Goal: Task Accomplishment & Management: Complete application form

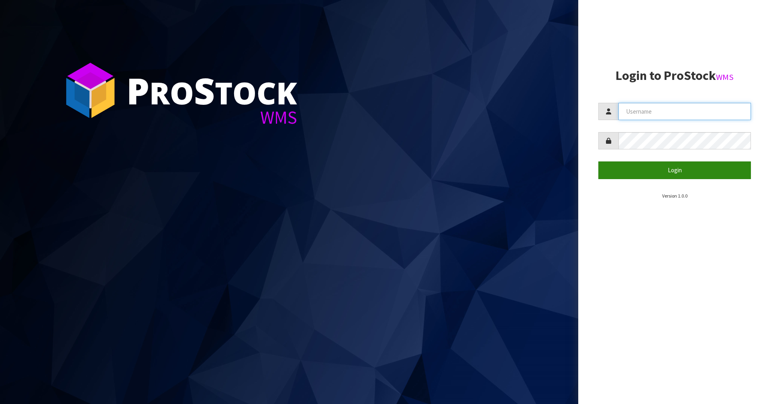
type input "Mana"
click at [645, 172] on button "Login" at bounding box center [674, 169] width 153 height 17
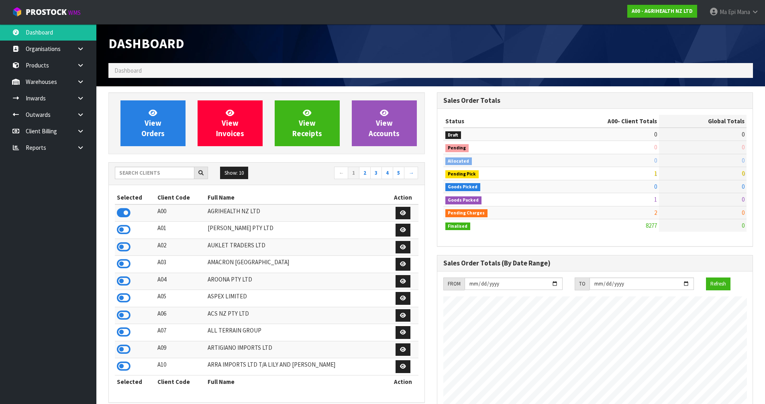
scroll to position [608, 328]
click at [181, 175] on input "text" at bounding box center [155, 173] width 80 height 12
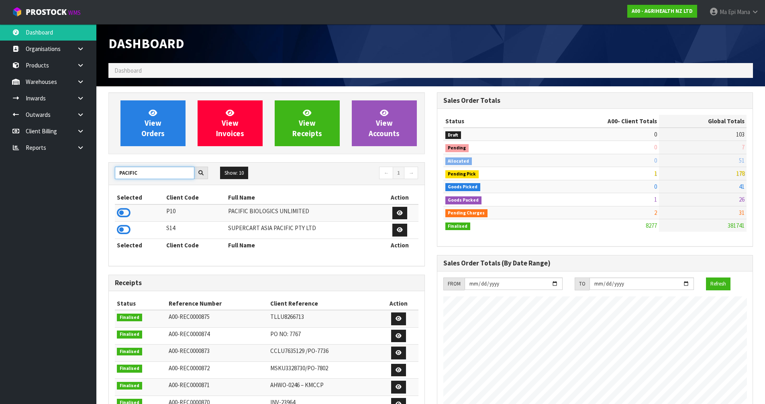
type input "PACIFIC"
click at [125, 213] on icon at bounding box center [124, 213] width 14 height 12
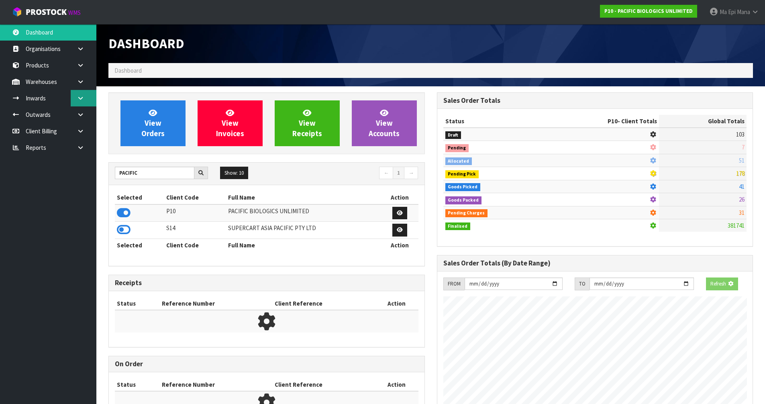
scroll to position [595, 328]
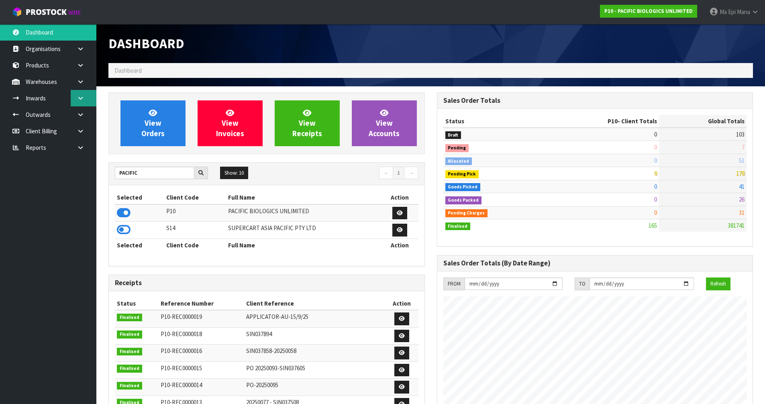
click at [80, 101] on icon at bounding box center [81, 98] width 8 height 6
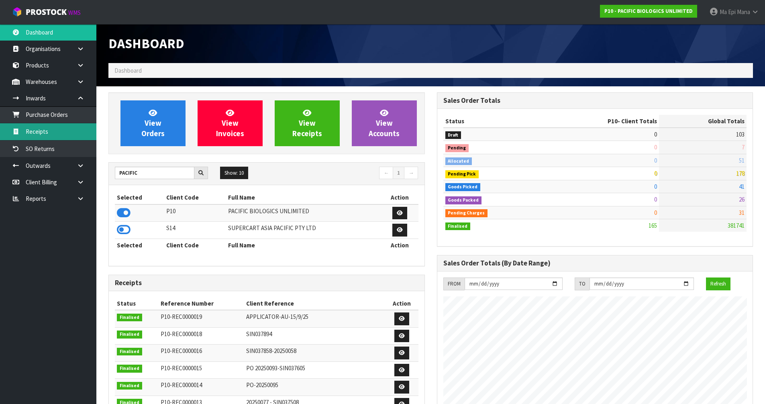
click at [69, 132] on link "Receipts" at bounding box center [48, 131] width 96 height 16
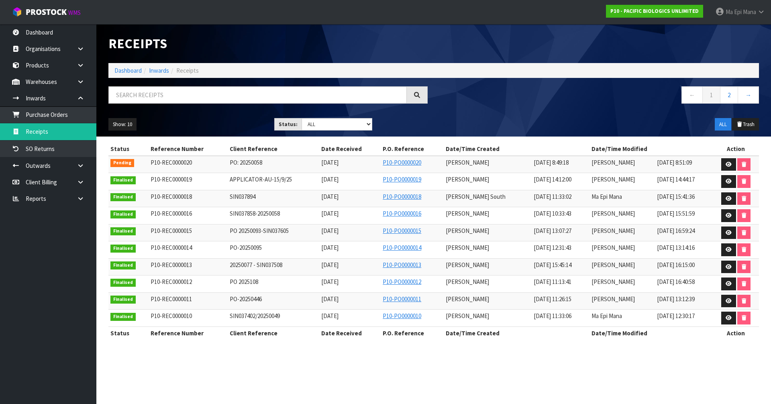
click at [232, 164] on span "PO: 20250058" at bounding box center [246, 163] width 33 height 8
copy tr "PO: 20250058"
click at [724, 163] on link at bounding box center [728, 164] width 15 height 13
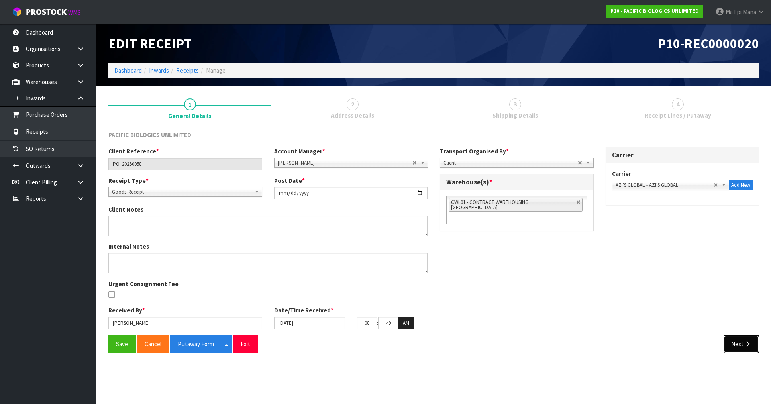
click at [748, 348] on button "Next" at bounding box center [741, 343] width 35 height 17
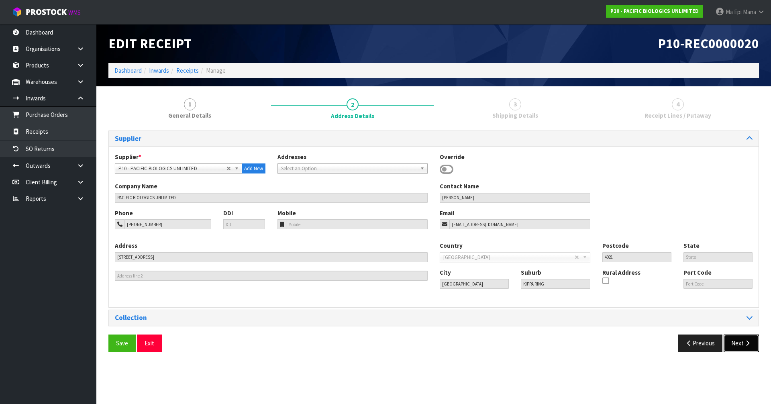
click at [748, 348] on button "Next" at bounding box center [741, 342] width 35 height 17
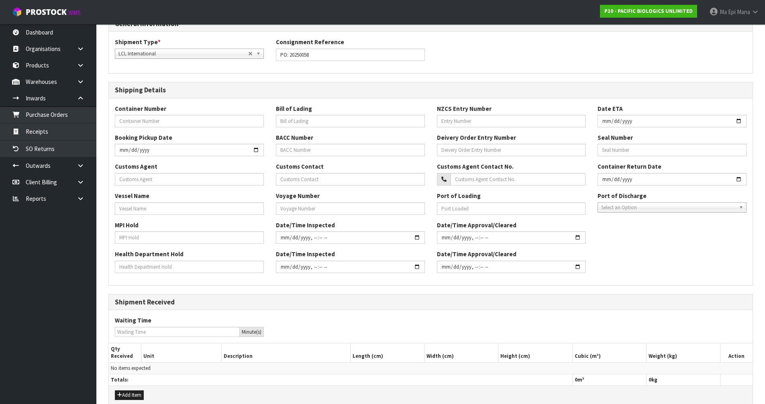
scroll to position [153, 0]
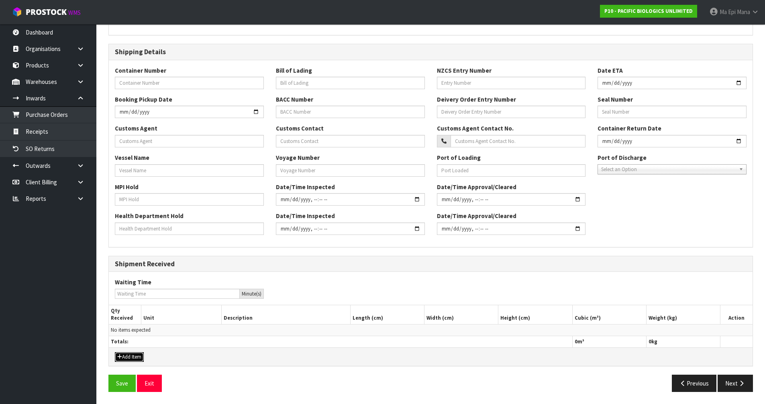
click at [137, 354] on button "Add Item" at bounding box center [129, 357] width 29 height 10
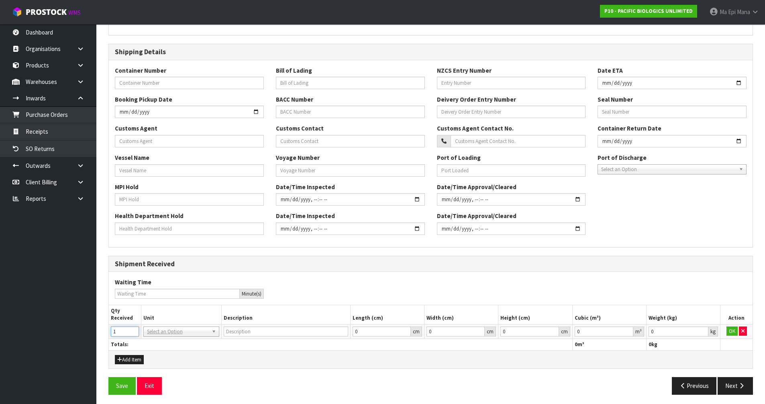
click at [135, 329] on input "1" at bounding box center [125, 331] width 28 height 10
click at [135, 329] on input "2" at bounding box center [125, 331] width 28 height 10
click at [135, 329] on input "3" at bounding box center [125, 331] width 28 height 10
click at [135, 329] on input "4" at bounding box center [125, 331] width 28 height 10
click at [135, 329] on input "5" at bounding box center [125, 331] width 28 height 10
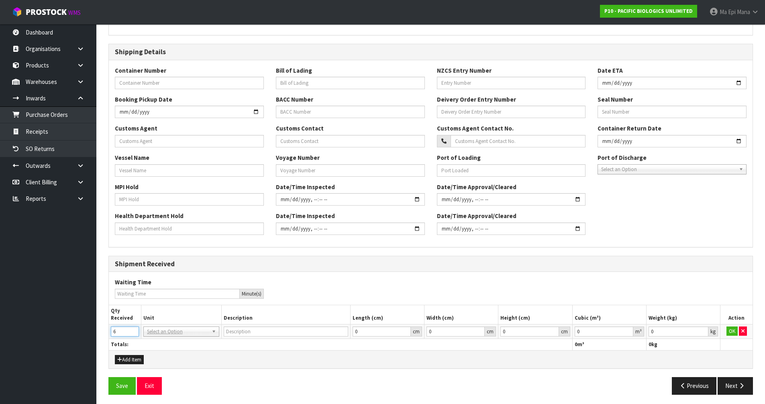
type input "6"
click at [135, 329] on input "6" at bounding box center [125, 331] width 28 height 10
click at [168, 340] on input "text" at bounding box center [181, 343] width 72 height 10
type input "plt"
type input "PALLET"
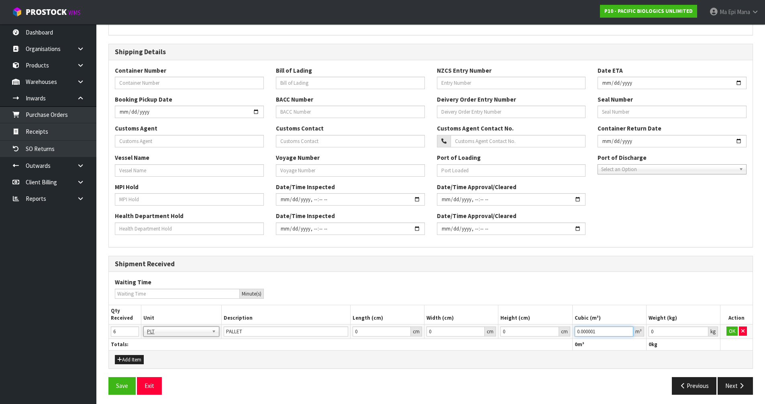
type input "0.000001"
click at [628, 328] on input "0.000001" at bounding box center [604, 331] width 59 height 10
type input "0.001"
click at [703, 329] on input "0.001" at bounding box center [679, 331] width 60 height 10
click at [729, 330] on button "OK" at bounding box center [731, 331] width 11 height 10
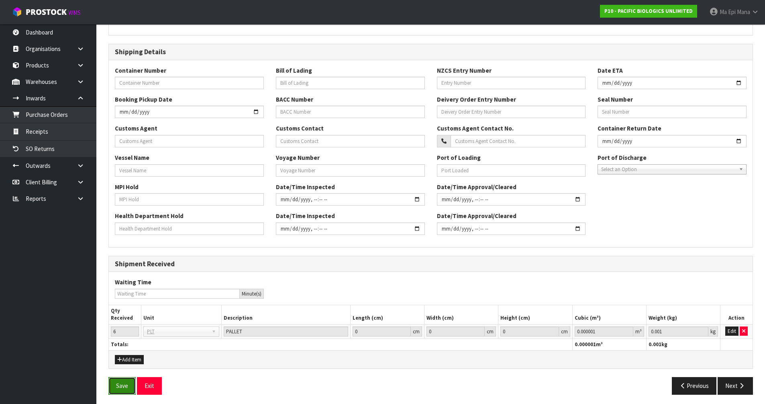
click at [120, 382] on button "Save" at bounding box center [121, 385] width 27 height 17
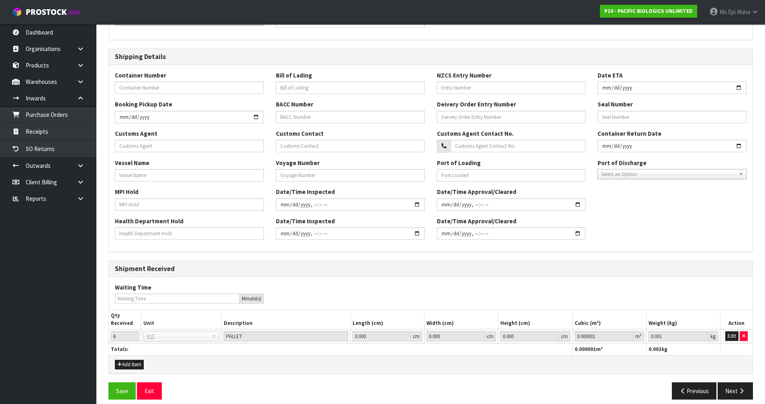
scroll to position [185, 0]
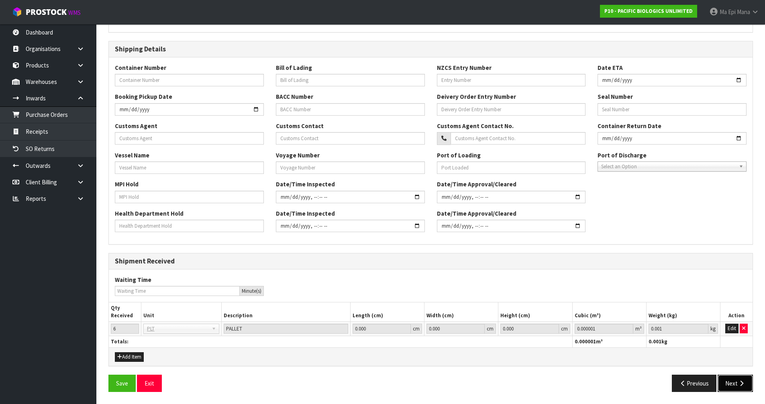
click at [738, 380] on icon "button" at bounding box center [742, 383] width 8 height 6
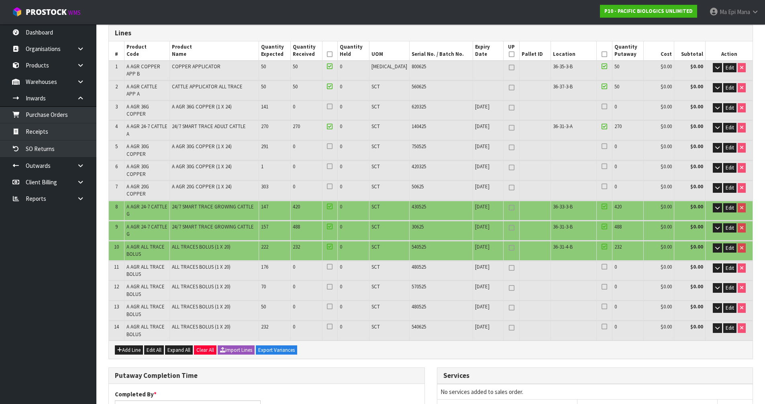
scroll to position [120, 0]
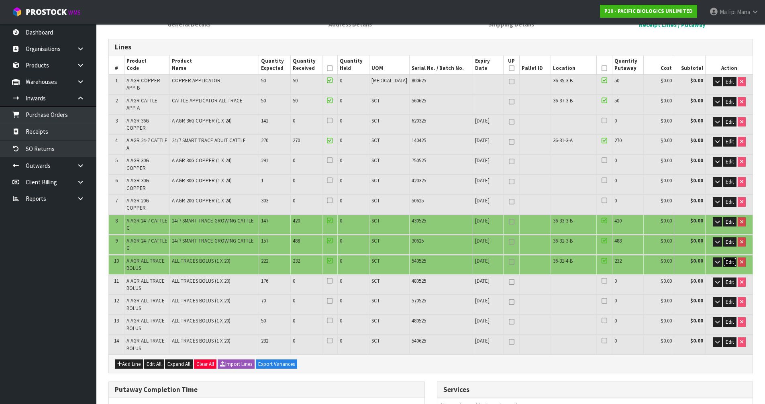
click at [728, 259] on span "Edit" at bounding box center [730, 262] width 8 height 7
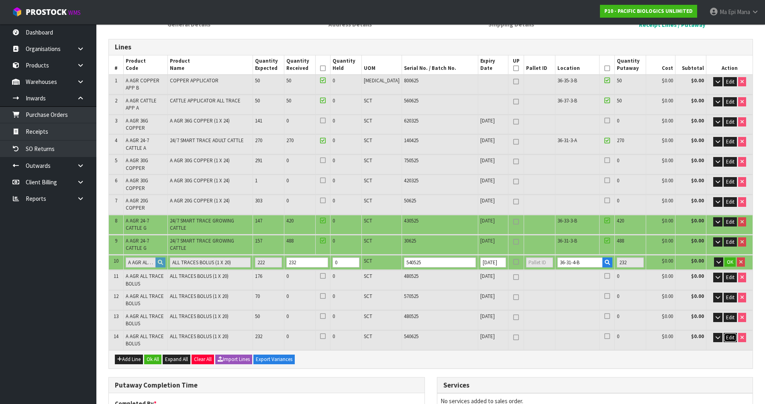
click at [728, 334] on span "Edit" at bounding box center [730, 337] width 8 height 7
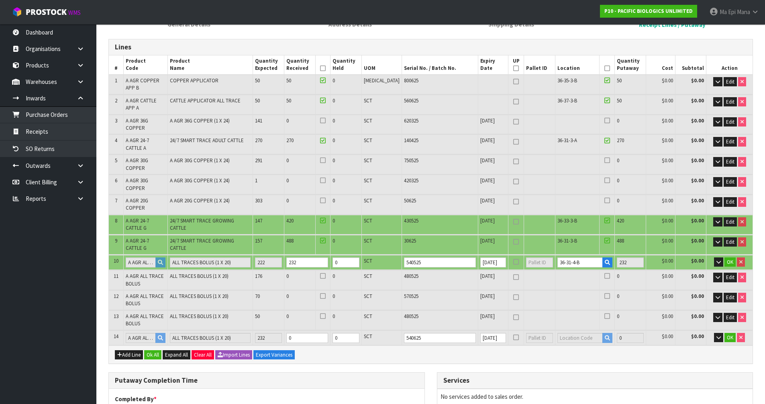
click at [325, 330] on td "0" at bounding box center [307, 337] width 46 height 15
click at [326, 333] on input "0" at bounding box center [307, 338] width 42 height 10
type input "3.126664"
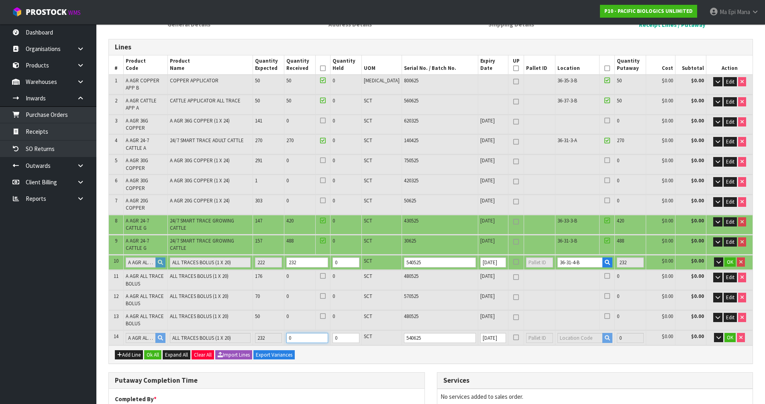
type input "2217.85"
type input "2"
type input "246"
type input "3.206047"
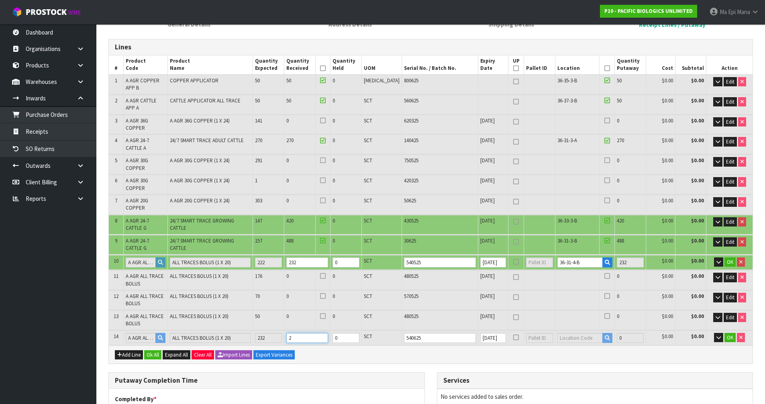
type input "2266.05"
type input "23"
type input "288"
type input "4.007656"
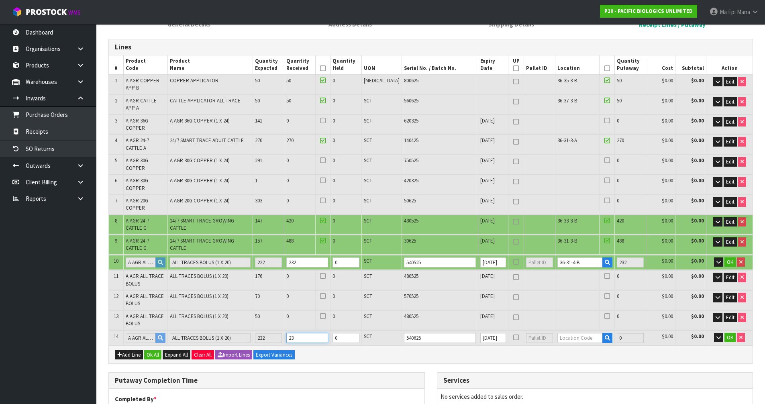
type input "2749.15"
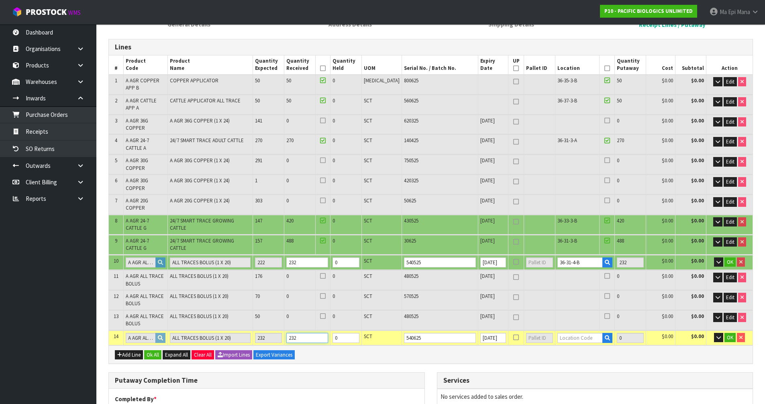
type input "232"
drag, startPoint x: 430, startPoint y: 243, endPoint x: 423, endPoint y: 240, distance: 7.6
click at [423, 257] on input "540525" at bounding box center [440, 262] width 72 height 10
click at [317, 333] on input "232" at bounding box center [307, 338] width 42 height 10
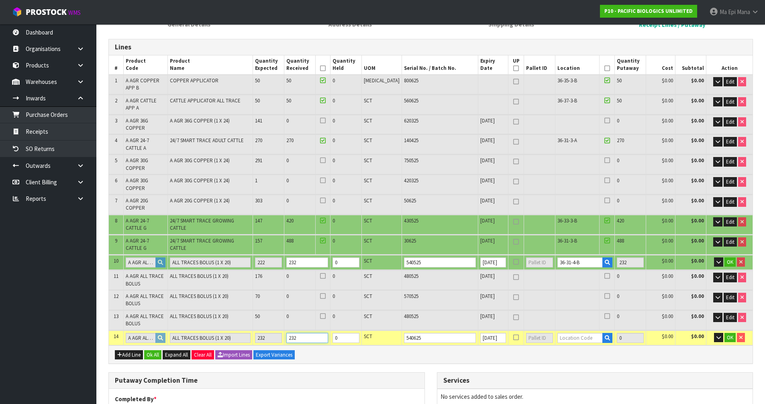
click at [317, 333] on input "232" at bounding box center [307, 338] width 42 height 10
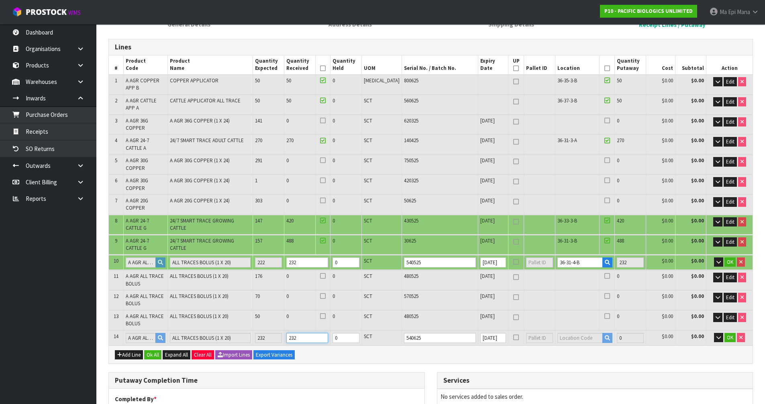
type input "242"
type input "3.121114"
type input "2213.85"
type input "0"
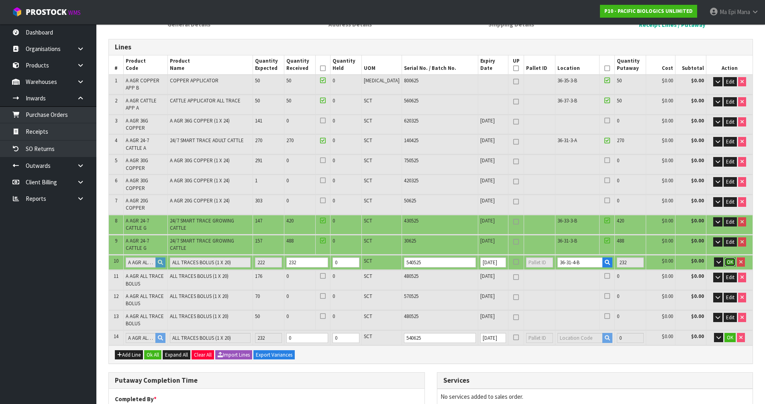
click at [730, 259] on span "OK" at bounding box center [730, 262] width 6 height 7
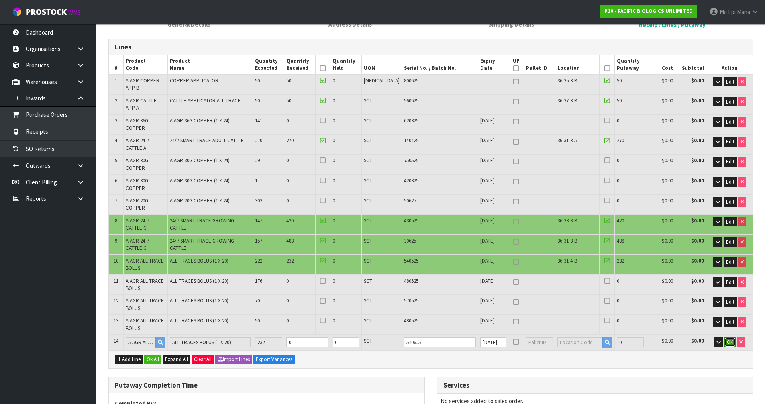
click at [728, 339] on span "OK" at bounding box center [730, 342] width 6 height 7
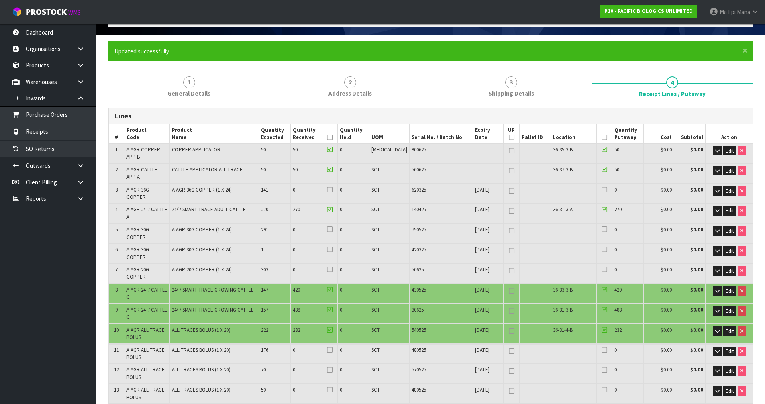
scroll to position [0, 0]
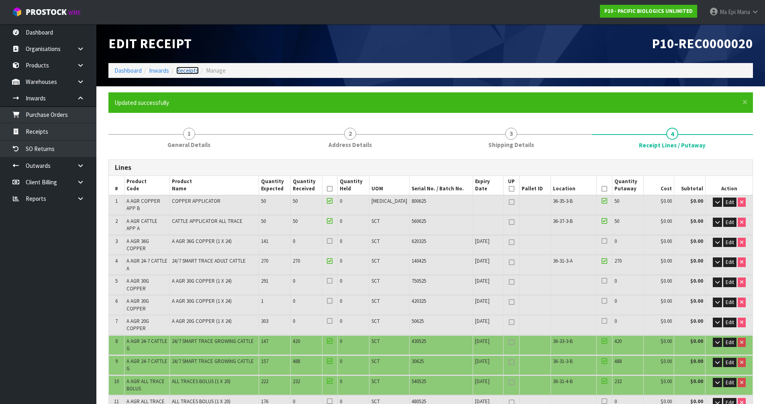
click at [183, 71] on link "Receipts" at bounding box center [187, 71] width 22 height 8
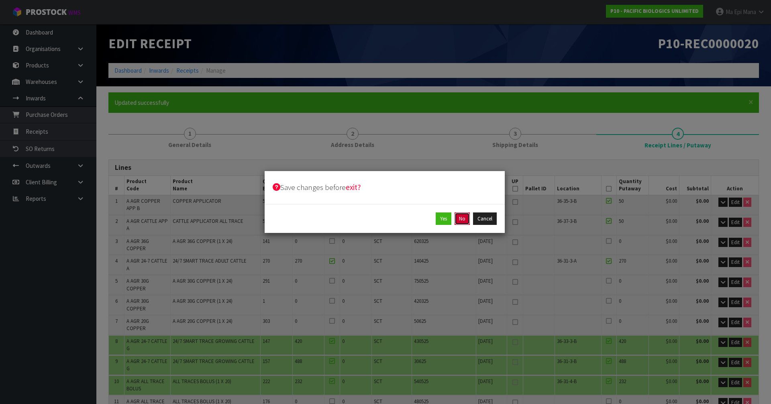
click at [460, 220] on button "No" at bounding box center [462, 218] width 15 height 13
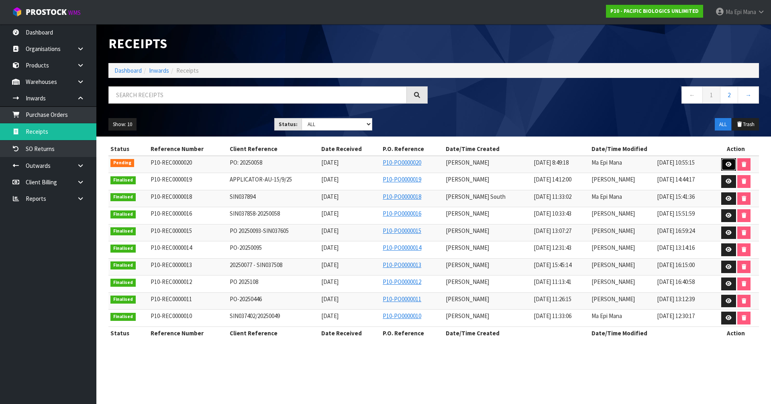
click at [726, 166] on icon at bounding box center [729, 164] width 6 height 5
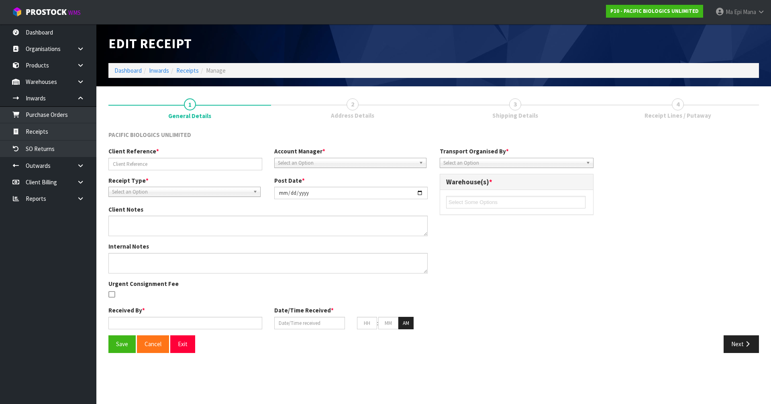
type input "PO: 20250058"
type input "[DATE]"
type input "[PERSON_NAME]"
type input "[DATE]"
type input "08"
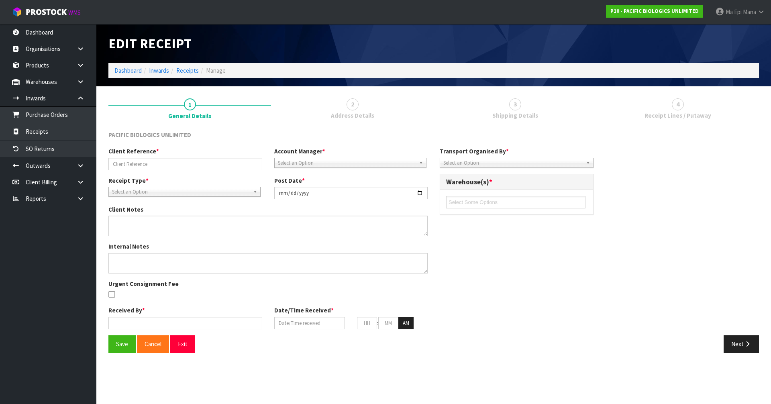
type input "49"
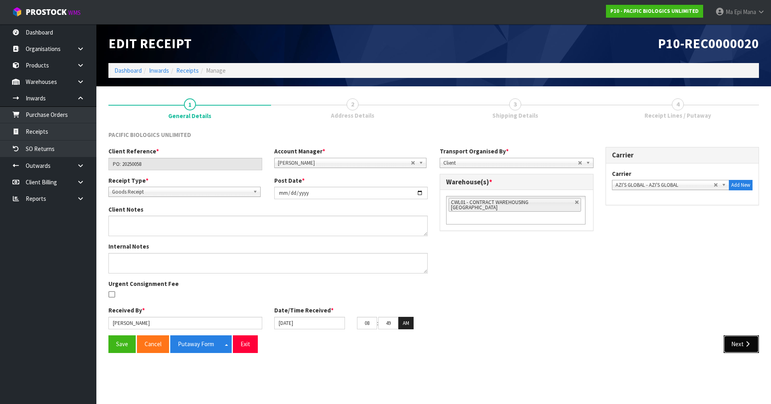
click at [736, 343] on button "Next" at bounding box center [741, 343] width 35 height 17
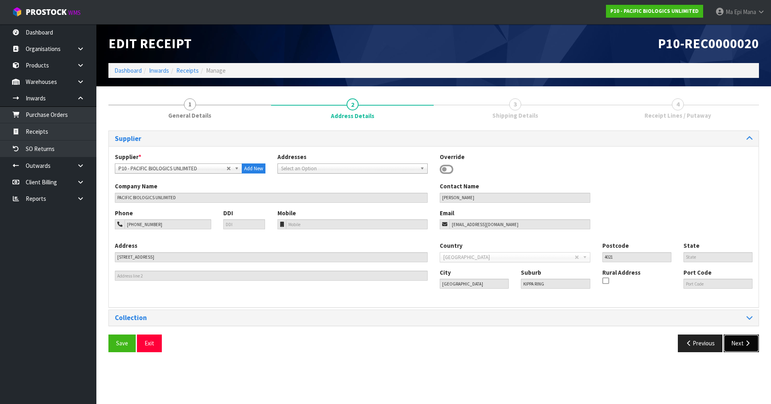
click at [737, 346] on button "Next" at bounding box center [741, 342] width 35 height 17
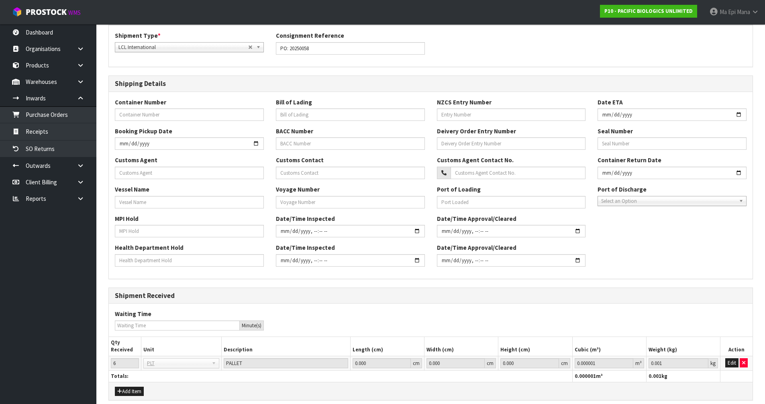
scroll to position [156, 0]
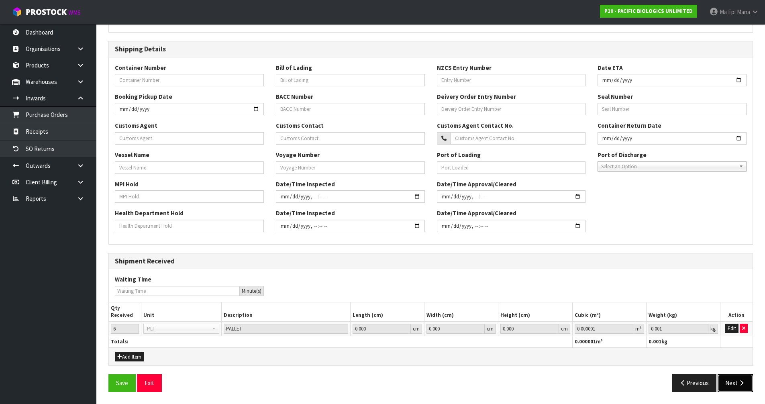
click at [733, 380] on button "Next" at bounding box center [735, 382] width 35 height 17
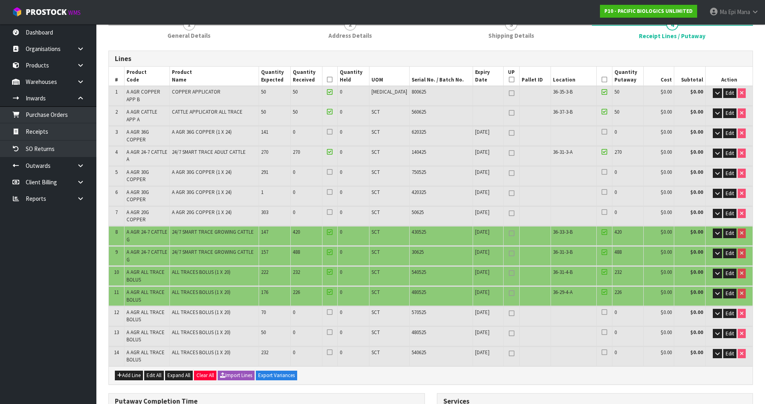
scroll to position [80, 0]
click at [726, 290] on span "Edit" at bounding box center [730, 293] width 8 height 7
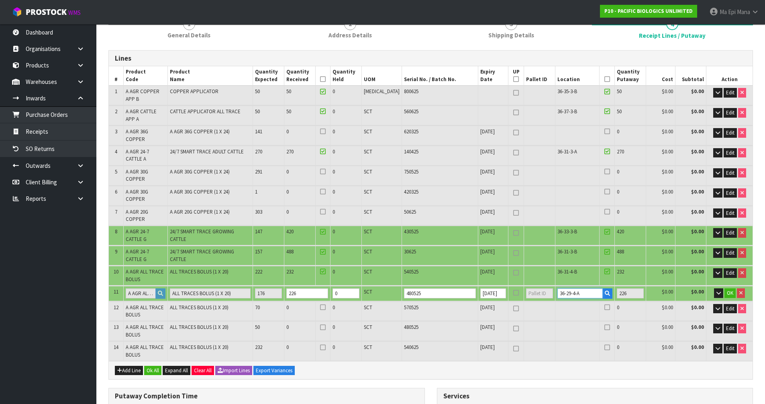
click at [563, 288] on input "36-29-4-A" at bounding box center [579, 293] width 45 height 10
click at [316, 288] on input "226" at bounding box center [307, 293] width 42 height 10
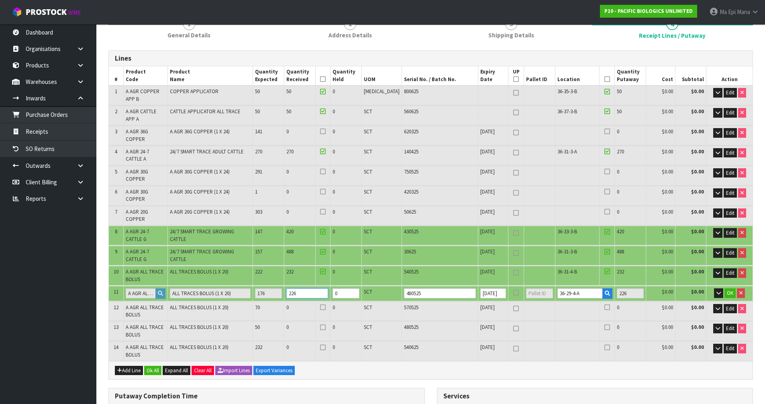
click at [316, 288] on input "226" at bounding box center [307, 293] width 42 height 10
type input "242"
type input "3.123889"
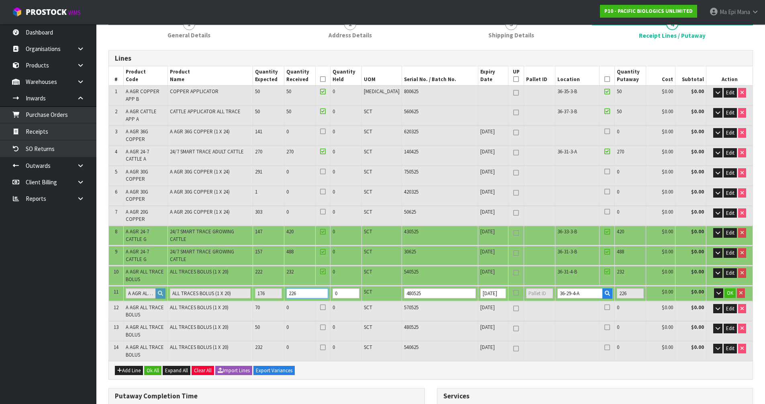
type input "2215.85"
type input "1"
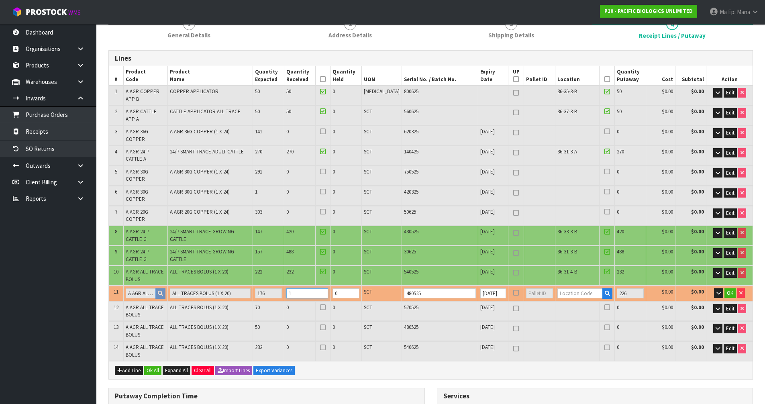
type input "245"
type input "3.18412"
type input "2252.5"
type input "17"
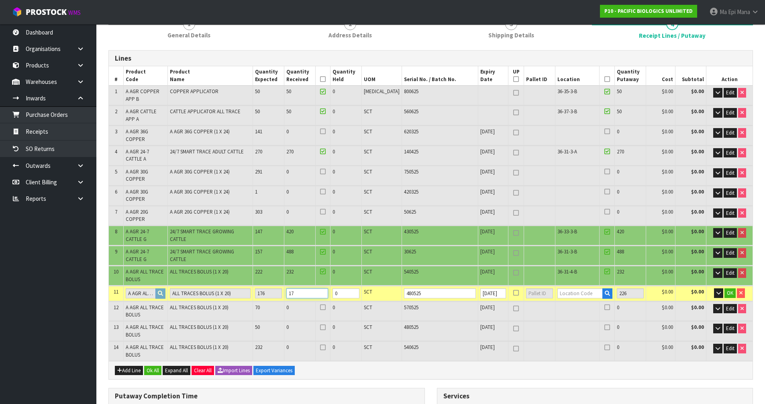
type input "277"
type input "3.794209"
type input "2620.1"
type input "176"
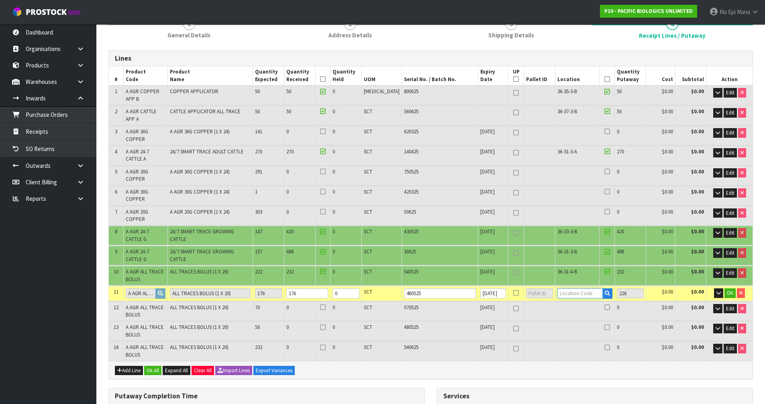
click at [557, 288] on input "text" at bounding box center [579, 293] width 45 height 10
paste input "36-29-4-A"
type input "36-29-4-A"
type input "1686"
type input "176"
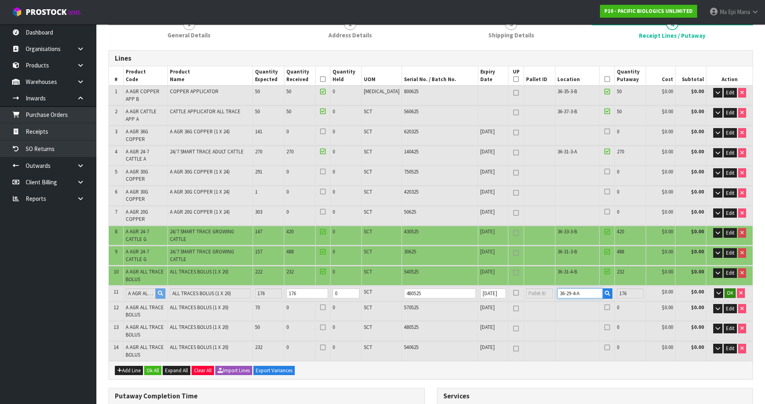
type input "36-29-4-A"
click at [729, 290] on span "OK" at bounding box center [730, 293] width 6 height 7
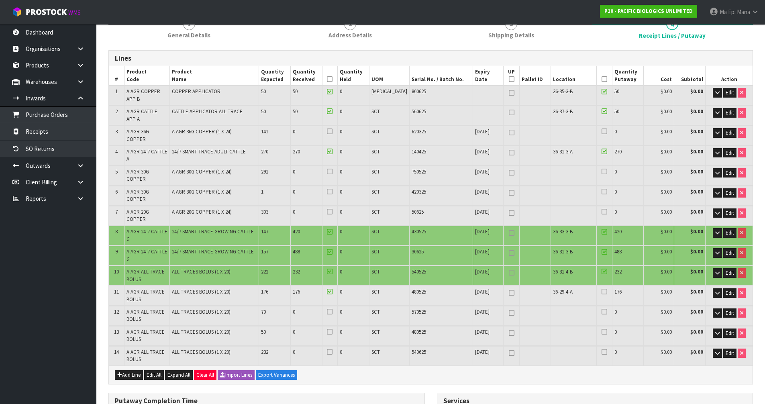
click at [602, 292] on icon at bounding box center [605, 292] width 6 height 0
click at [0, 0] on input "checkbox" at bounding box center [0, 0] width 0 height 0
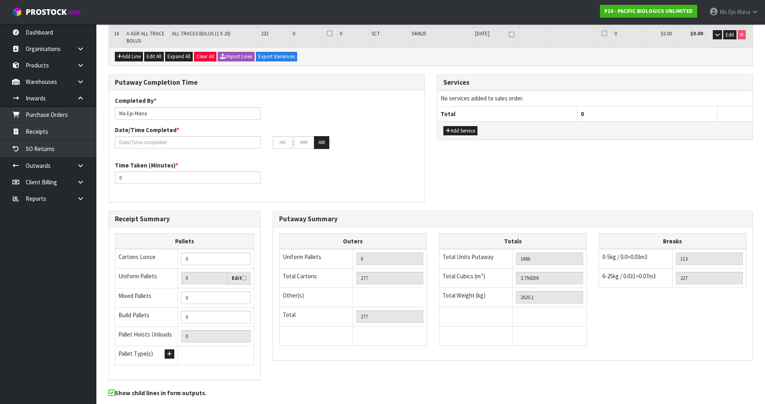
scroll to position [402, 0]
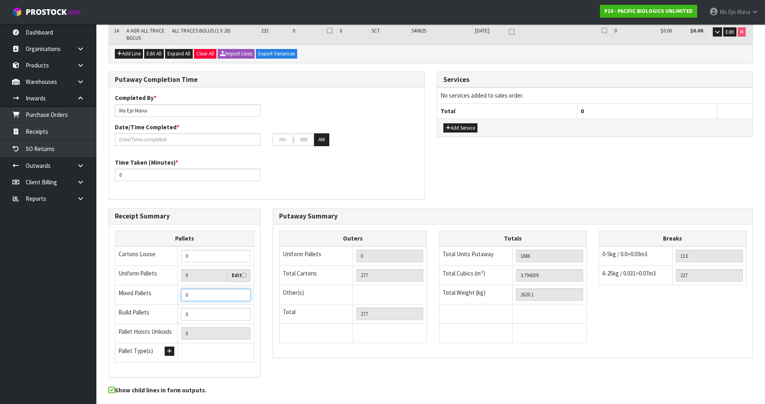
click at [233, 289] on input "0" at bounding box center [215, 295] width 69 height 12
type input "6"
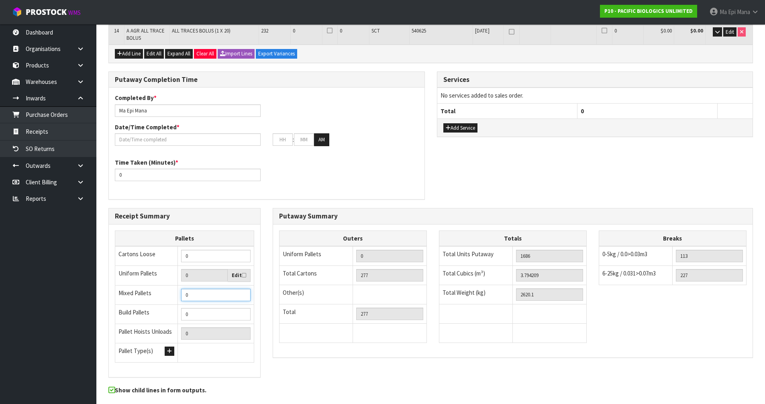
type input "6"
click at [309, 331] on div "Putaway Summary Outers Uniform Pallets 0 Total Cartons 277 Other(s) Bag x 0 Bar…" at bounding box center [513, 287] width 492 height 158
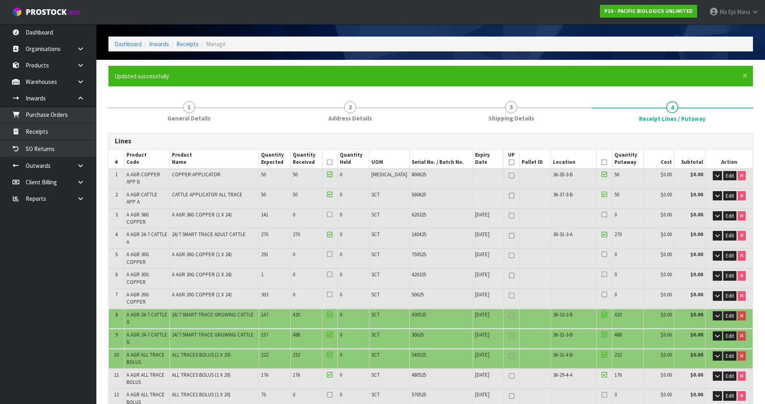
scroll to position [40, 0]
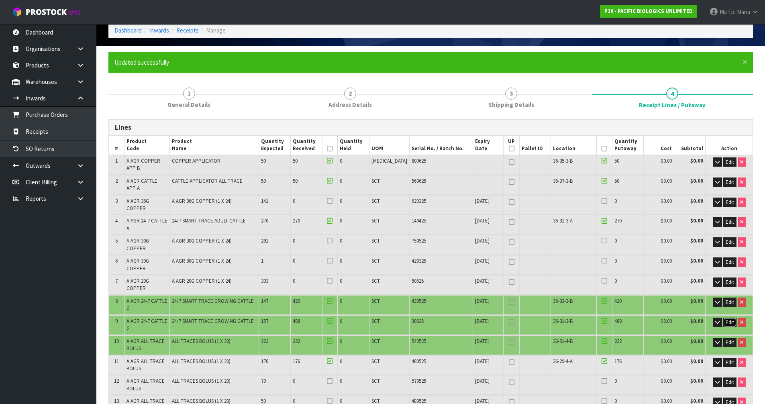
click at [729, 319] on span "Edit" at bounding box center [730, 322] width 8 height 7
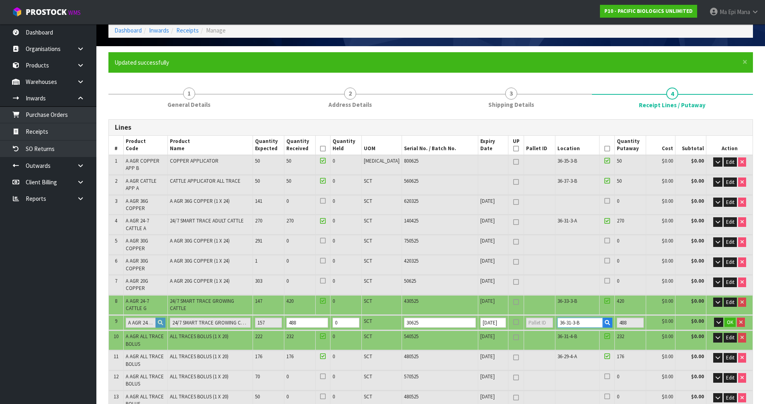
click at [565, 318] on input "36-31-3-B" at bounding box center [579, 323] width 45 height 10
type input "276"
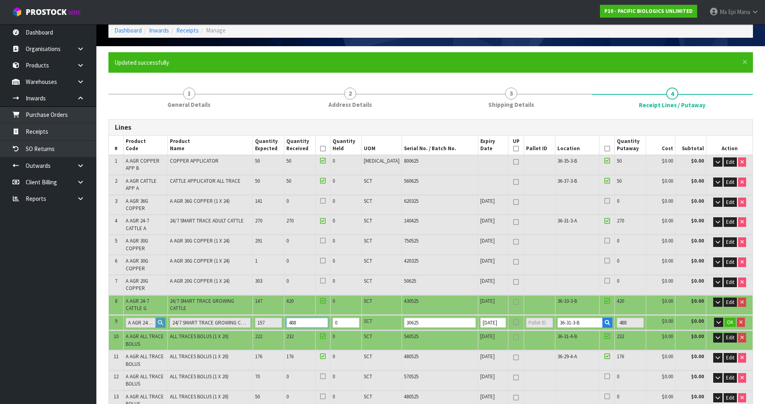
type input "276"
type input "3.789487"
type input "2618.65"
type input "487"
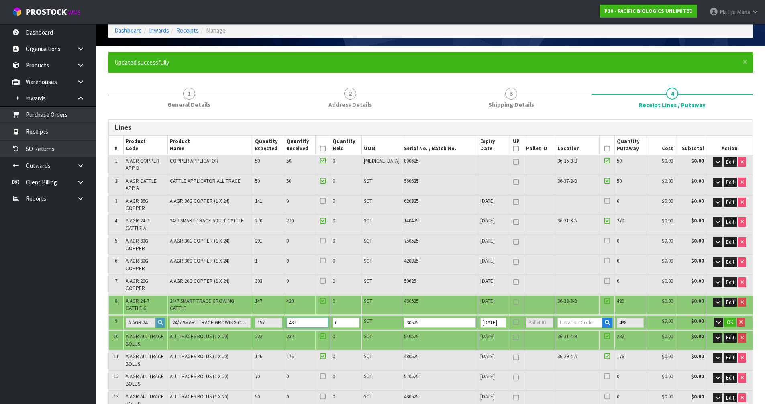
click at [328, 318] on input "487" at bounding box center [307, 323] width 42 height 10
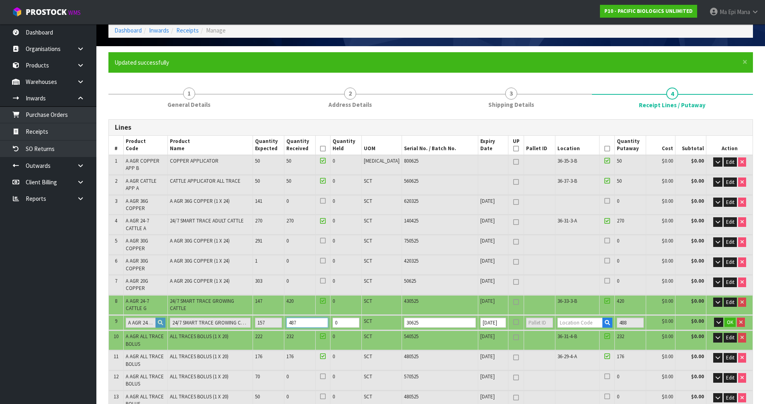
type input "216"
type input "3.181303"
type input "2002.9"
type input "4"
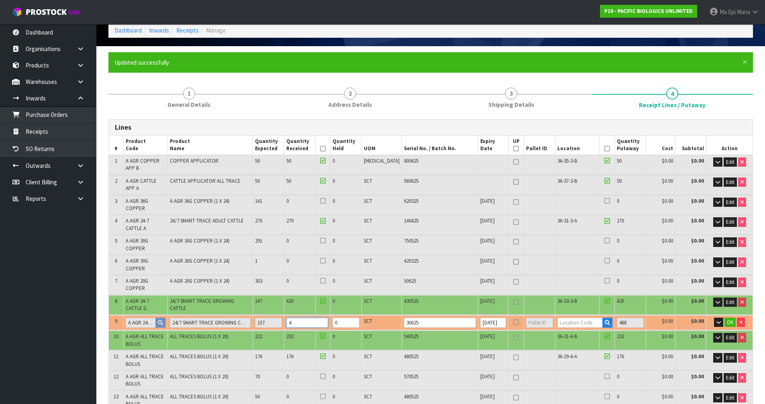
type input "221"
type input "3.231793"
type input "2053.9"
type input "44"
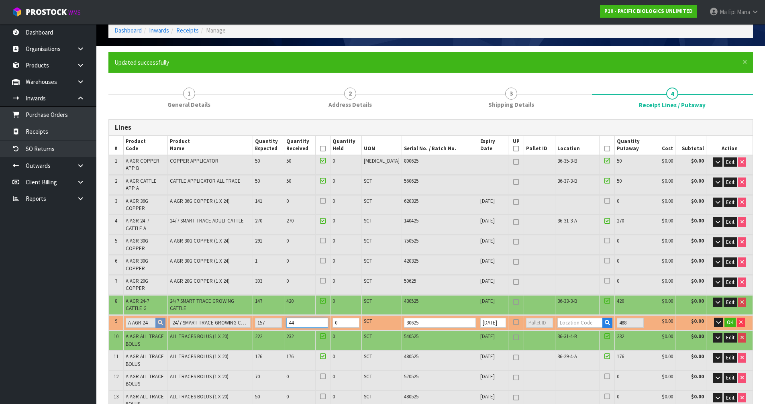
type input "272"
type input "3.743719"
type input "2569.1"
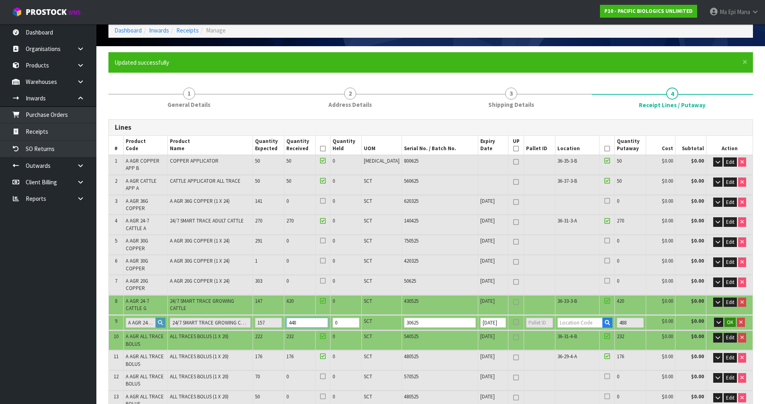
type input "448"
click at [727, 319] on span "OK" at bounding box center [730, 322] width 6 height 7
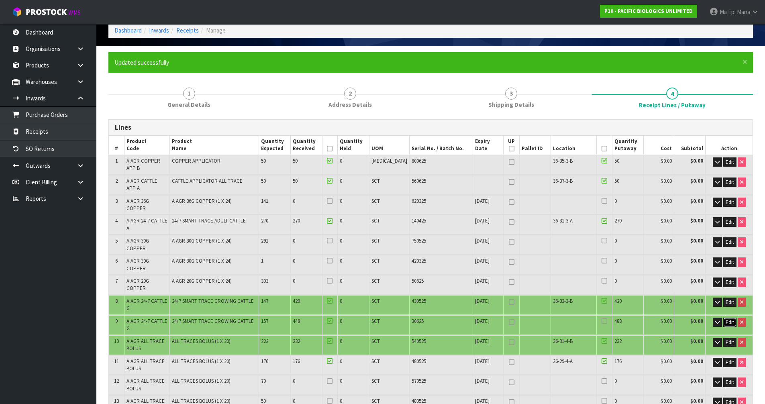
click at [726, 319] on span "Edit" at bounding box center [730, 322] width 8 height 7
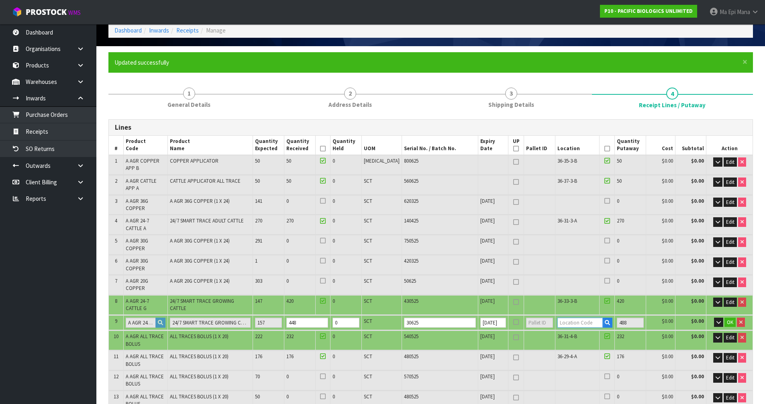
click at [559, 318] on input "text" at bounding box center [579, 323] width 45 height 10
paste input "36-31-3-B"
type input "36-31-3-B"
type input "1646"
type input "448"
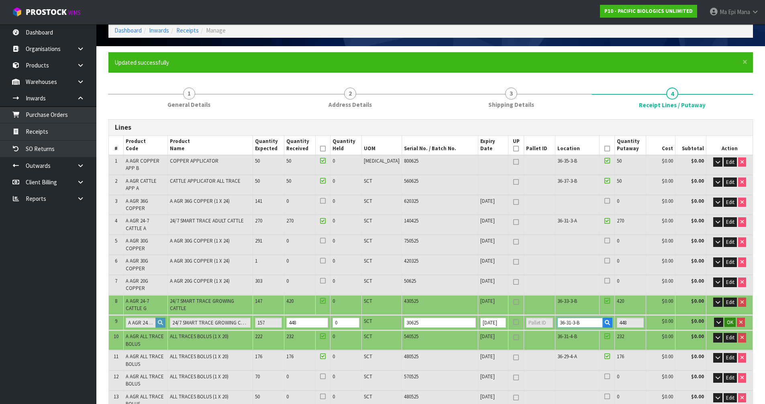
type input "36-31-3-B"
click at [730, 319] on span "OK" at bounding box center [730, 322] width 6 height 7
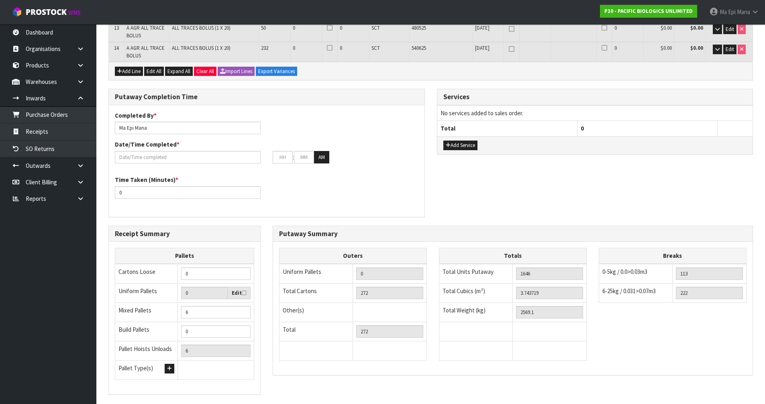
scroll to position [434, 0]
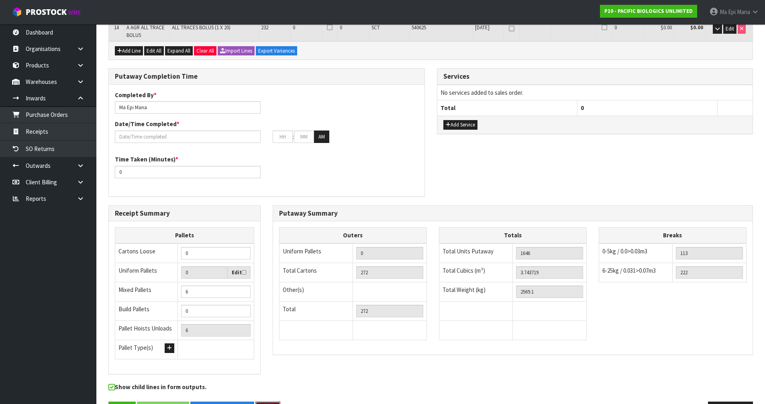
click at [265, 402] on button "Exit" at bounding box center [267, 410] width 25 height 17
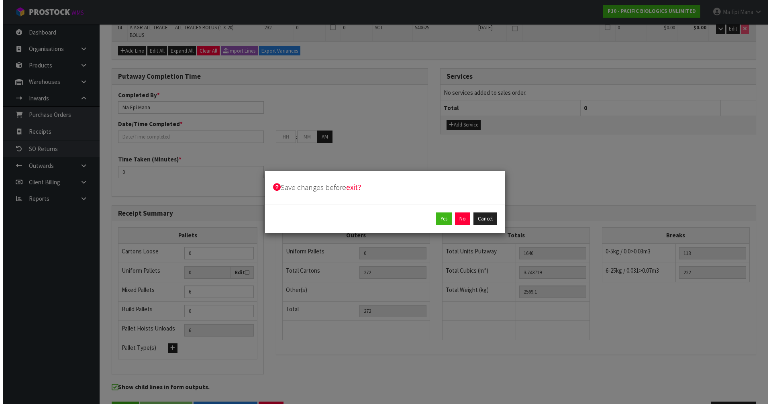
scroll to position [428, 0]
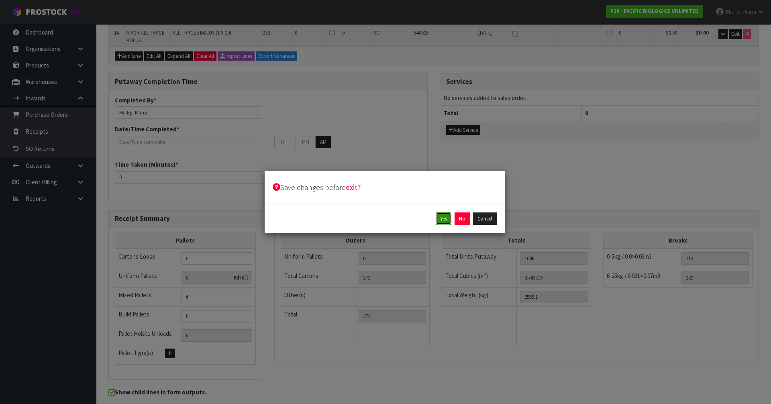
click at [441, 220] on button "Yes" at bounding box center [444, 218] width 16 height 13
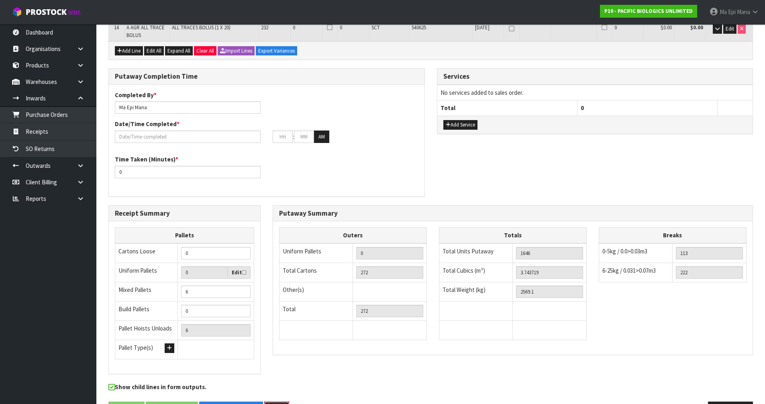
scroll to position [0, 0]
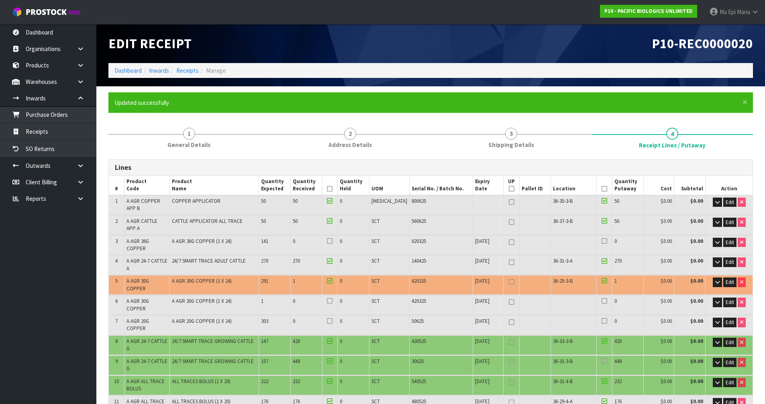
type input "286"
type input "1717"
type input "4.012588"
type input "2731.6"
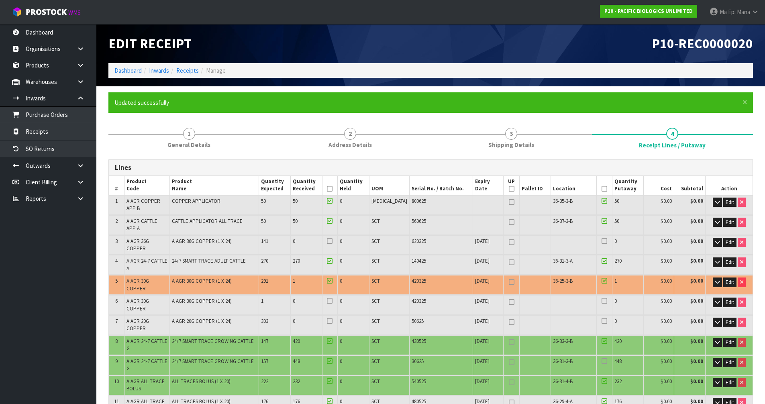
click at [556, 277] on span "36-25-3-B" at bounding box center [563, 280] width 20 height 7
copy tr "36-25-3-B"
click at [730, 299] on span "Edit" at bounding box center [730, 302] width 8 height 7
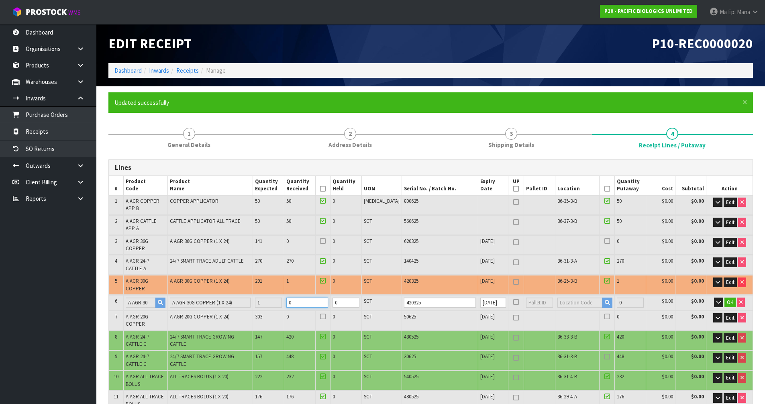
type input "4.013329"
type input "2732.4"
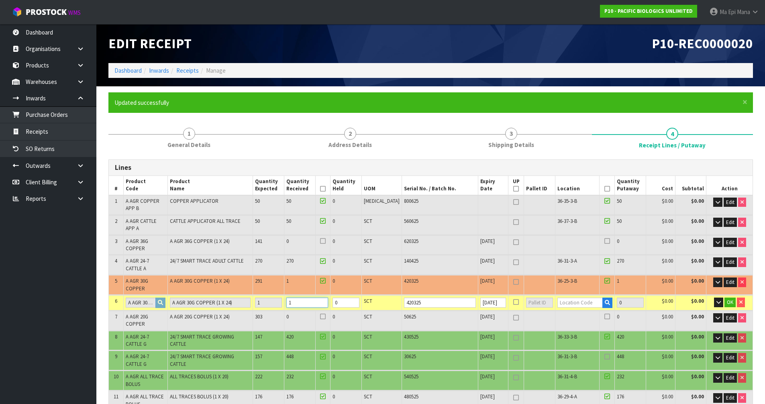
type input "1"
click at [328, 298] on input "1" at bounding box center [307, 303] width 42 height 10
click at [557, 277] on span "36-25-3-B" at bounding box center [567, 280] width 20 height 7
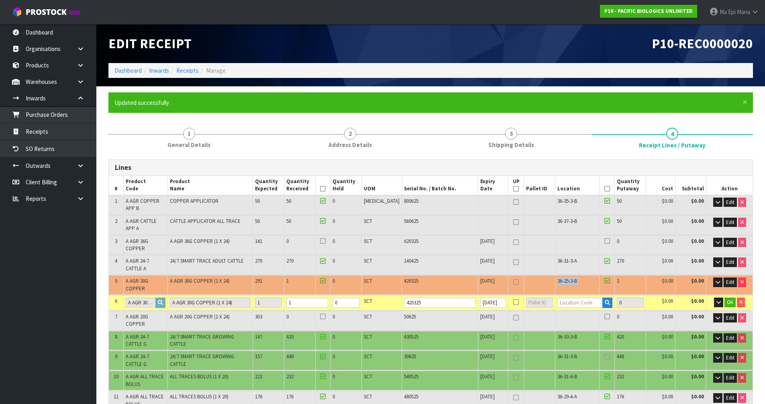
copy tr "36-25-3-B"
click at [578, 298] on input "text" at bounding box center [579, 303] width 45 height 10
paste input "36-25-3-B"
type input "36-25-3-B"
type input "1718"
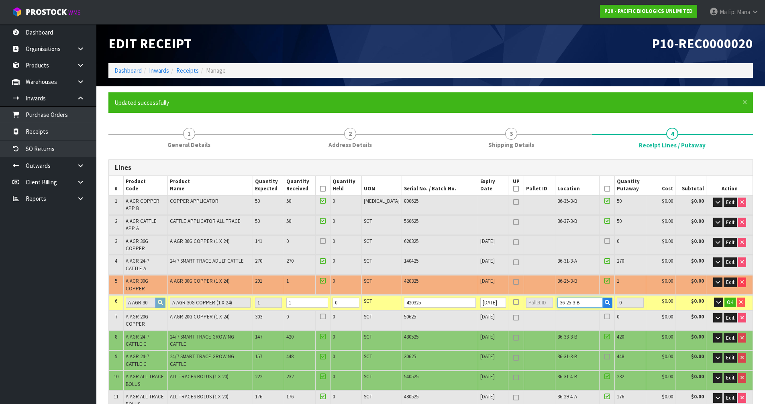
type input "1"
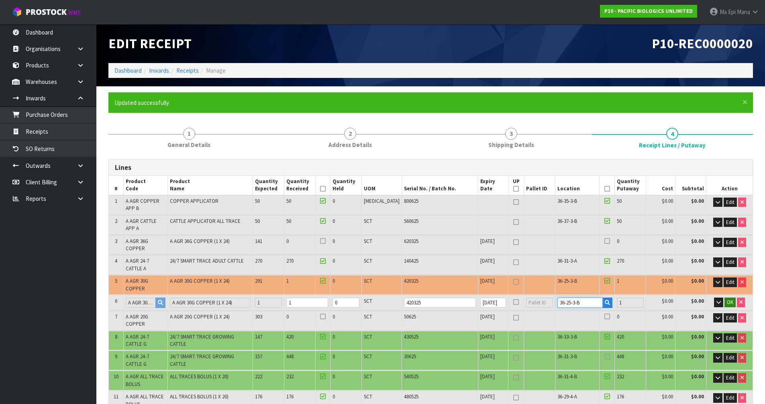
type input "36-25-3-B"
click at [728, 299] on span "OK" at bounding box center [730, 302] width 6 height 7
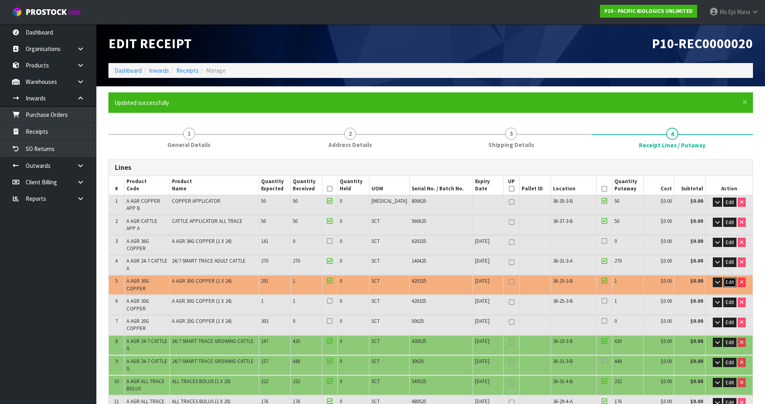
click at [726, 279] on span "Edit" at bounding box center [730, 282] width 8 height 7
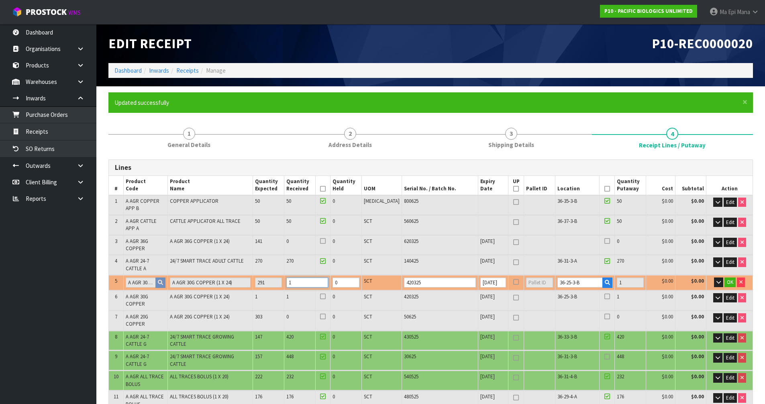
type input "4.012588"
type input "2731.6"
type input "0"
click at [328, 279] on input "0" at bounding box center [307, 282] width 42 height 10
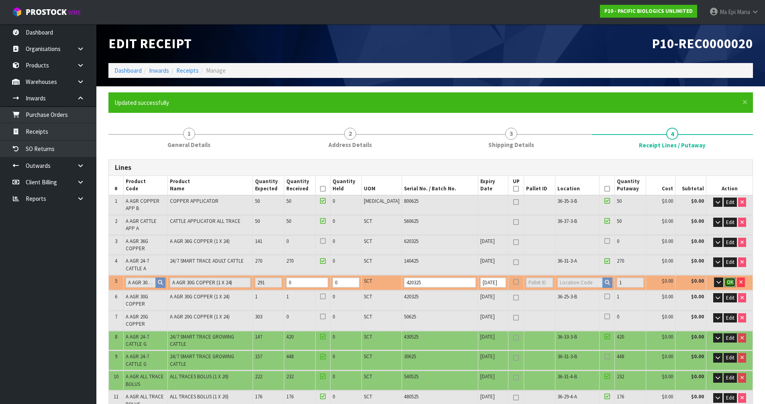
type input "1717"
type input "0"
click at [727, 279] on span "OK" at bounding box center [730, 282] width 6 height 7
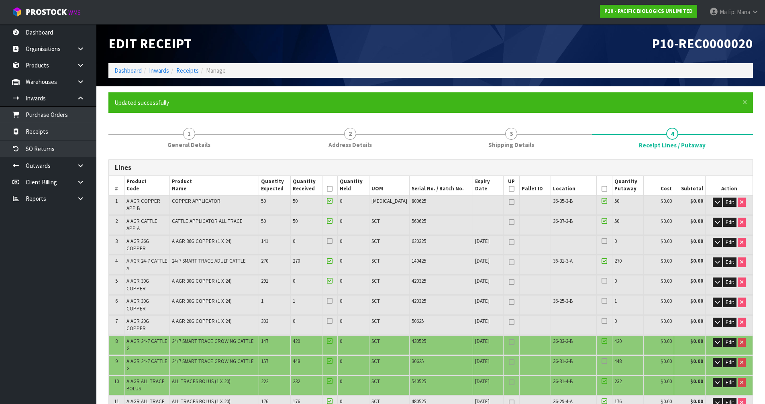
click at [335, 277] on div at bounding box center [329, 281] width 11 height 9
click at [332, 281] on icon at bounding box center [330, 281] width 6 height 0
click at [0, 0] on input "checkbox" at bounding box center [0, 0] width 0 height 0
click at [332, 301] on icon at bounding box center [330, 301] width 6 height 0
click at [0, 0] on input "checkbox" at bounding box center [0, 0] width 0 height 0
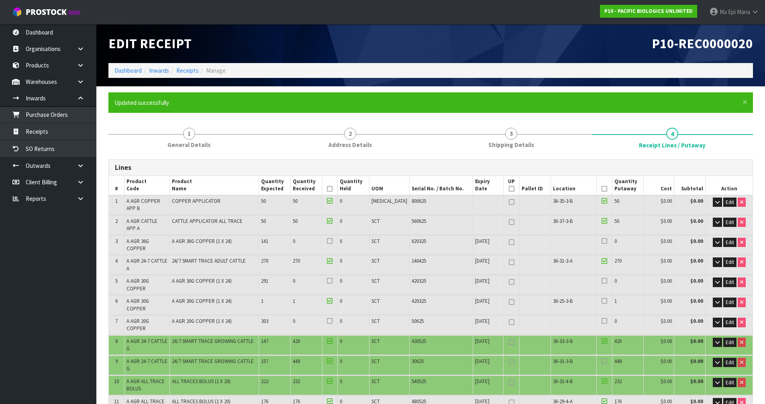
click at [602, 301] on icon at bounding box center [605, 301] width 6 height 0
click at [0, 0] on input "checkbox" at bounding box center [0, 0] width 0 height 0
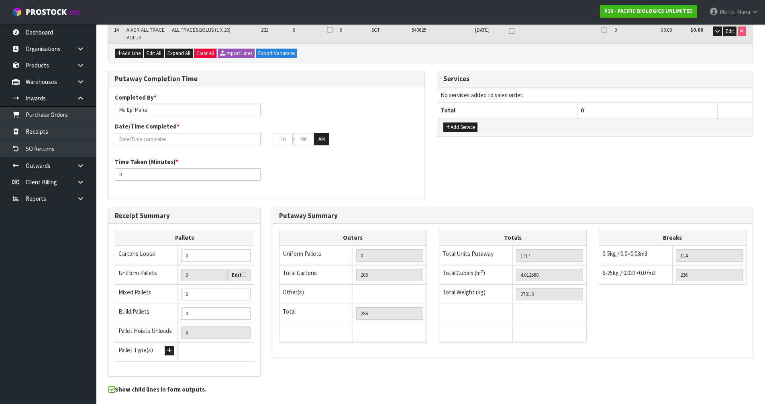
scroll to position [434, 0]
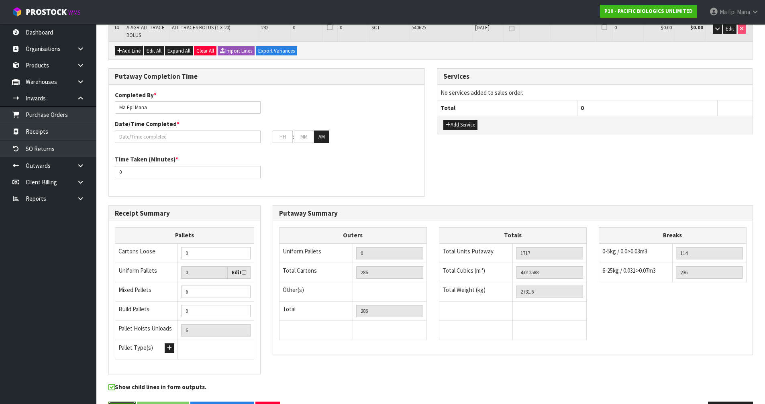
click at [125, 402] on button "Save" at bounding box center [121, 410] width 27 height 17
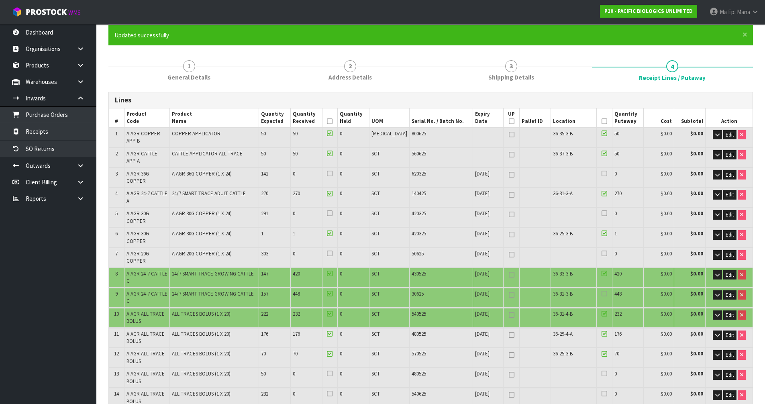
scroll to position [80, 0]
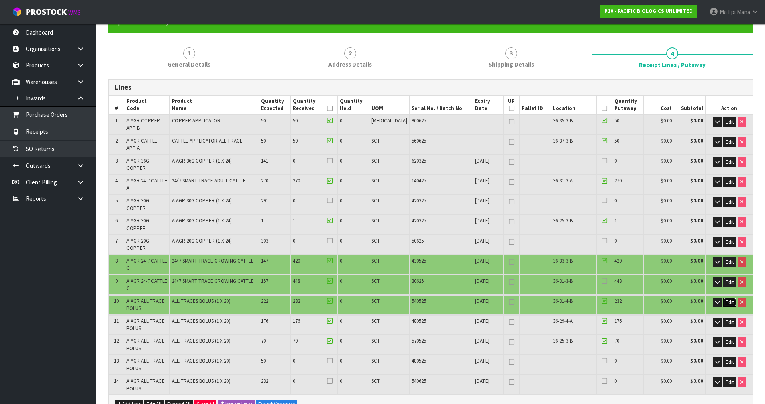
click at [726, 299] on span "Edit" at bounding box center [730, 302] width 8 height 7
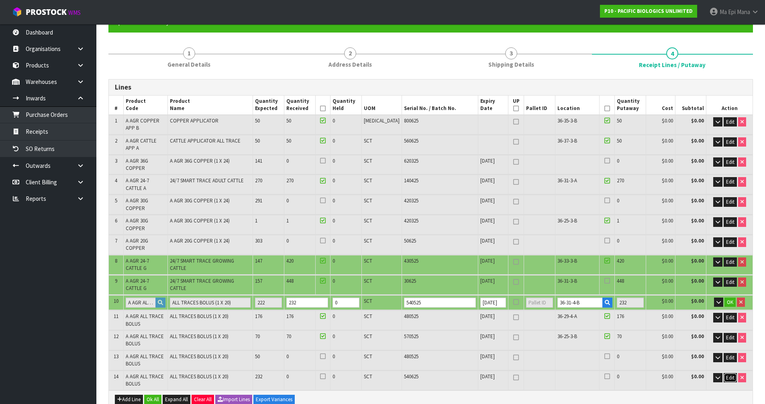
click at [728, 374] on span "Edit" at bounding box center [730, 377] width 8 height 7
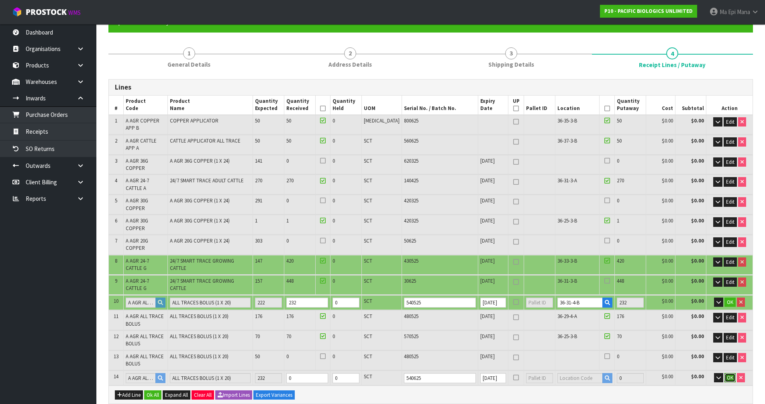
click at [730, 374] on span "OK" at bounding box center [730, 377] width 6 height 7
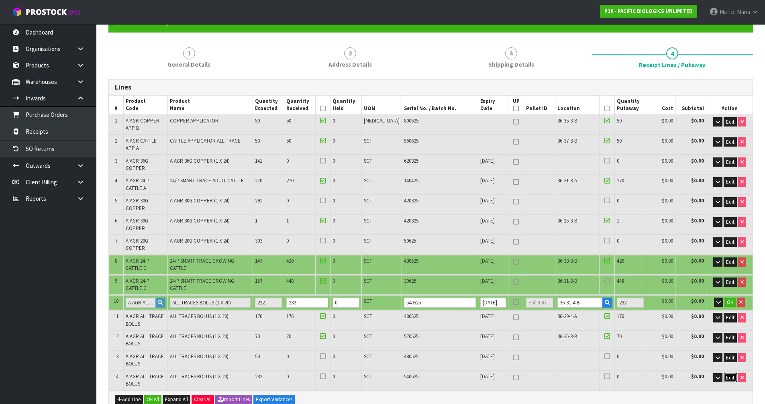
click at [728, 374] on span "Edit" at bounding box center [730, 377] width 8 height 7
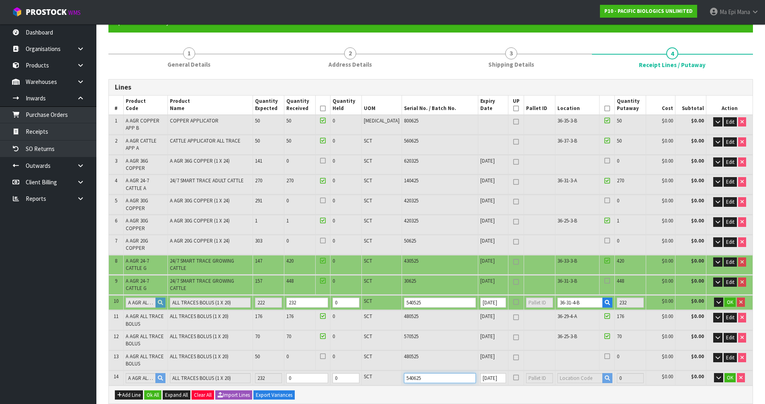
click at [411, 373] on input "540625" at bounding box center [440, 378] width 72 height 10
type input "540525"
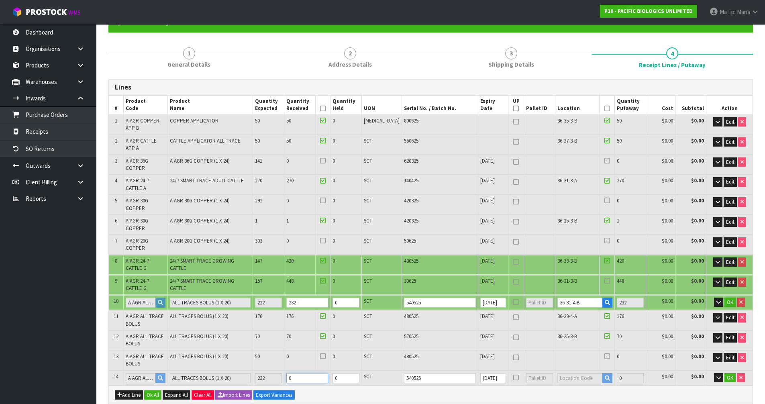
click at [320, 373] on input "0" at bounding box center [307, 378] width 42 height 10
type input "4.018138"
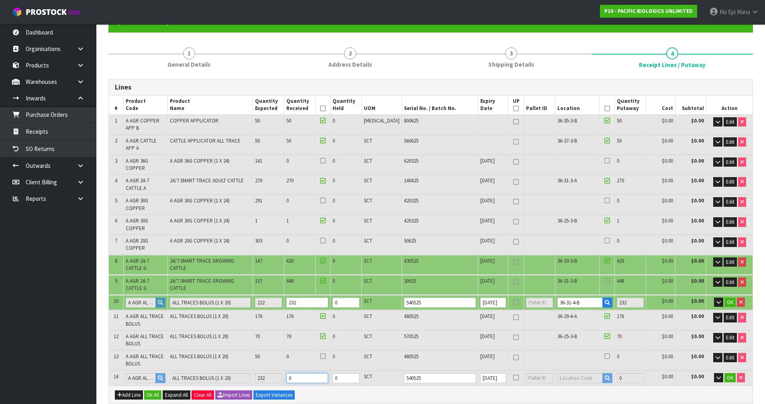
type input "2735.6"
type input "23"
type input "290"
type input "4.097521"
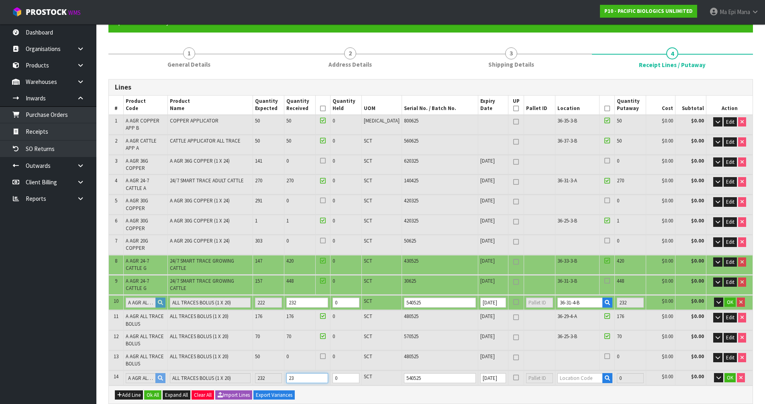
type input "2783.8"
type input "232"
type input "332"
type input "4.89913"
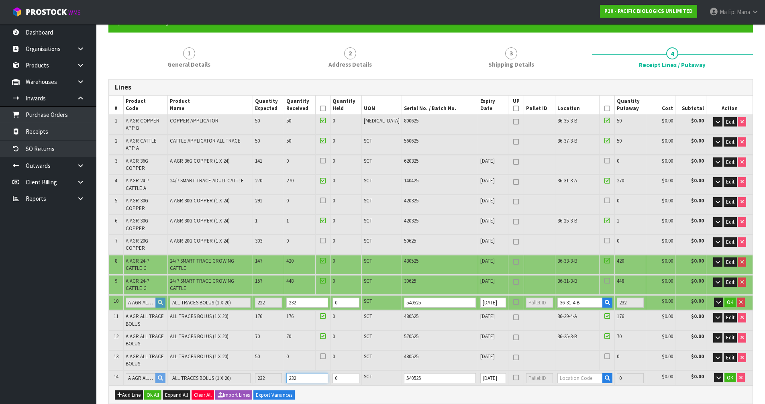
type input "3266.9"
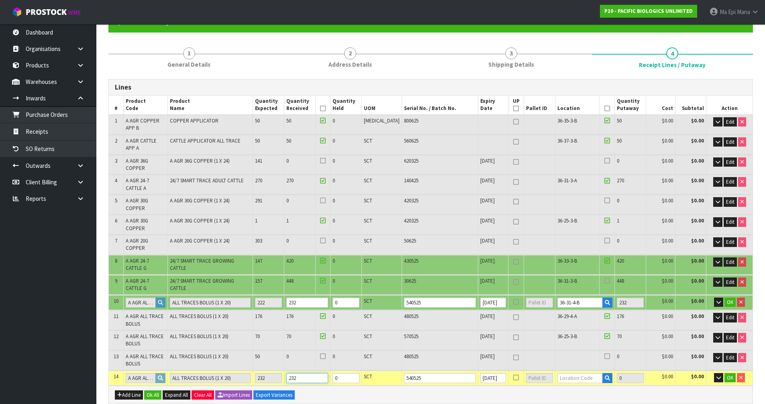
type input "232"
click at [561, 298] on input "36-31-4-B" at bounding box center [579, 303] width 45 height 10
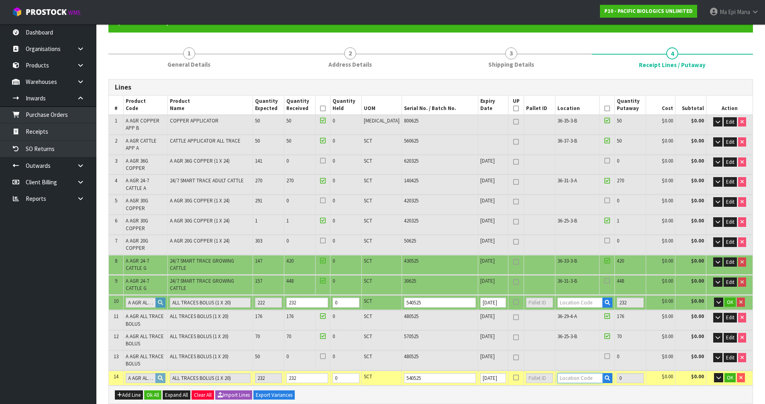
type input "1485"
type input "0"
click at [574, 373] on input "text" at bounding box center [579, 378] width 45 height 10
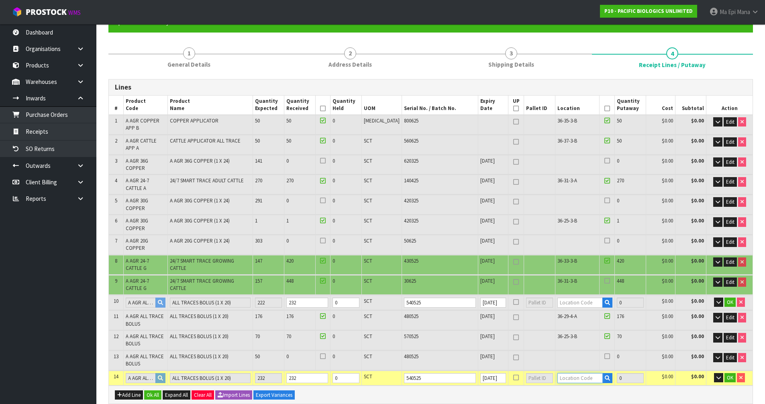
paste input "36-31-4-B"
type input "36-31-4-B"
type input "1717"
type input "232"
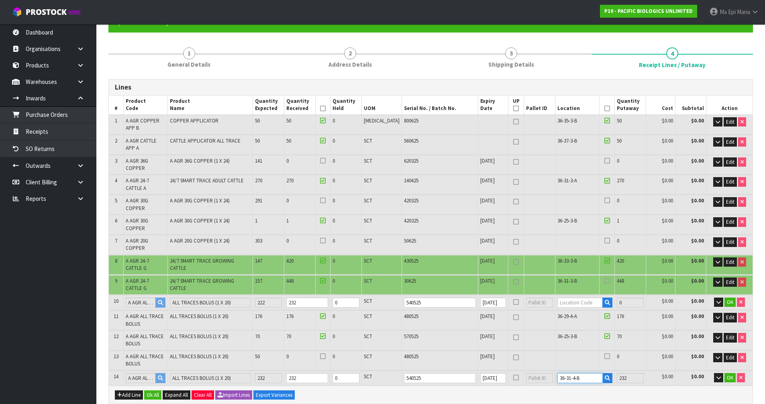
type input "36-31-4-B"
click at [293, 295] on tr "10 A AGR ALL TRACE BOLUS ALL TRACES BOLUS (1 X 20) 222 232 0 SCT 540525 [DATE] …" at bounding box center [431, 302] width 644 height 15
type input "286"
type input "4.012588"
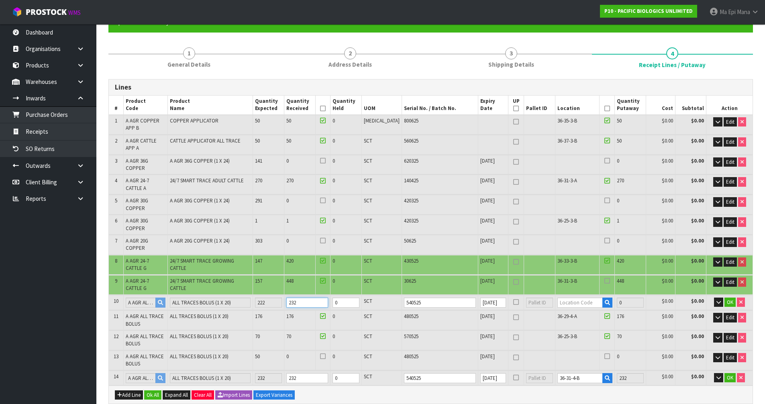
type input "2731.6"
type input "0"
click at [727, 299] on span "OK" at bounding box center [730, 302] width 6 height 7
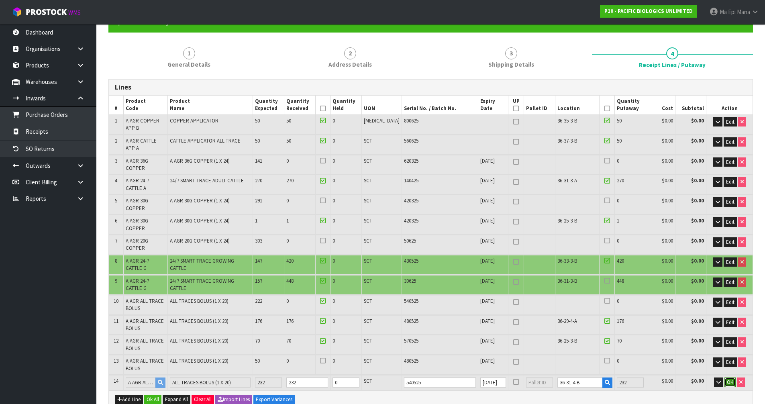
click at [728, 379] on span "OK" at bounding box center [730, 382] width 6 height 7
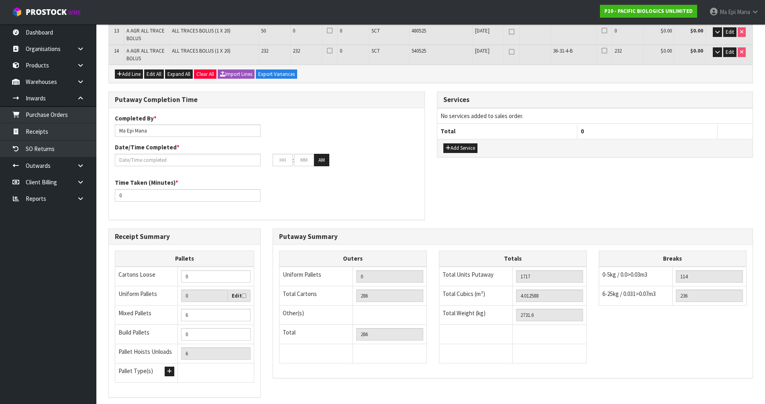
scroll to position [434, 0]
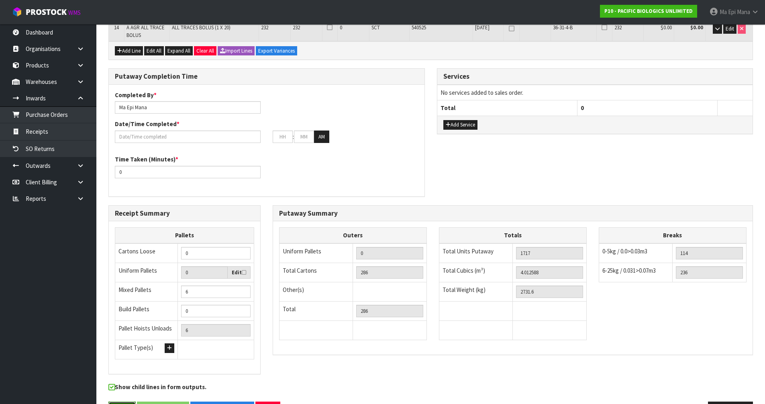
click at [113, 402] on button "Save" at bounding box center [121, 410] width 27 height 17
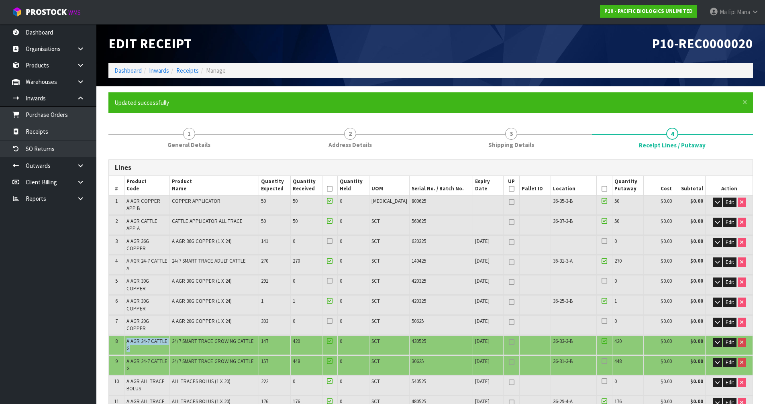
drag, startPoint x: 131, startPoint y: 321, endPoint x: 126, endPoint y: 314, distance: 8.5
click at [126, 335] on td "A AGR 24-7 CATTLE G" at bounding box center [146, 344] width 45 height 19
copy span "A AGR 24-7 CATTLE G"
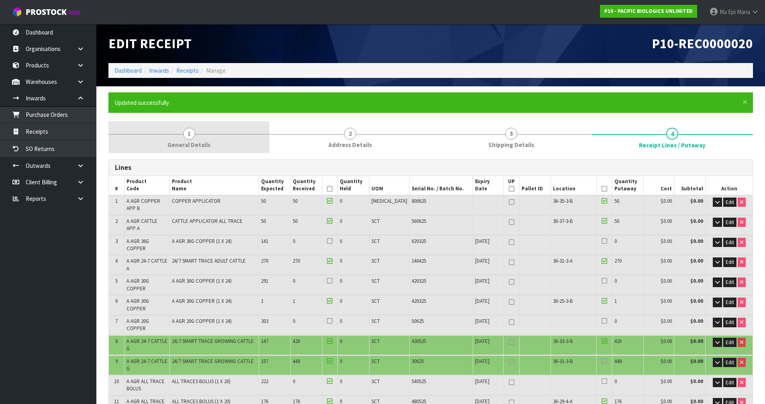
click at [198, 148] on span "General Details" at bounding box center [188, 145] width 43 height 8
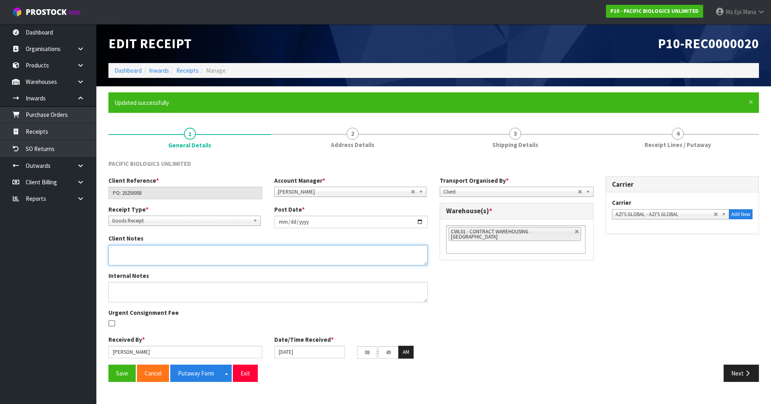
click at [136, 254] on textarea at bounding box center [267, 255] width 319 height 20
paste textarea "A AGR 24-7 CATTLE G"
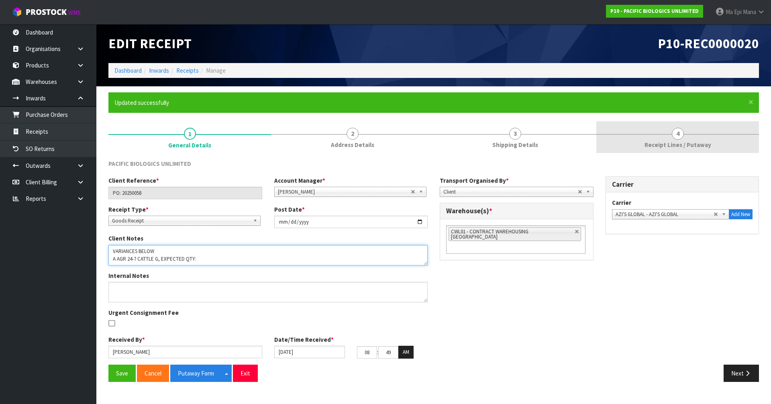
type textarea "VARIANCES BELOW A AGR 24-7 CATTLE G, EXPECTED QTY:"
click at [676, 139] on span "4" at bounding box center [678, 134] width 12 height 12
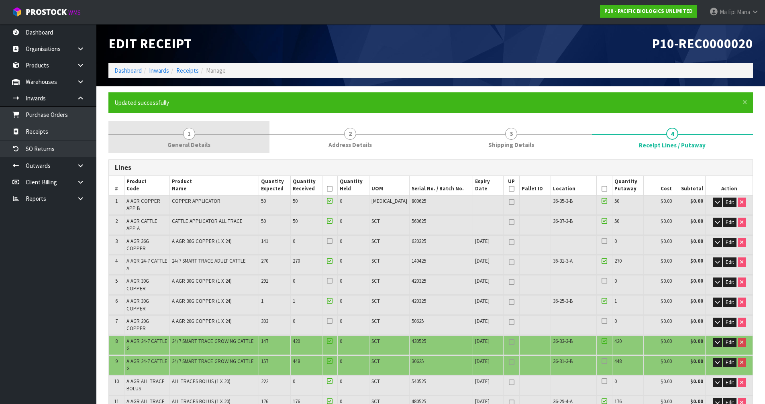
click at [192, 136] on span "1" at bounding box center [189, 134] width 12 height 12
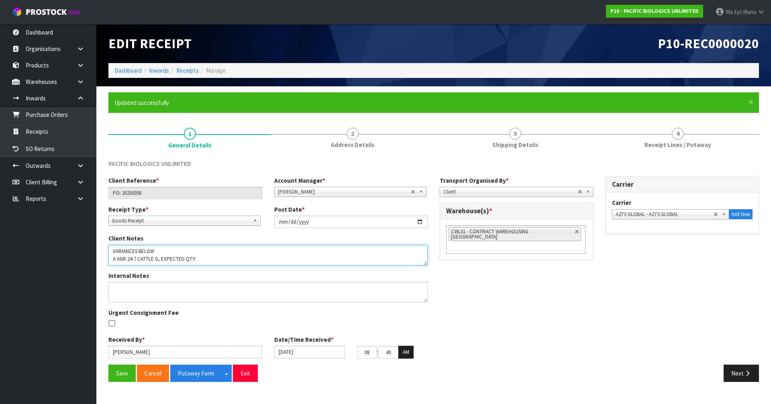
click at [218, 261] on textarea at bounding box center [267, 255] width 319 height 20
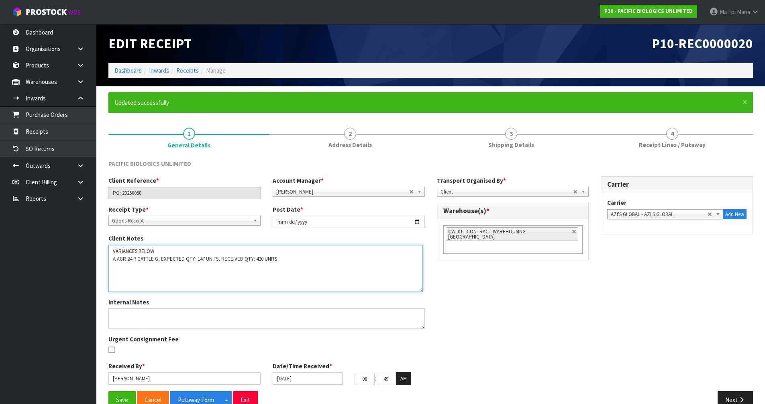
drag, startPoint x: 426, startPoint y: 263, endPoint x: 422, endPoint y: 289, distance: 26.9
click at [422, 289] on textarea at bounding box center [265, 268] width 314 height 47
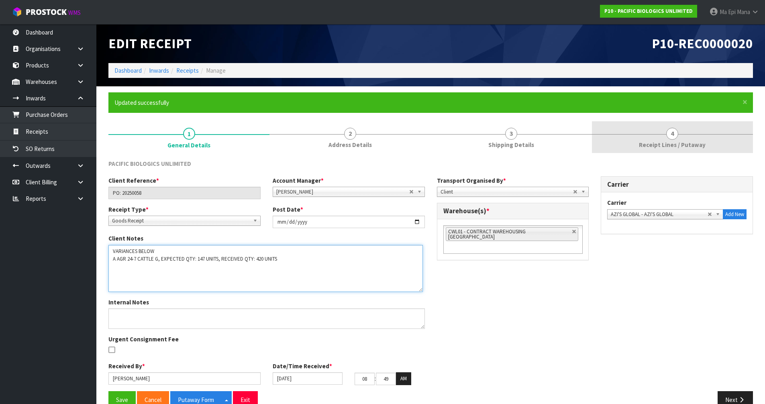
type textarea "VARIANCES BELOW A AGR 24-7 CATTLE G, EXPECTED QTY: 147 UNITS, RECEIVED QTY: 420…"
click at [663, 139] on link "4 Receipt Lines / Putaway" at bounding box center [672, 137] width 161 height 32
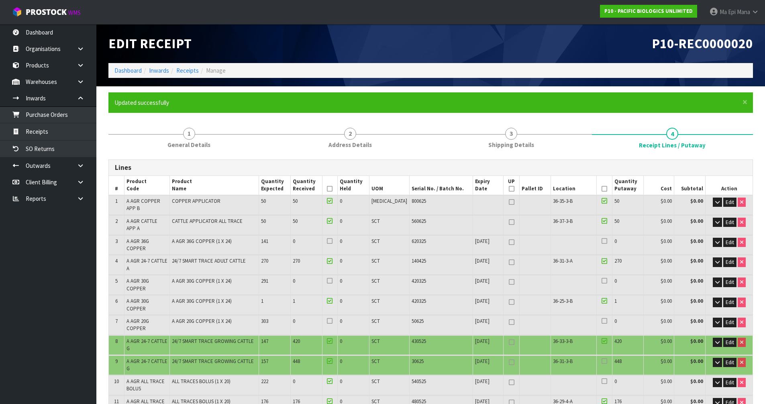
click at [132, 358] on span "A AGR 24-7 CATTLE G" at bounding box center [146, 365] width 41 height 14
copy tr "A AGR 24-7 CATTLE G"
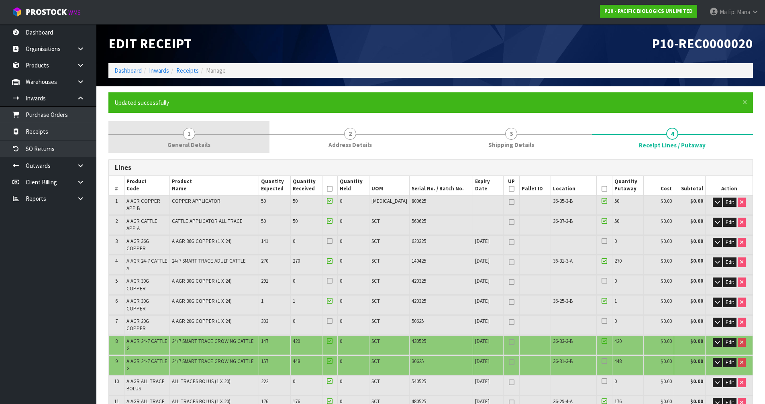
click at [204, 141] on span "General Details" at bounding box center [188, 145] width 43 height 8
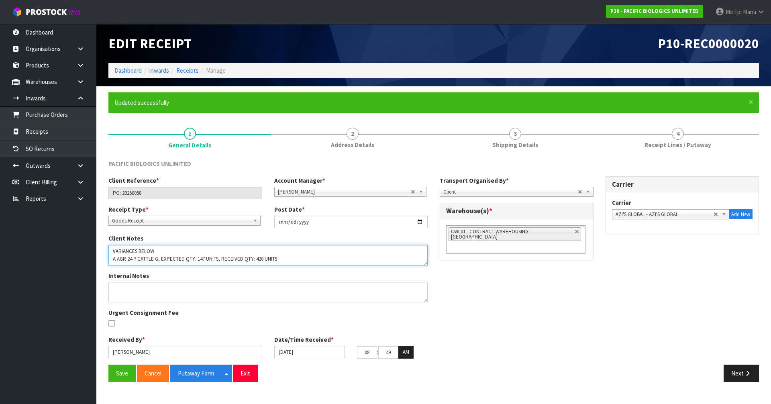
click at [300, 261] on textarea at bounding box center [267, 255] width 319 height 20
paste textarea "A AGR 24-7 CATTLE G"
drag, startPoint x: 276, startPoint y: 256, endPoint x: 161, endPoint y: 256, distance: 115.2
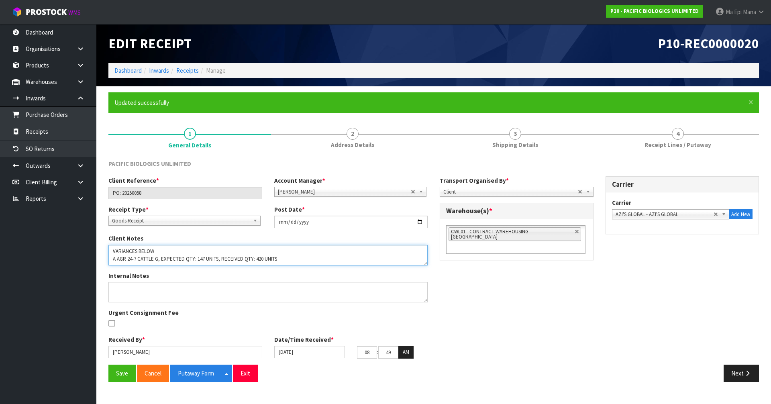
click at [161, 256] on textarea at bounding box center [267, 255] width 319 height 20
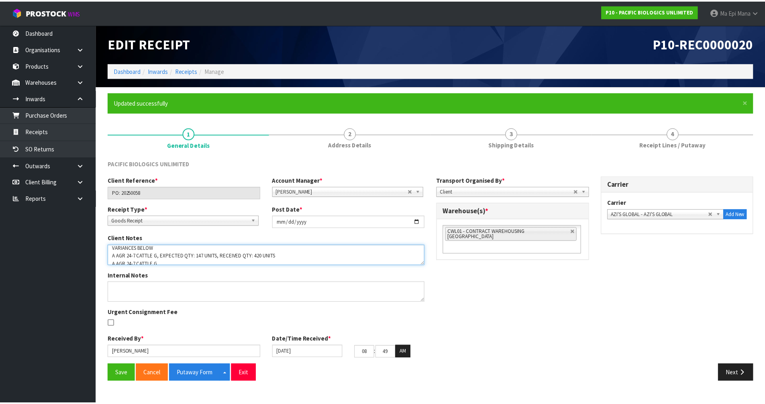
scroll to position [8, 0]
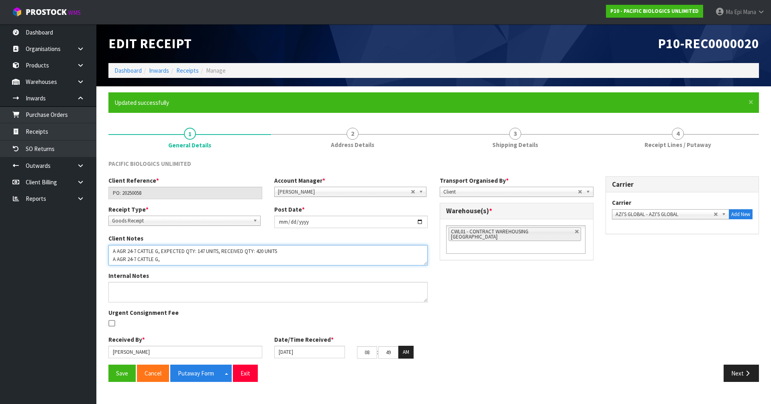
click at [209, 259] on textarea at bounding box center [267, 255] width 319 height 20
paste textarea "EXPECTED QTY: 147 UNITS, RECEIVED QTY: 420 UNITS"
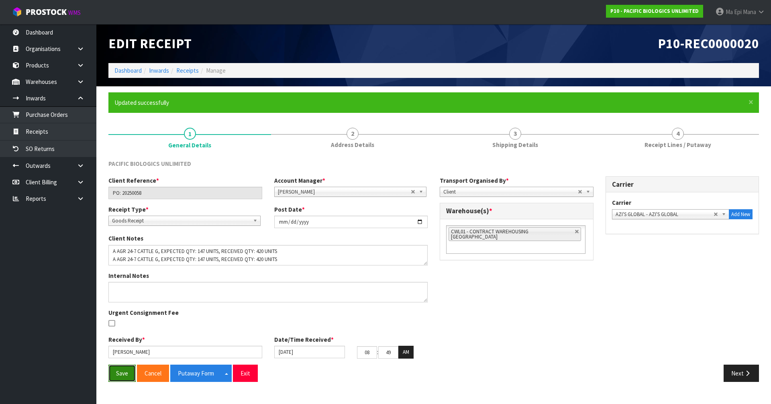
click at [118, 370] on button "Save" at bounding box center [121, 373] width 27 height 17
click at [202, 259] on textarea at bounding box center [267, 255] width 319 height 20
type textarea "VARIANCES BELOW A AGR 24-7 CATTLE G, EXPECTED QTY: 147 UNITS, RECEIVED QTY: 420…"
click at [124, 375] on button "Save" at bounding box center [121, 373] width 27 height 17
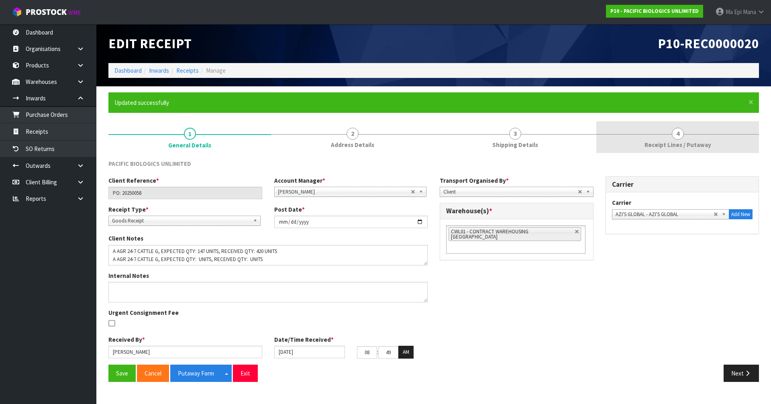
click at [685, 132] on link "4 Receipt Lines / Putaway" at bounding box center [677, 137] width 163 height 32
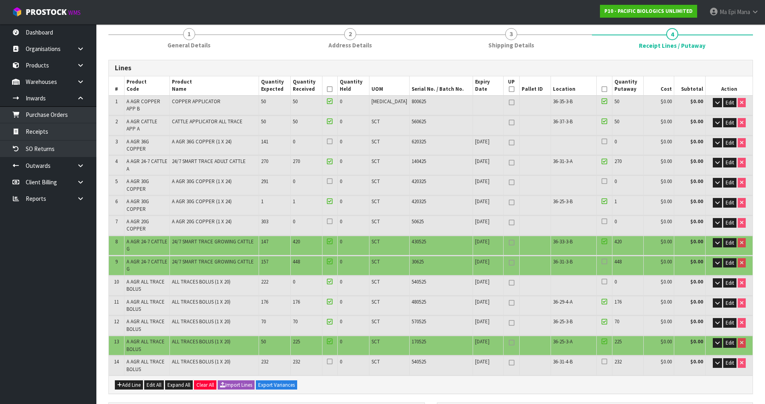
scroll to position [120, 0]
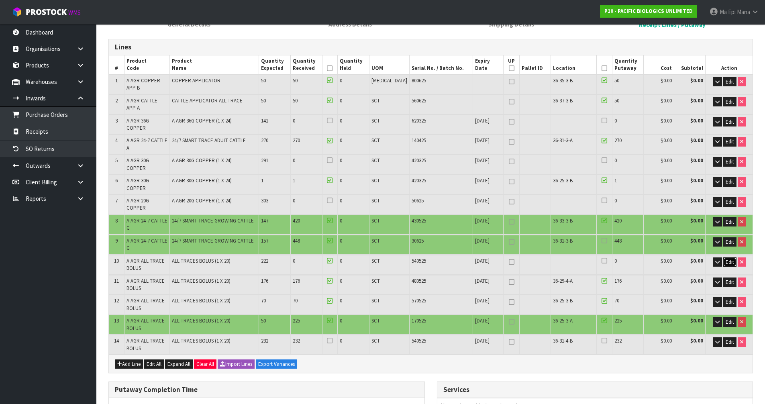
click at [734, 257] on button "Edit" at bounding box center [729, 262] width 13 height 10
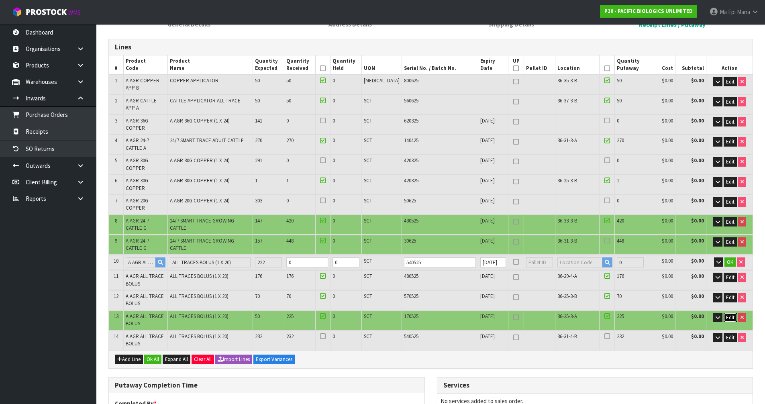
click at [726, 314] on span "Edit" at bounding box center [730, 317] width 8 height 7
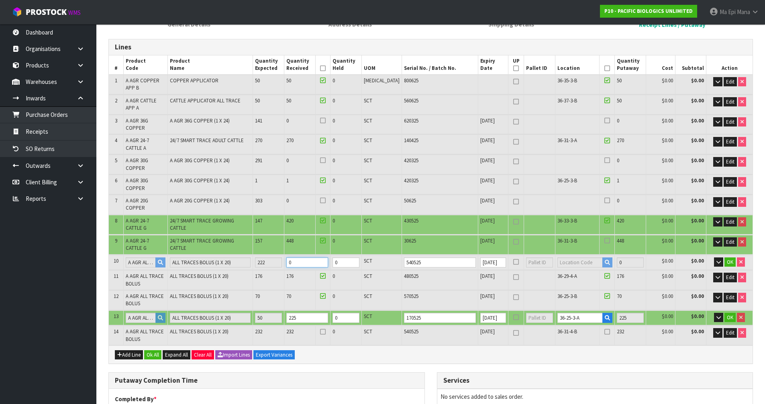
click at [314, 257] on input "0" at bounding box center [307, 262] width 42 height 10
type input "4.879978"
type input "3255.35"
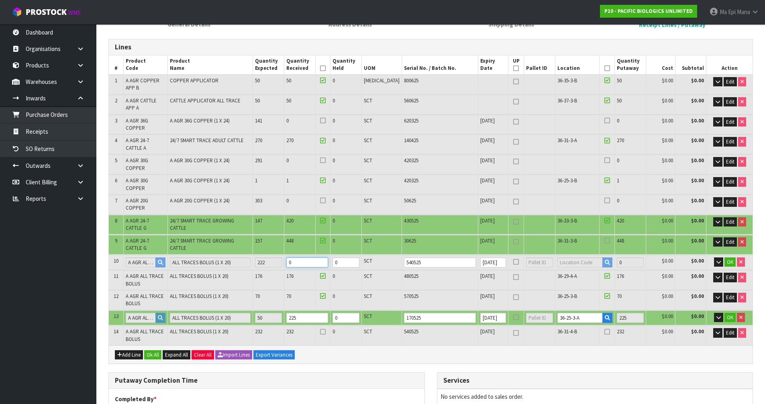
type input "2"
type input "335"
type input "4.956586"
type input "3301.55"
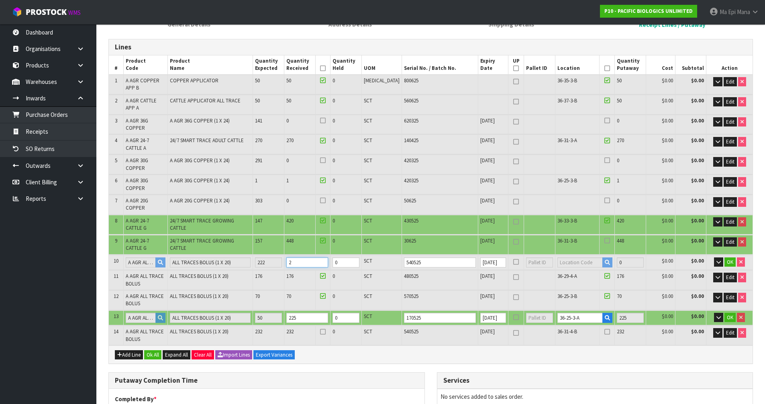
type input "22"
type input "375"
type input "5.722666"
type input "3763.55"
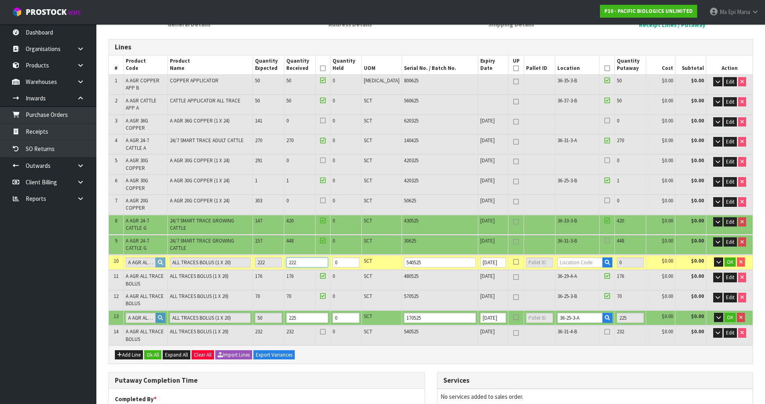
type input "222"
type input "170525"
click at [573, 257] on input "text" at bounding box center [579, 262] width 45 height 10
click at [564, 313] on input "36-25-3-A" at bounding box center [579, 318] width 45 height 10
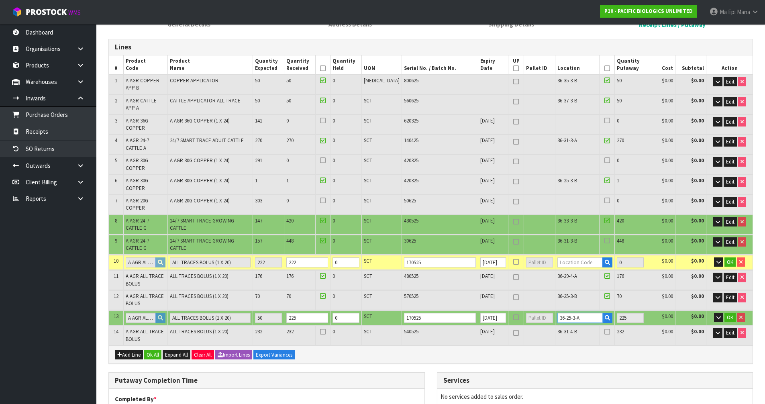
click at [564, 313] on input "36-25-3-A" at bounding box center [579, 318] width 45 height 10
click at [571, 257] on input "text" at bounding box center [579, 262] width 45 height 10
paste input "36-25-3-A"
type input "36-25-3-A"
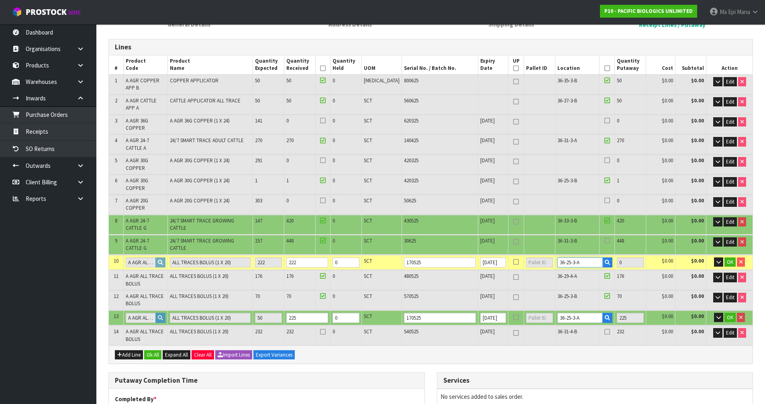
type input "2164"
type input "222"
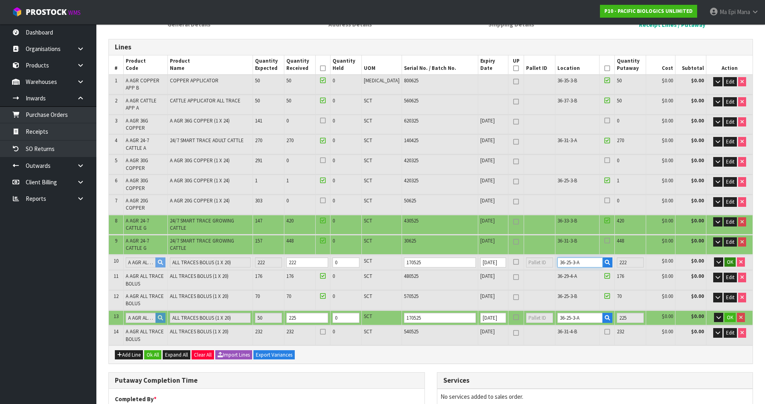
type input "36-25-3-A"
click at [728, 259] on span "OK" at bounding box center [730, 262] width 6 height 7
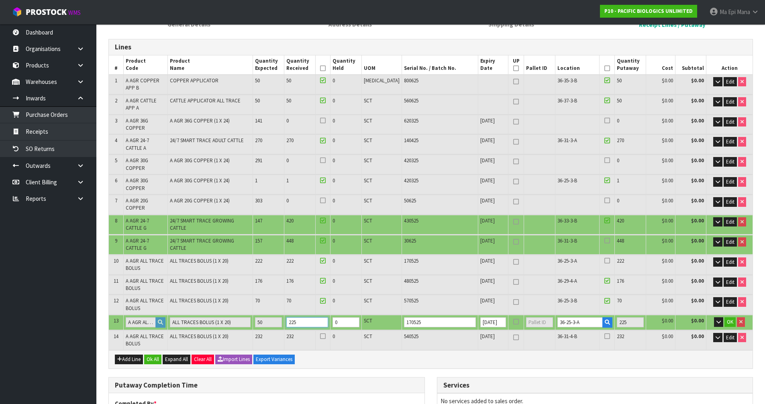
drag, startPoint x: 323, startPoint y: 303, endPoint x: 294, endPoint y: 309, distance: 29.6
click at [294, 309] on table "# Product Code Product Name Quantity Expected Quantity Received Quantity Held U…" at bounding box center [431, 202] width 644 height 295
type input "330"
type input "4.860826"
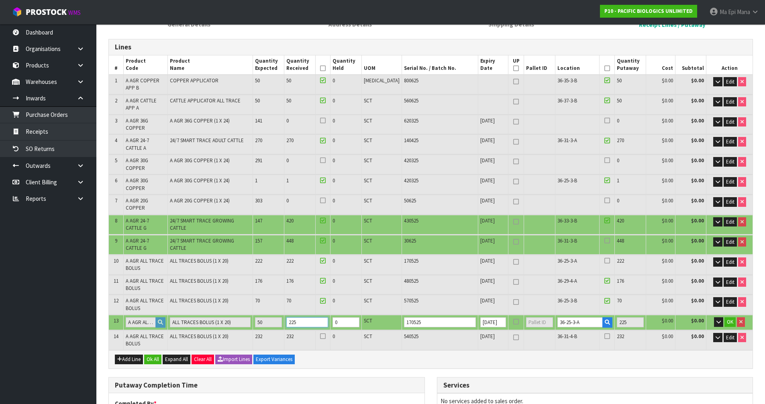
type input "3243.8"
type input "0"
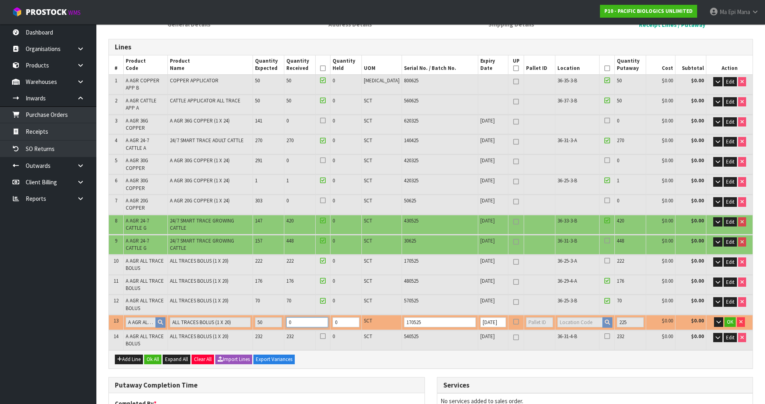
type input "0"
type input "1939"
type input "0"
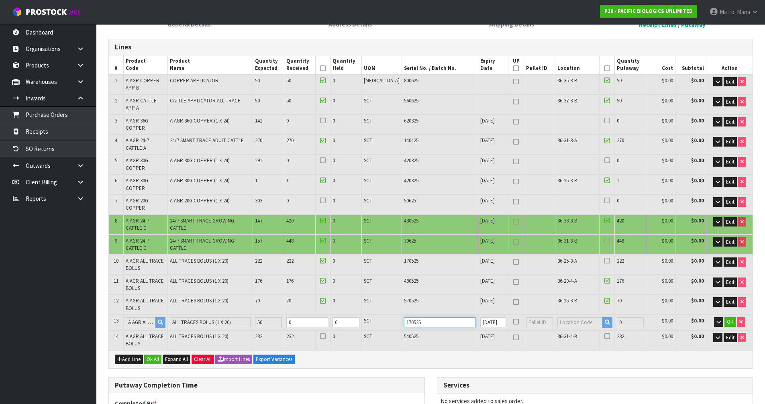
drag, startPoint x: 423, startPoint y: 298, endPoint x: 397, endPoint y: 302, distance: 26.7
click at [402, 315] on td "170525" at bounding box center [440, 322] width 76 height 15
type input "480525"
click at [731, 318] on span "OK" at bounding box center [730, 321] width 6 height 7
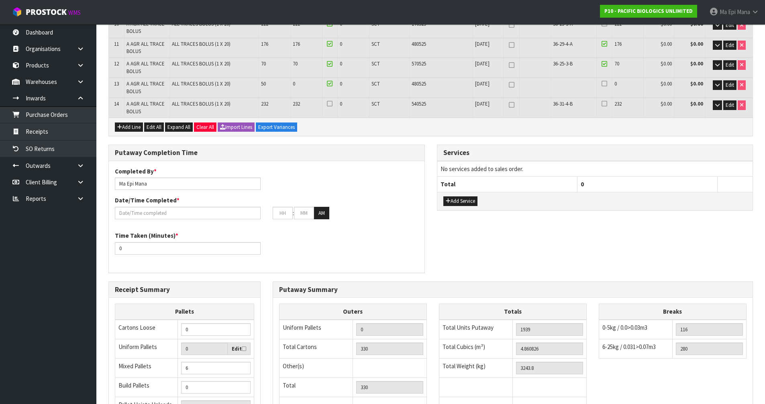
scroll to position [434, 0]
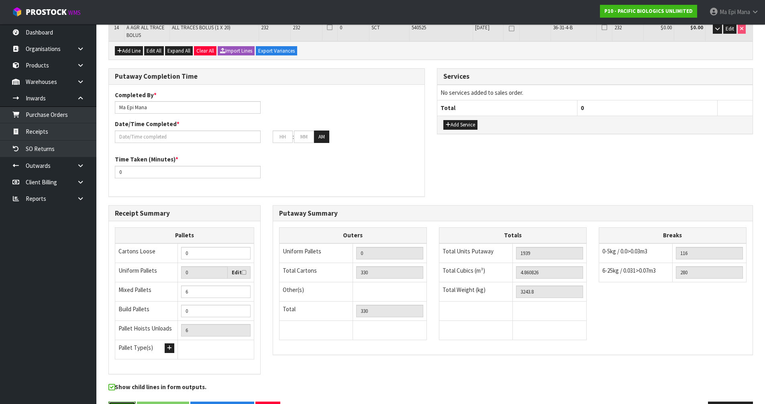
click at [119, 402] on button "Save" at bounding box center [121, 410] width 27 height 17
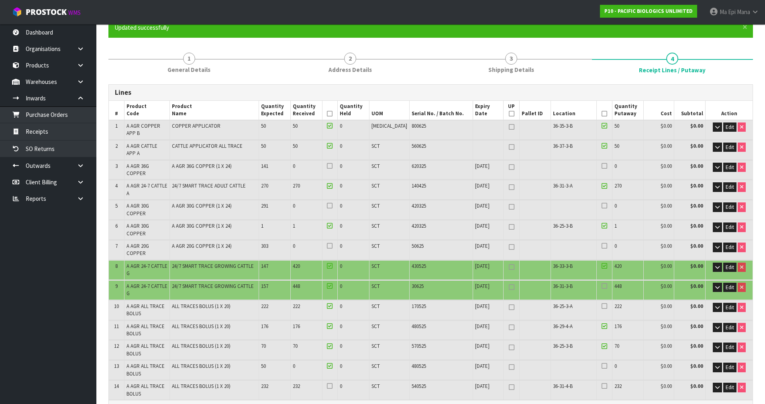
scroll to position [80, 0]
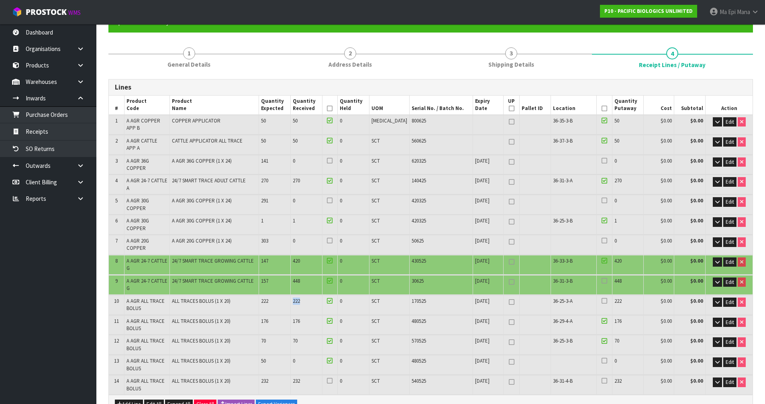
drag, startPoint x: 319, startPoint y: 279, endPoint x: 300, endPoint y: 279, distance: 19.3
click at [300, 295] on tr "10 A AGR ALL TRACE BOLUS ALL TRACES BOLUS (1 X 20) 222 222 0 SCT 170525 [DATE] …" at bounding box center [431, 304] width 644 height 19
drag, startPoint x: 309, startPoint y: 333, endPoint x: 279, endPoint y: 343, distance: 31.5
click at [279, 355] on tr "13 A AGR ALL TRACE BOLUS ALL TRACES BOLUS (1 X 20) 50 0 0 SCT 480525 [DATE] 0 $…" at bounding box center [431, 364] width 644 height 19
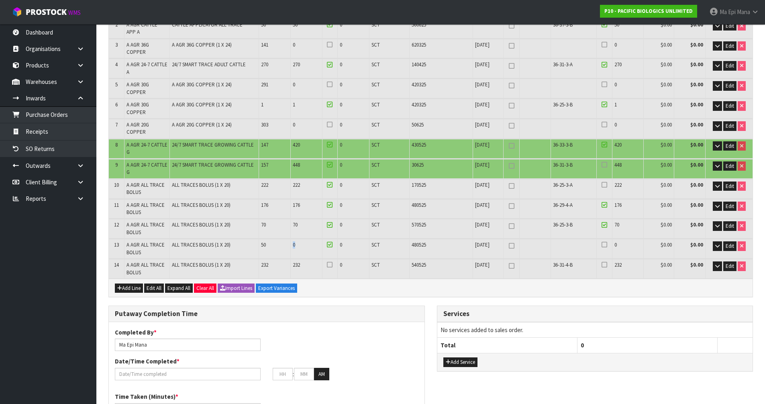
scroll to position [201, 0]
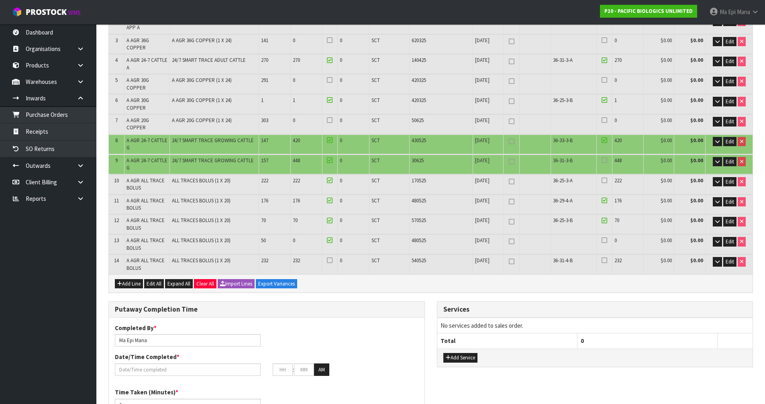
click at [411, 274] on div "Add Line Edit All Expand All Clear All Import Lines Export Variances" at bounding box center [431, 283] width 644 height 18
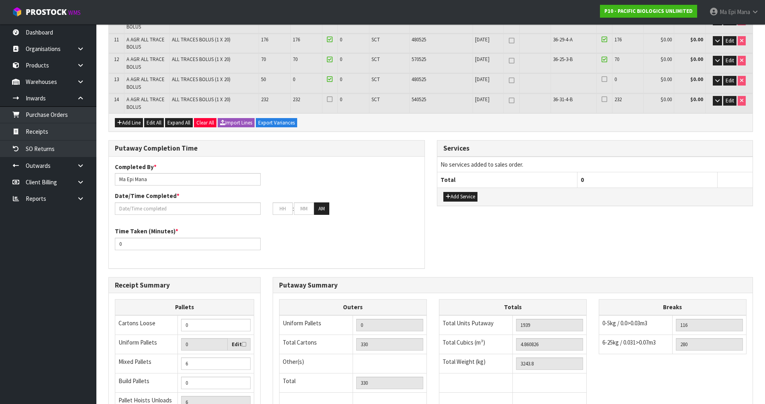
scroll to position [434, 0]
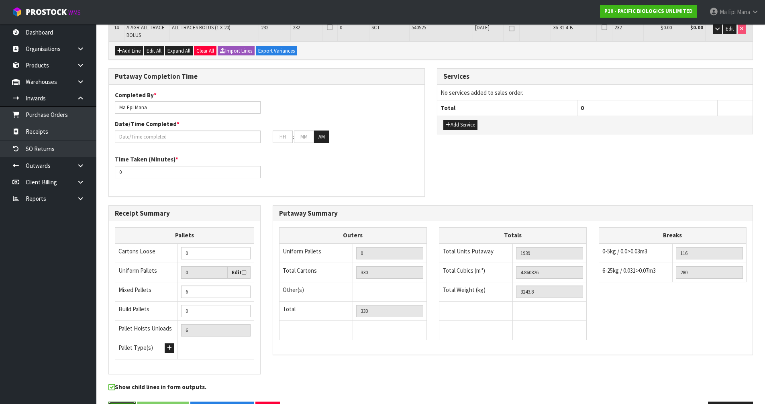
click at [118, 402] on button "Save" at bounding box center [121, 410] width 27 height 17
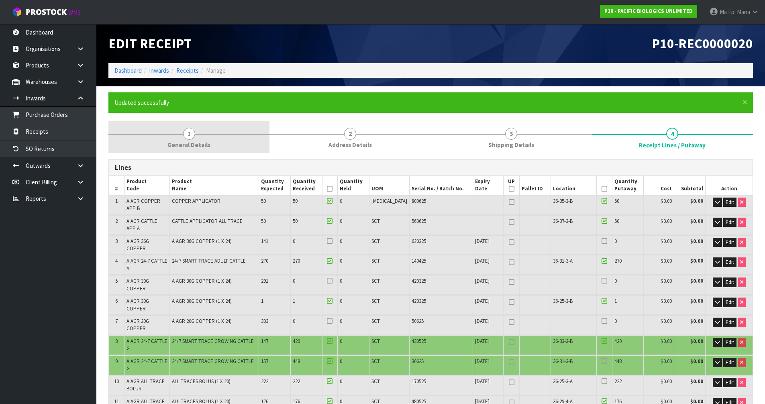
click at [190, 126] on link "1 General Details" at bounding box center [188, 137] width 161 height 32
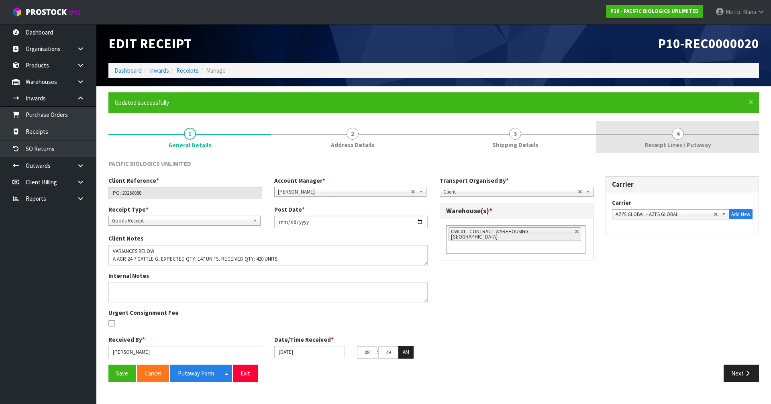
click at [684, 136] on link "4 Receipt Lines / Putaway" at bounding box center [677, 137] width 163 height 32
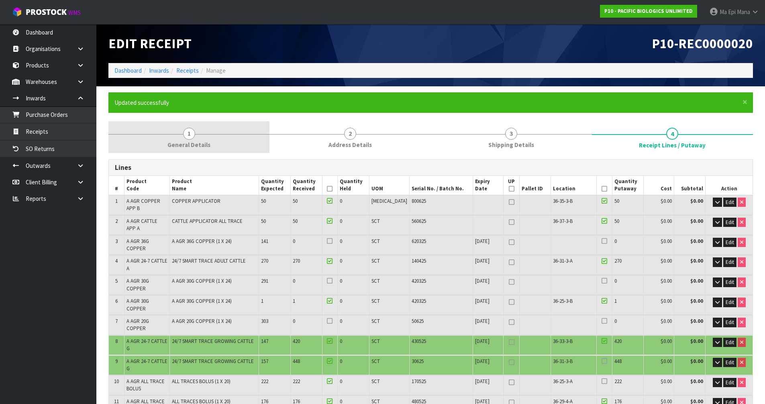
click at [195, 137] on link "1 General Details" at bounding box center [188, 137] width 161 height 32
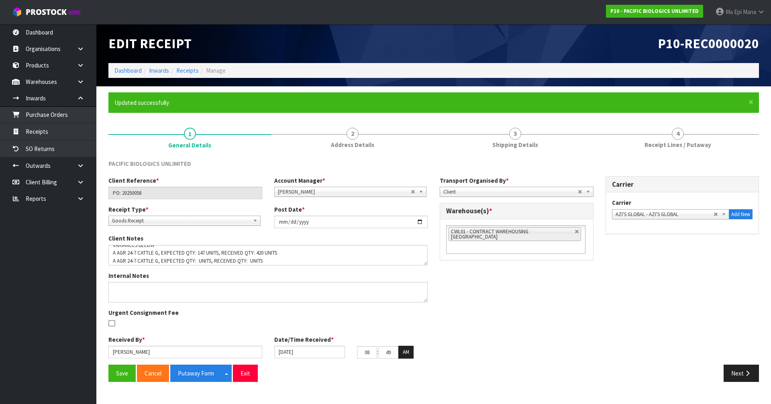
scroll to position [8, 0]
click at [196, 260] on textarea at bounding box center [267, 255] width 319 height 20
click at [277, 252] on textarea at bounding box center [267, 255] width 319 height 20
click at [306, 251] on textarea at bounding box center [267, 255] width 319 height 20
click at [321, 263] on textarea at bounding box center [267, 255] width 319 height 20
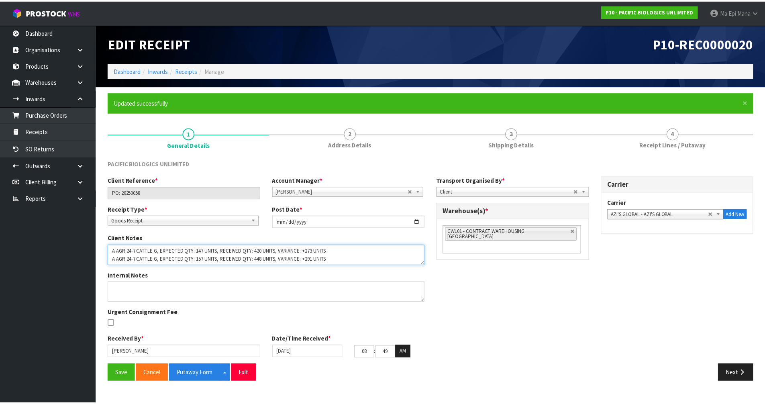
scroll to position [0, 0]
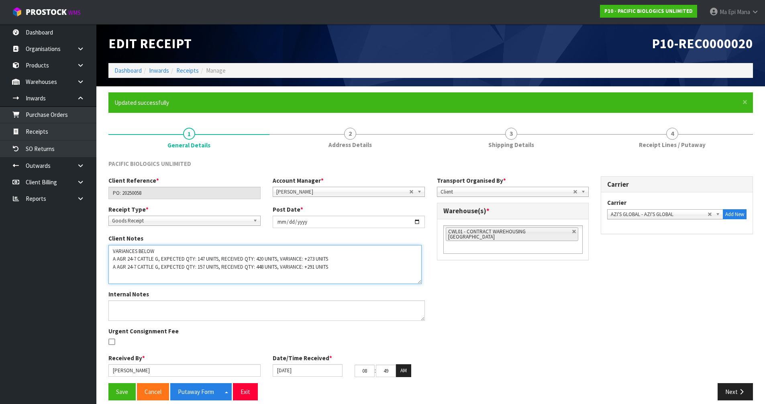
drag, startPoint x: 426, startPoint y: 261, endPoint x: 420, endPoint y: 280, distance: 19.4
click at [420, 280] on textarea at bounding box center [264, 264] width 313 height 39
drag, startPoint x: 341, startPoint y: 271, endPoint x: 110, endPoint y: 245, distance: 232.5
click at [110, 245] on div "Client Notes" at bounding box center [266, 258] width 328 height 49
type textarea "VARIANCES BELOW A AGR 24-7 CATTLE G, EXPECTED QTY: 147 UNITS, RECEIVED QTY: 420…"
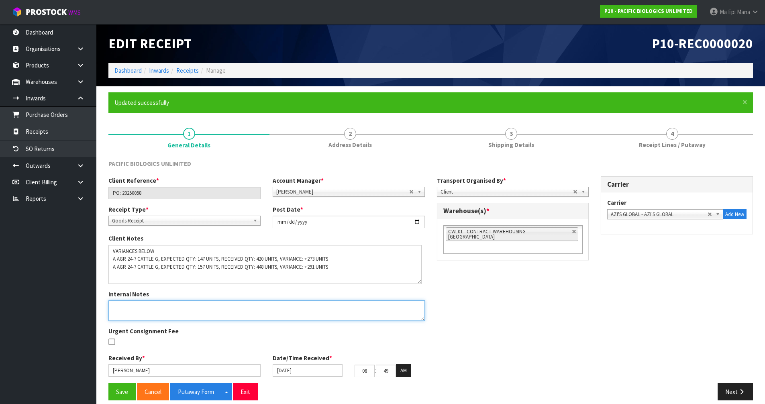
click at [149, 310] on textarea at bounding box center [266, 310] width 316 height 20
paste textarea "VARIANCES BELOW A AGR 24-7 CATTLE G, EXPECTED QTY: 147 UNITS, RECEIVED QTY: 420…"
click at [164, 309] on textarea at bounding box center [266, 310] width 316 height 20
type textarea "VARIANCES BELOW - 2ND CHECK BY MA A AGR 24-7 CATTLE G, EXPECTED QTY: 147 UNITS,…"
click at [125, 398] on button "Save" at bounding box center [121, 391] width 27 height 17
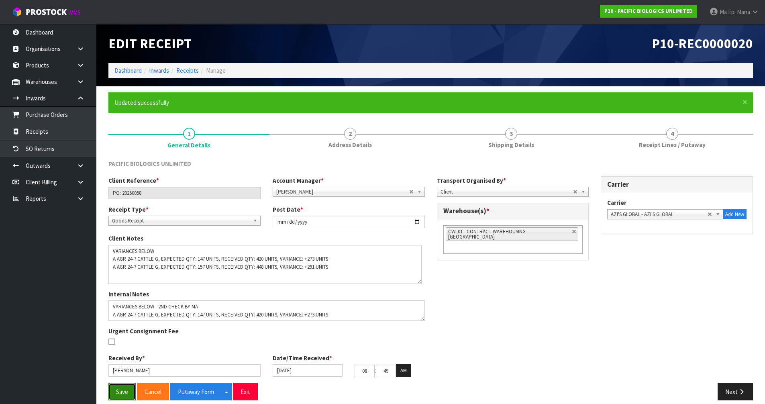
click at [135, 389] on button "Save" at bounding box center [121, 391] width 27 height 17
click at [728, 392] on button "Next" at bounding box center [735, 391] width 35 height 17
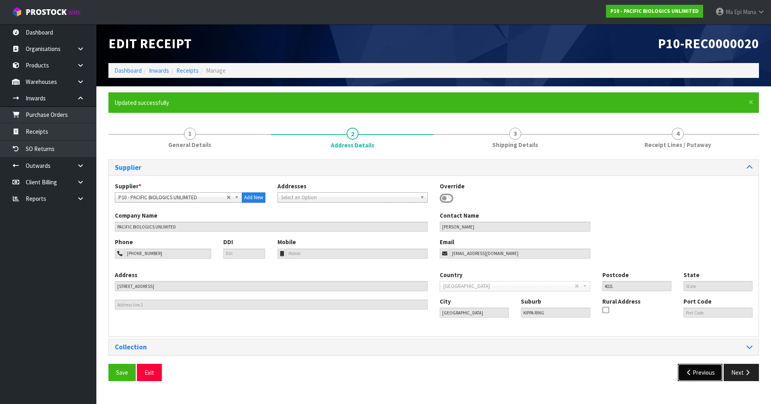
click at [691, 371] on icon "button" at bounding box center [689, 372] width 8 height 6
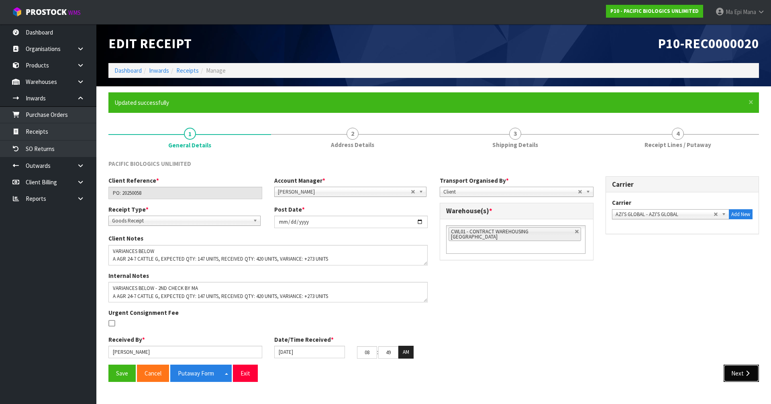
click at [742, 374] on button "Next" at bounding box center [741, 373] width 35 height 17
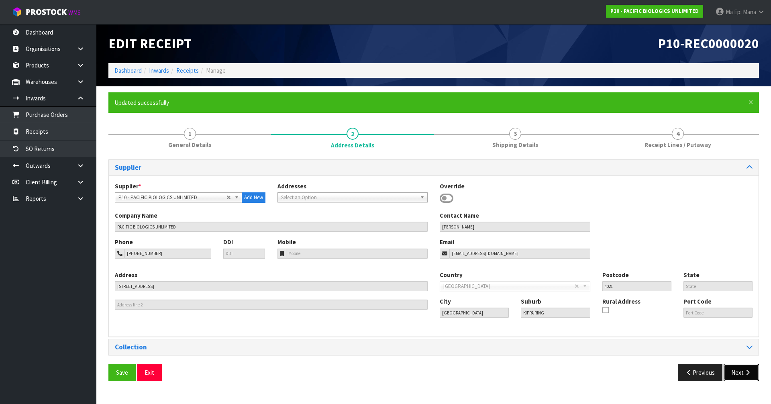
click at [738, 373] on button "Next" at bounding box center [741, 372] width 35 height 17
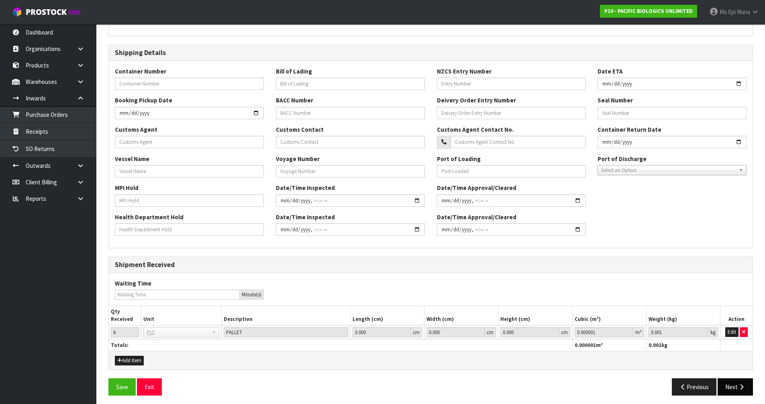
scroll to position [185, 0]
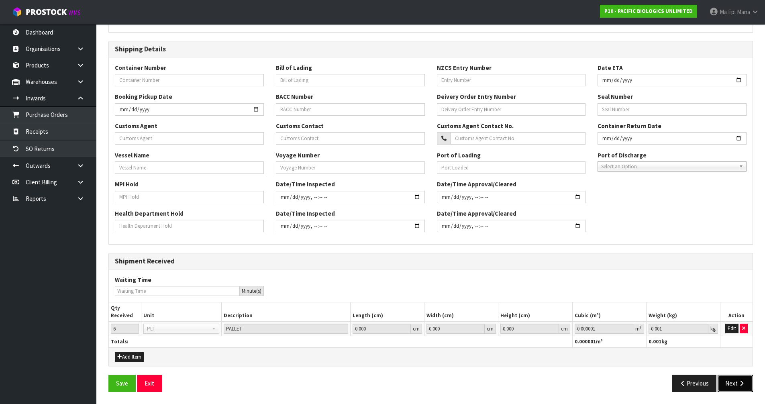
click at [734, 387] on button "Next" at bounding box center [735, 383] width 35 height 17
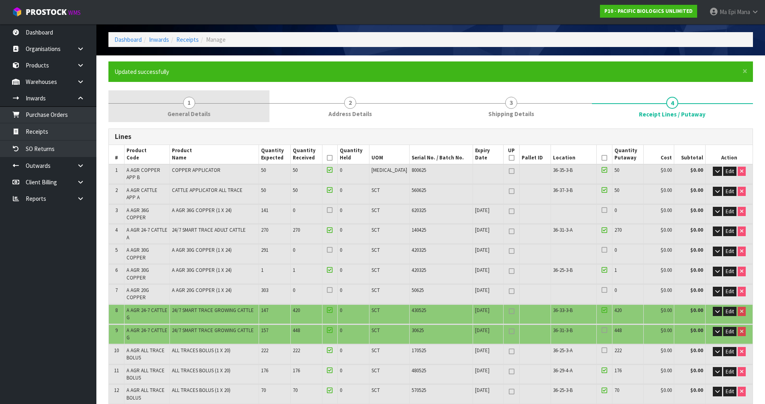
scroll to position [0, 0]
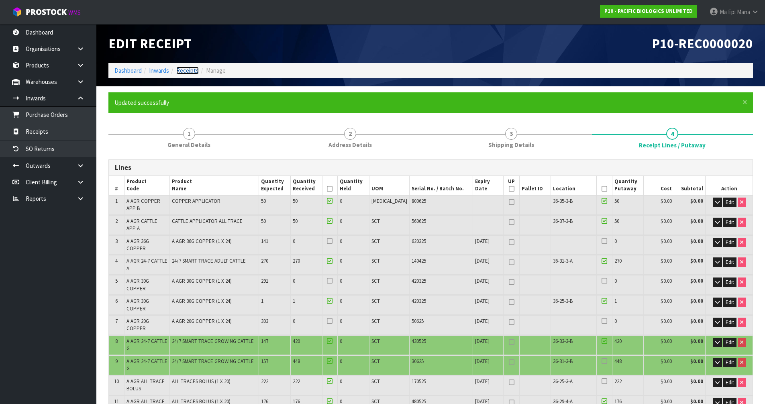
click at [190, 68] on link "Receipts" at bounding box center [187, 71] width 22 height 8
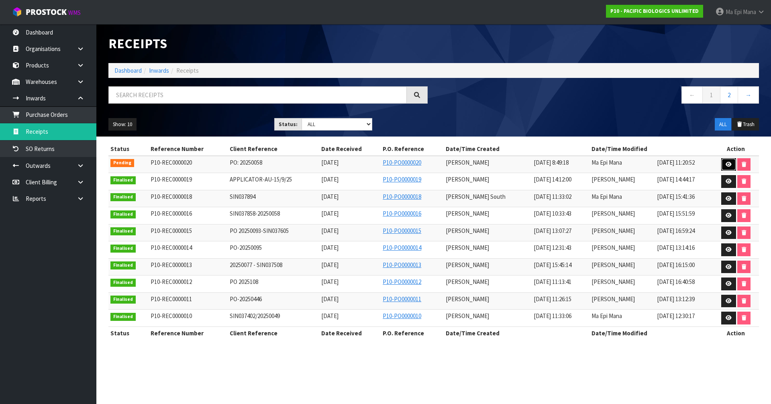
click at [728, 164] on icon at bounding box center [729, 164] width 6 height 5
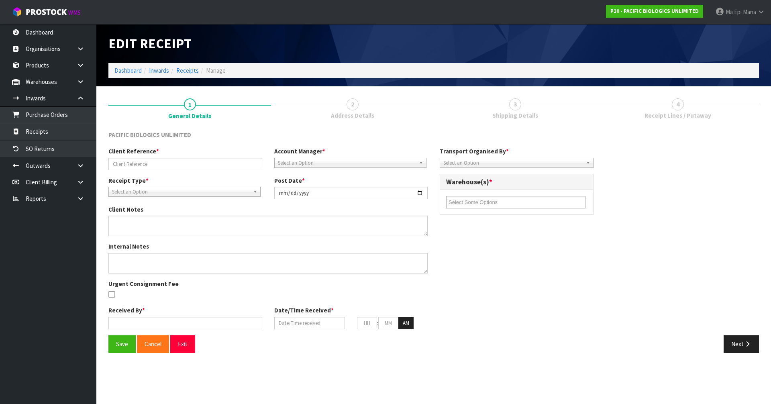
type input "PO: 20250058"
type input "[DATE]"
type textarea "VARIANCES BELOW A AGR 24-7 CATTLE G, EXPECTED QTY: 147 UNITS, RECEIVED QTY: 420…"
type textarea "VARIANCES BELOW - 2ND CHECK BY MA A AGR 24-7 CATTLE G, EXPECTED QTY: 147 UNITS,…"
type input "[PERSON_NAME]"
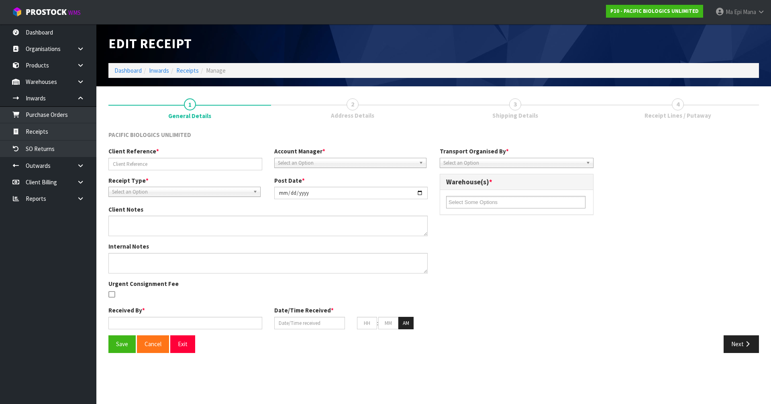
type input "[DATE]"
type input "08"
type input "49"
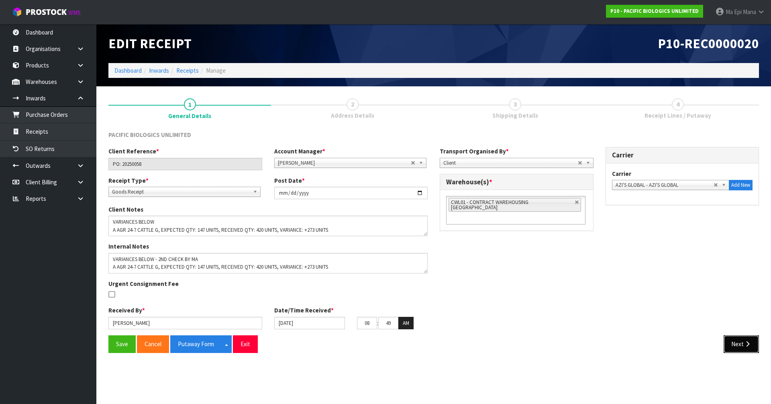
click at [732, 347] on button "Next" at bounding box center [741, 343] width 35 height 17
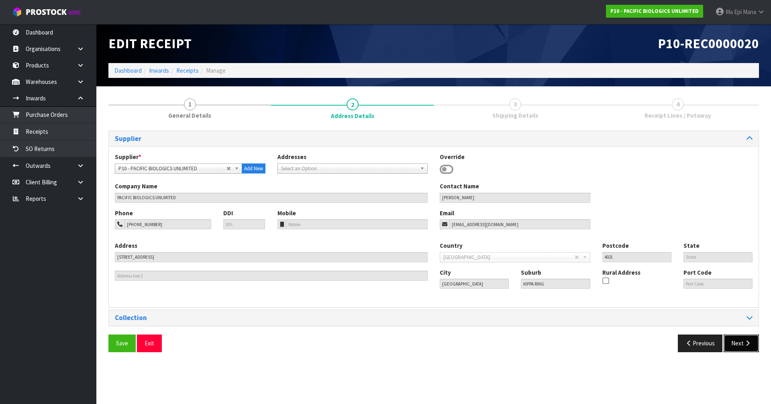
click at [743, 342] on button "Next" at bounding box center [741, 342] width 35 height 17
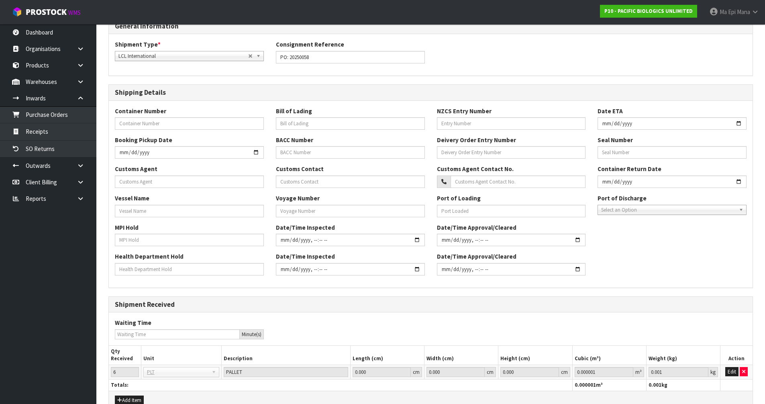
scroll to position [156, 0]
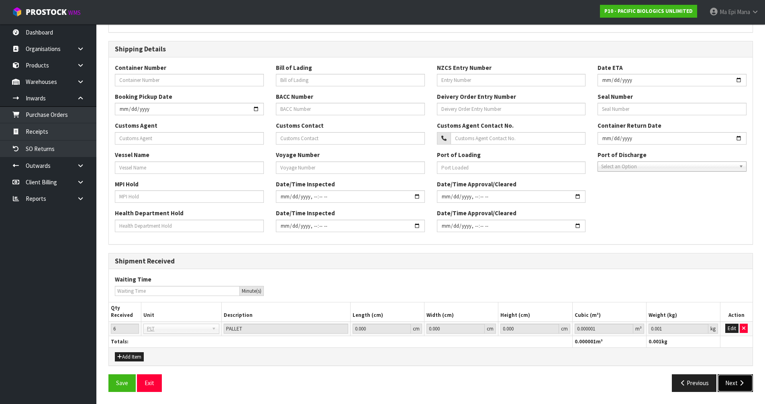
click at [738, 383] on icon "button" at bounding box center [742, 383] width 8 height 6
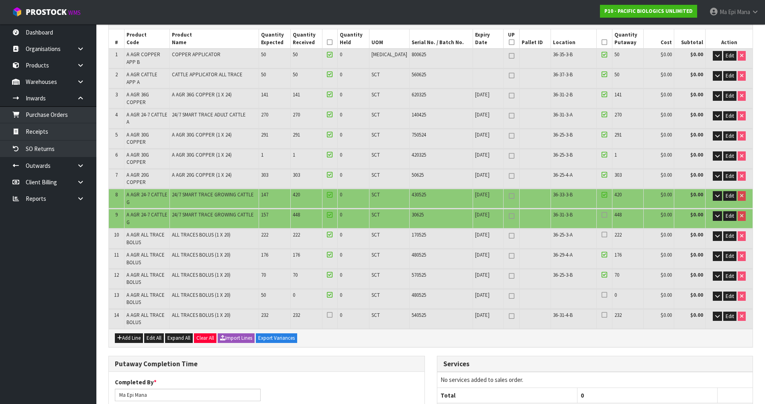
scroll to position [120, 0]
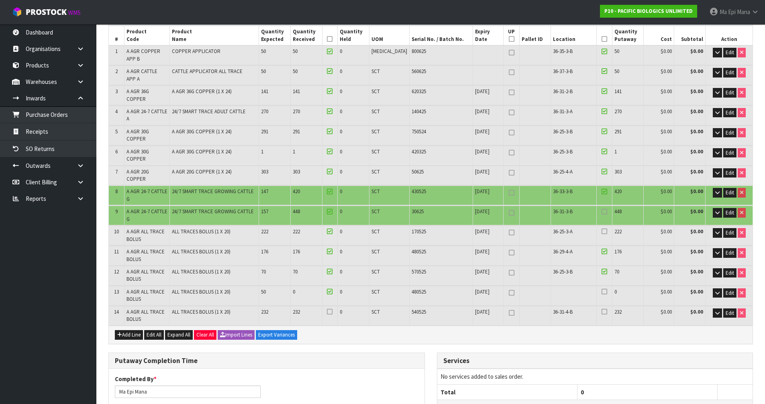
click at [566, 126] on td "36-25-3-B" at bounding box center [574, 135] width 46 height 19
click at [566, 148] on span "36-25-3-B" at bounding box center [563, 151] width 20 height 7
click at [572, 166] on td "36-25-4-A" at bounding box center [574, 175] width 46 height 19
click at [571, 186] on td "36-33-3-B" at bounding box center [574, 195] width 46 height 19
click at [569, 206] on td "36-31-3-B" at bounding box center [574, 215] width 46 height 19
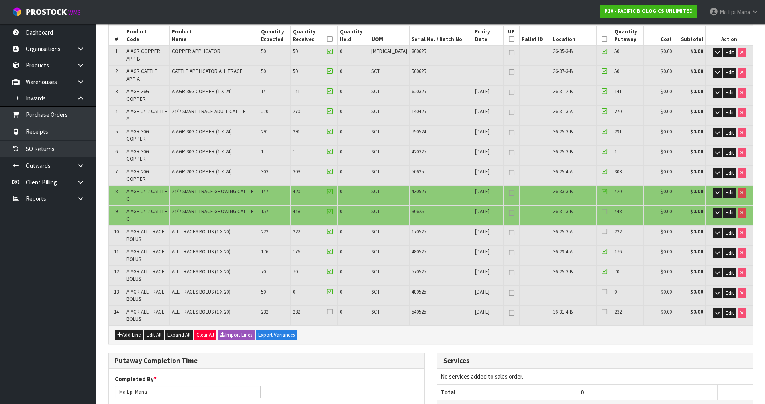
click at [567, 226] on td "36-25-3-A" at bounding box center [574, 235] width 46 height 19
click at [551, 246] on td "36-29-4-A" at bounding box center [574, 255] width 46 height 19
click at [557, 268] on span "36-25-3-B" at bounding box center [563, 271] width 20 height 7
click at [542, 326] on div "Add Line Edit All Expand All Clear All Import Lines Export Variances" at bounding box center [431, 335] width 644 height 18
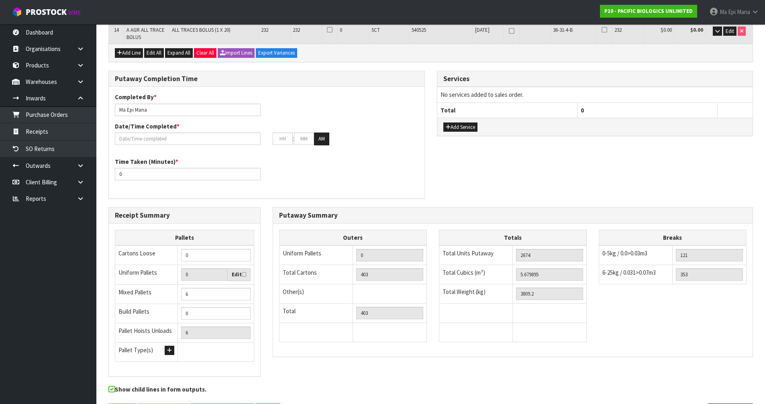
scroll to position [405, 0]
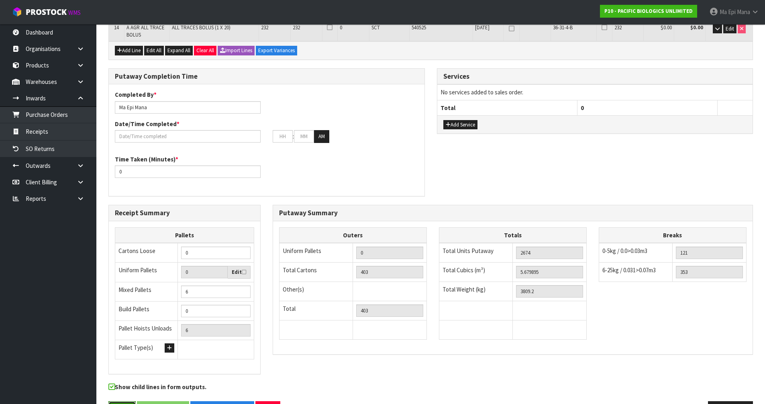
click at [114, 401] on button "Save" at bounding box center [121, 409] width 27 height 17
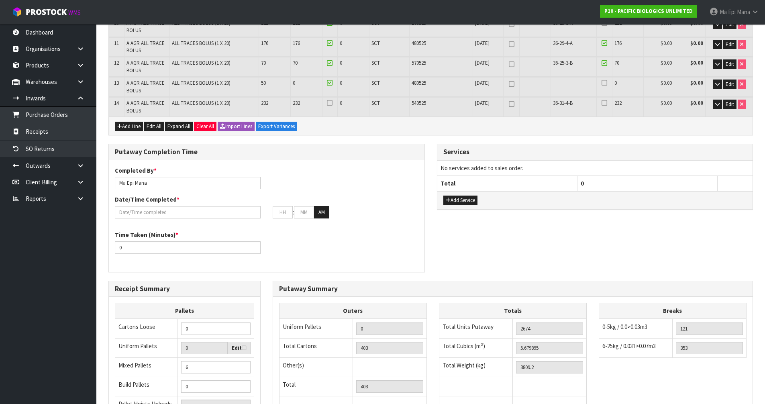
scroll to position [361, 0]
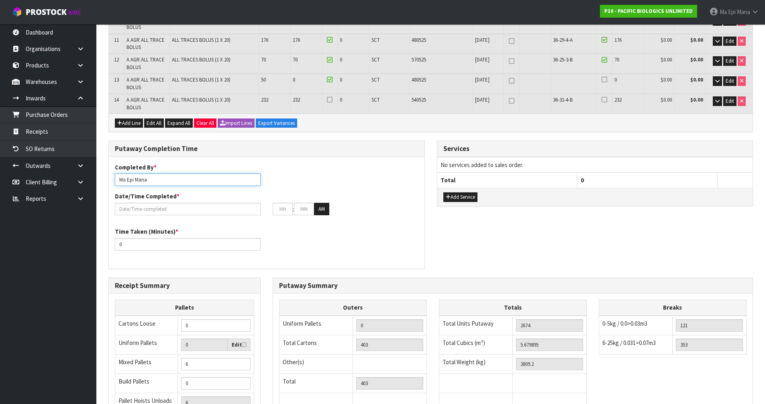
click at [200, 173] on input "Ma Epi Mana" at bounding box center [188, 179] width 146 height 12
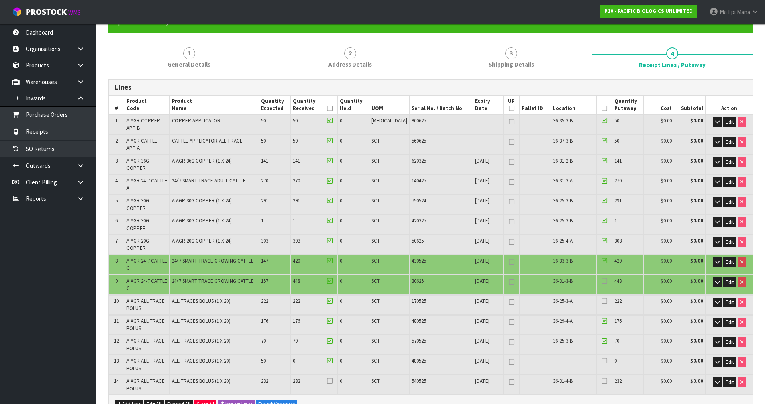
scroll to position [0, 0]
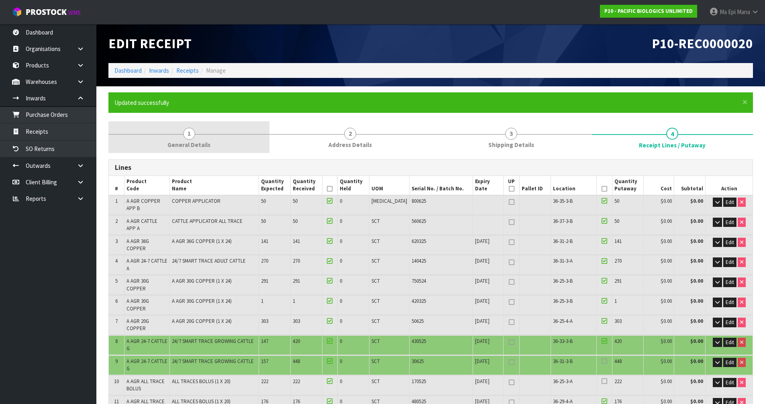
type input "[PERSON_NAME] + [PERSON_NAME] + [PERSON_NAME] + Ma"
click at [186, 134] on span "1" at bounding box center [189, 134] width 12 height 12
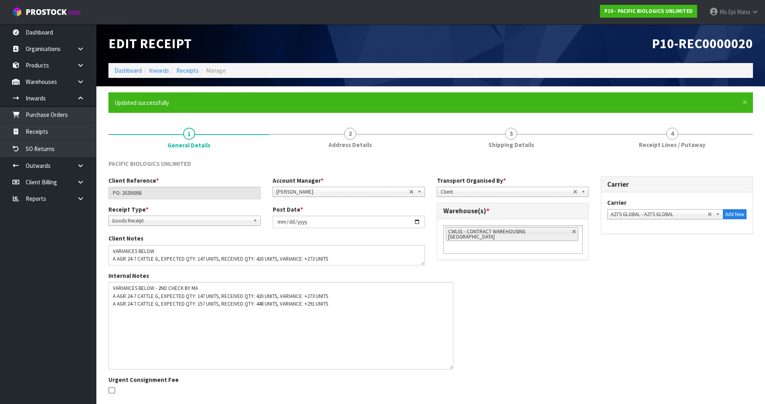
drag, startPoint x: 425, startPoint y: 300, endPoint x: 451, endPoint y: 368, distance: 72.7
click at [451, 368] on textarea at bounding box center [280, 326] width 345 height 88
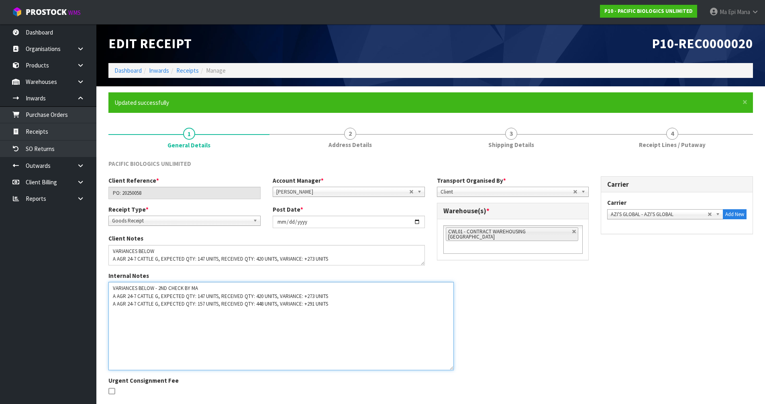
click at [137, 316] on textarea at bounding box center [280, 326] width 345 height 88
click at [358, 306] on textarea at bounding box center [280, 326] width 345 height 88
type textarea "VARIANCES BELOW - 2ND CHECK BY MA A AGR 24-7 CATTLE G, EXPECTED QTY: 147 UNITS,…"
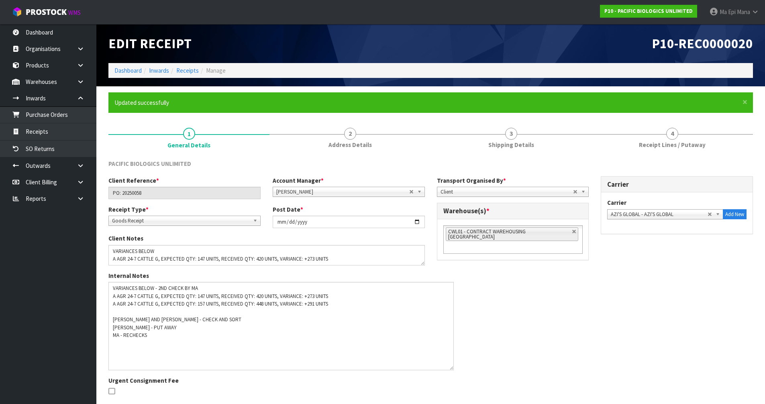
click at [549, 318] on div "Client Reference * PO: 20250058 Account Manager * [PERSON_NAME] [PERSON_NAME] […" at bounding box center [430, 304] width 657 height 256
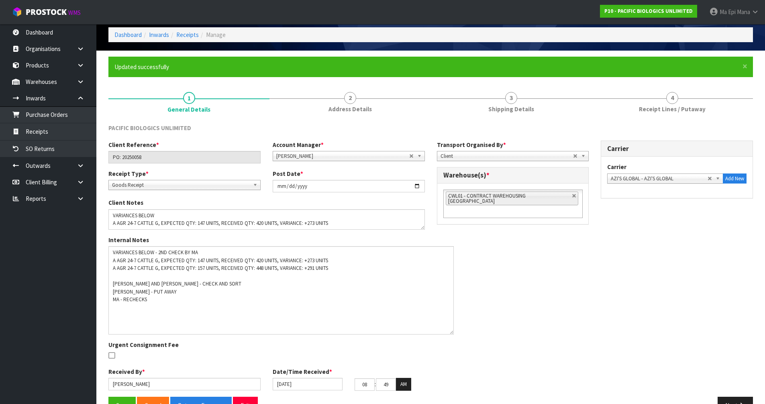
scroll to position [58, 0]
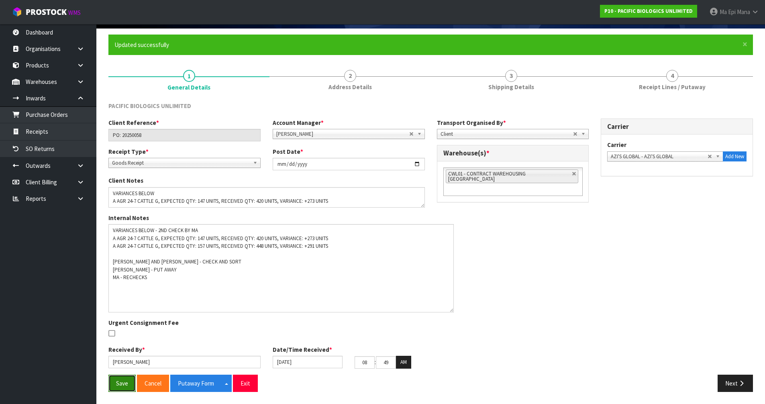
click at [113, 384] on button "Save" at bounding box center [121, 383] width 27 height 17
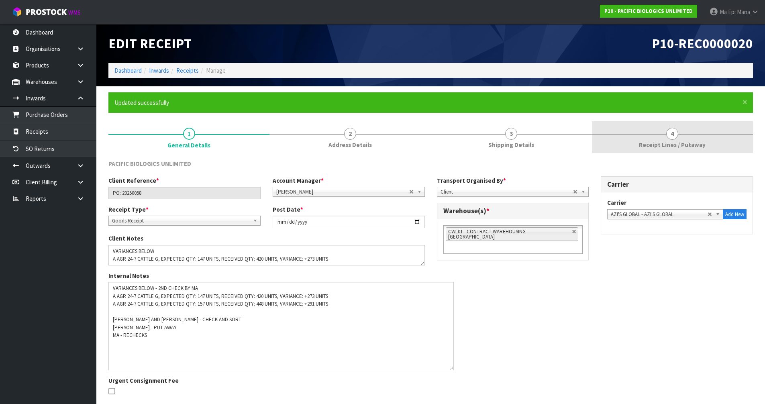
click at [676, 133] on span "4" at bounding box center [672, 134] width 12 height 12
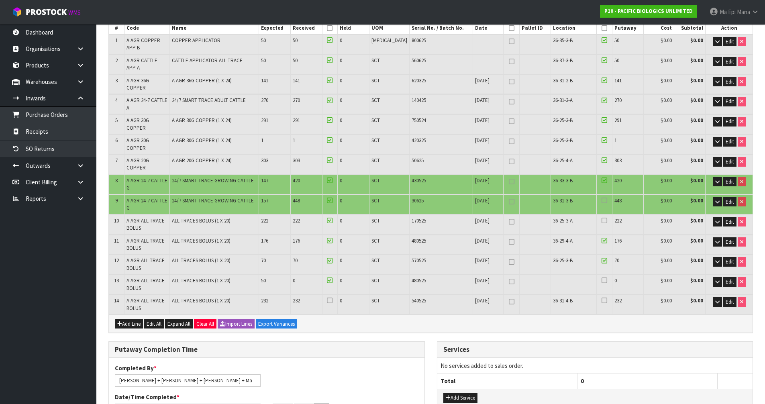
scroll to position [120, 0]
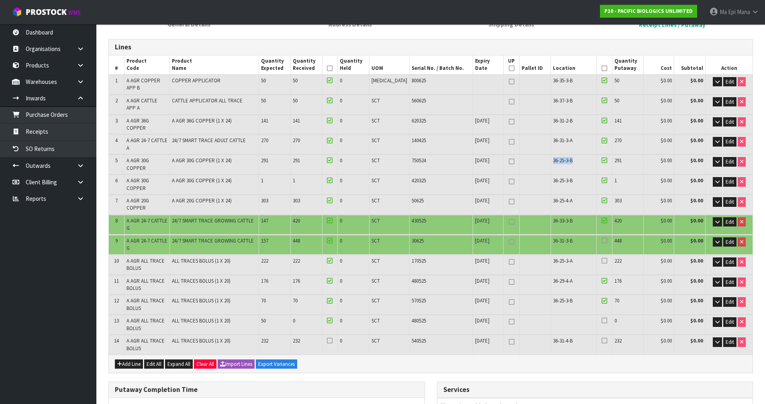
drag, startPoint x: 568, startPoint y: 150, endPoint x: 542, endPoint y: 151, distance: 25.3
click at [542, 155] on tr "5 A AGR 30G COPPER A AGR 30G COPPER (1 X 24) 291 291 0 SCT 750524 [DATE] 36-25-…" at bounding box center [431, 164] width 644 height 19
click at [553, 295] on td "36-25-3-B" at bounding box center [574, 304] width 46 height 19
drag, startPoint x: 328, startPoint y: 153, endPoint x: 299, endPoint y: 155, distance: 28.6
click at [299, 155] on tr "5 A AGR 30G COPPER A AGR 30G COPPER (1 X 24) 291 291 0 SCT 750524 [DATE] 36-25-…" at bounding box center [431, 164] width 644 height 19
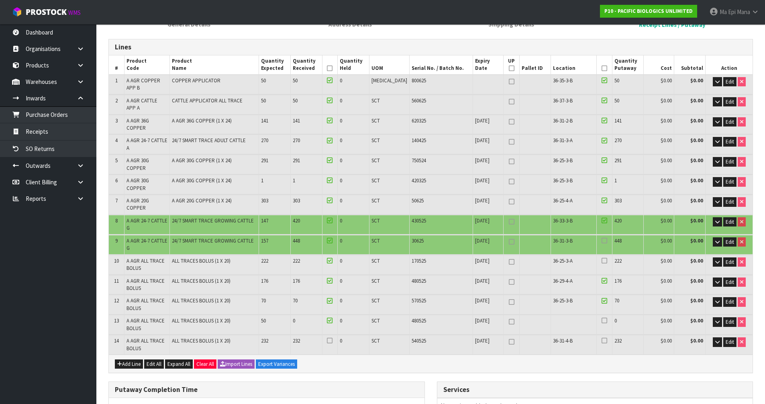
click at [556, 277] on span "36-29-4-A" at bounding box center [563, 280] width 20 height 7
copy tr "36-29-4-A"
click at [731, 318] on span "Edit" at bounding box center [730, 321] width 8 height 7
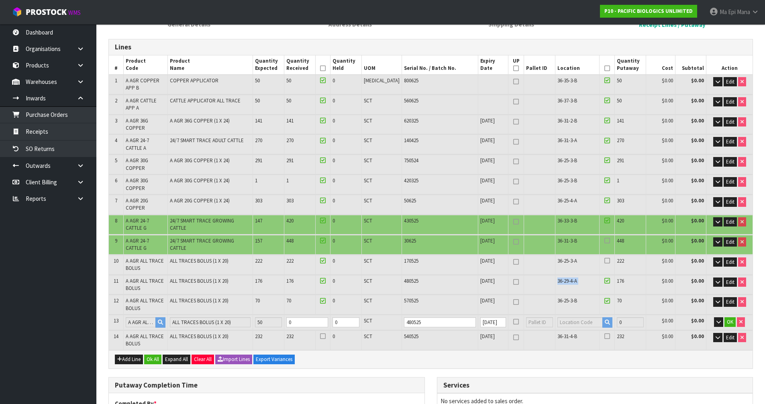
scroll to position [126, 0]
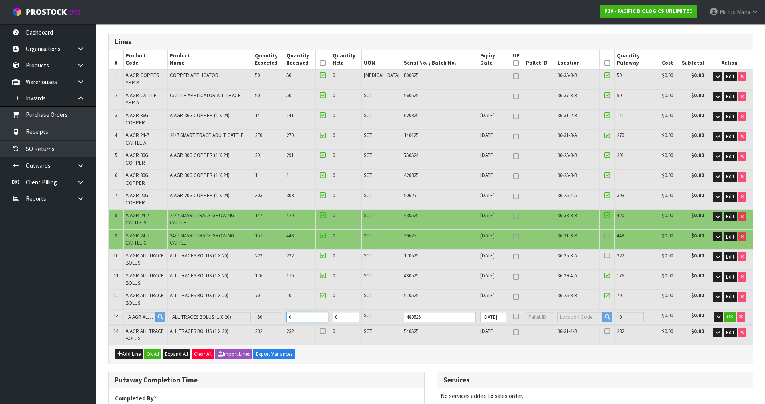
click at [313, 312] on input "0" at bounding box center [307, 317] width 42 height 10
type input "404"
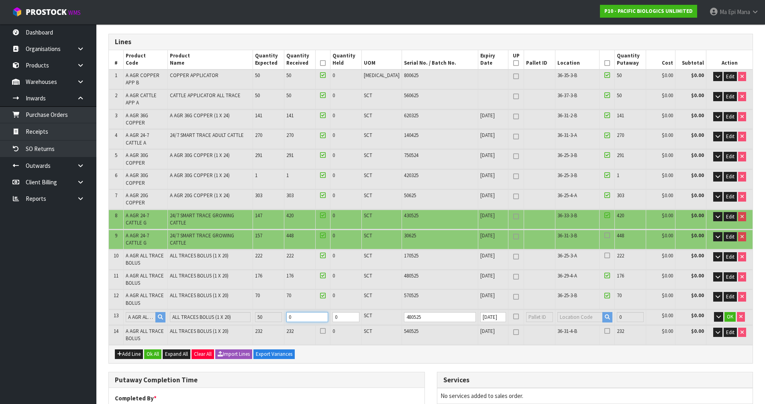
type input "404"
type input "5.699047"
type input "3820.75"
type input "5"
type input "413"
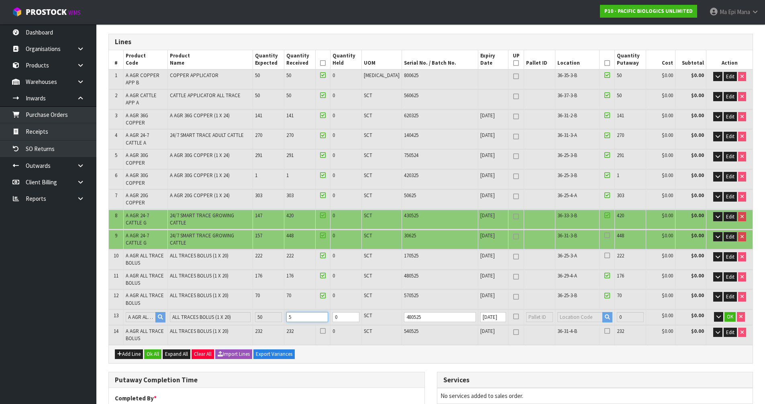
type input "413"
type input "5.871415"
type input "3924.7"
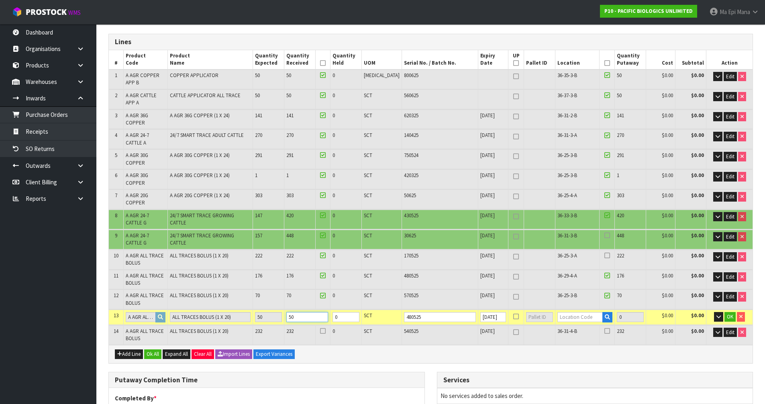
type input "50"
click at [578, 312] on input "text" at bounding box center [579, 317] width 45 height 10
paste input "36-29-4-A"
type input "36-29-4-A"
type input "2724"
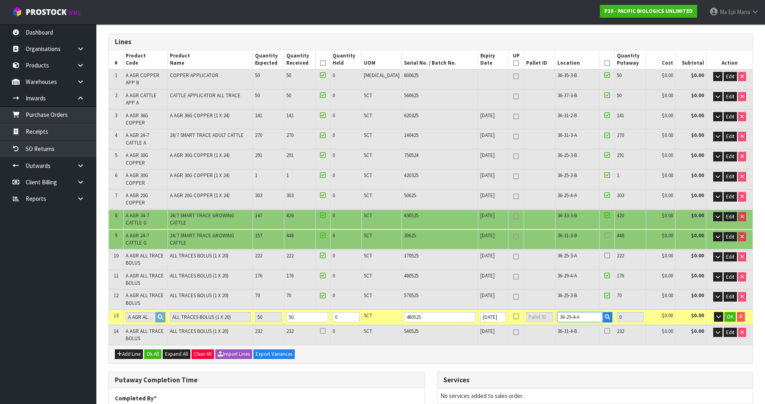
type input "50"
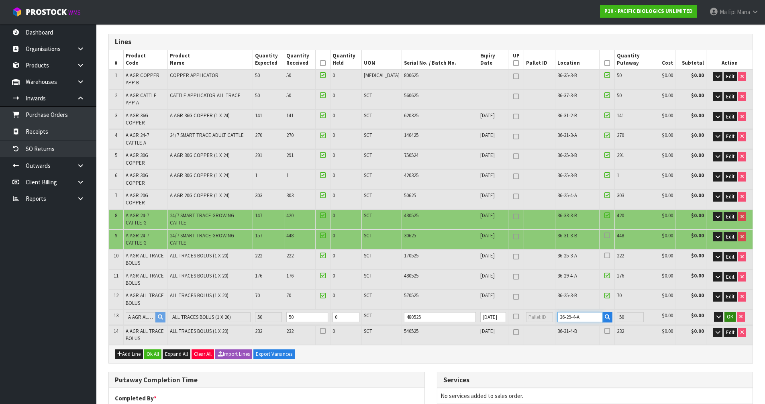
type input "36-29-4-A"
click at [729, 313] on span "OK" at bounding box center [730, 316] width 6 height 7
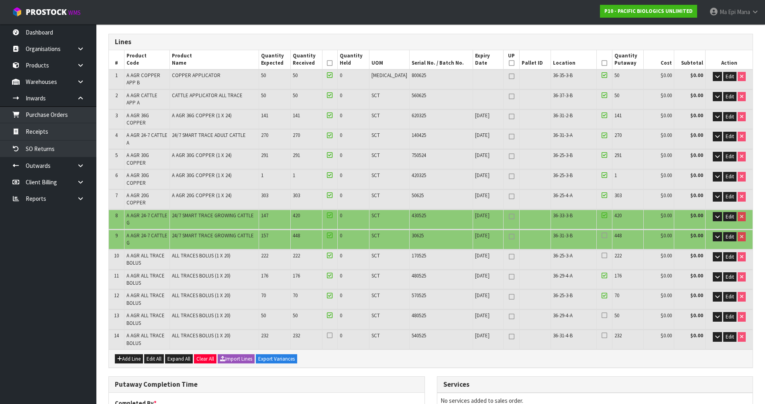
scroll to position [120, 0]
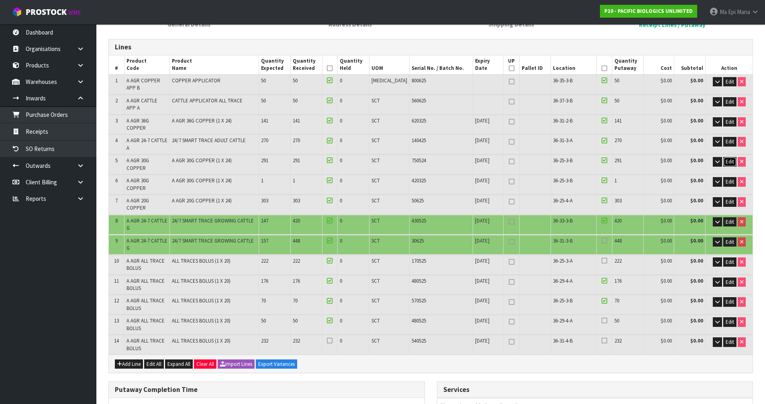
click at [729, 158] on span "Edit" at bounding box center [730, 161] width 8 height 7
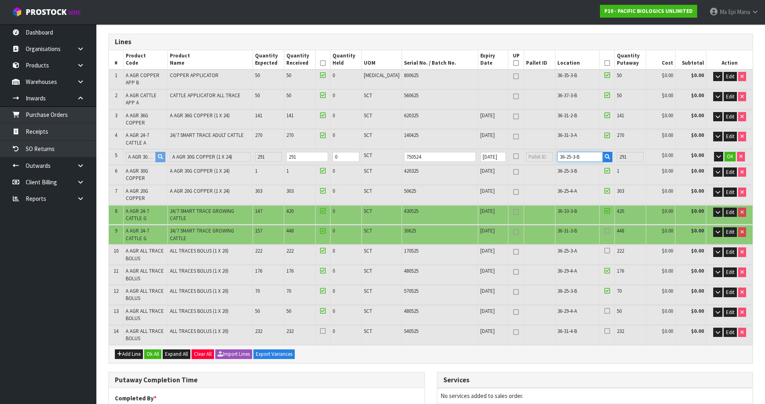
click at [565, 152] on input "36-25-3-B" at bounding box center [579, 157] width 45 height 10
type input "36-25-4-B"
click at [729, 153] on span "OK" at bounding box center [730, 156] width 6 height 7
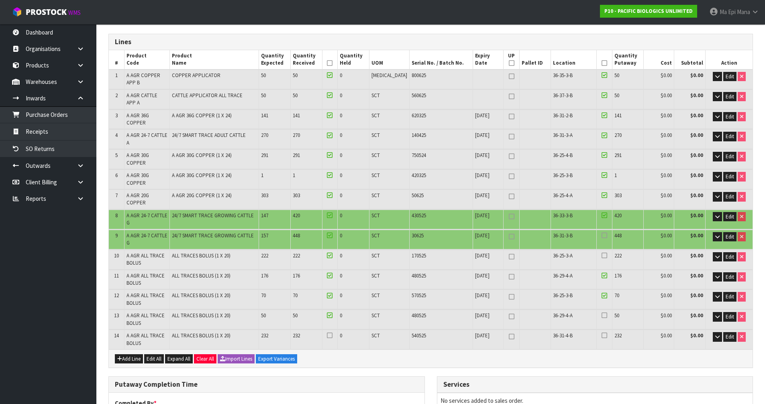
click at [332, 63] on icon at bounding box center [330, 63] width 6 height 0
click at [602, 63] on icon at bounding box center [605, 63] width 6 height 0
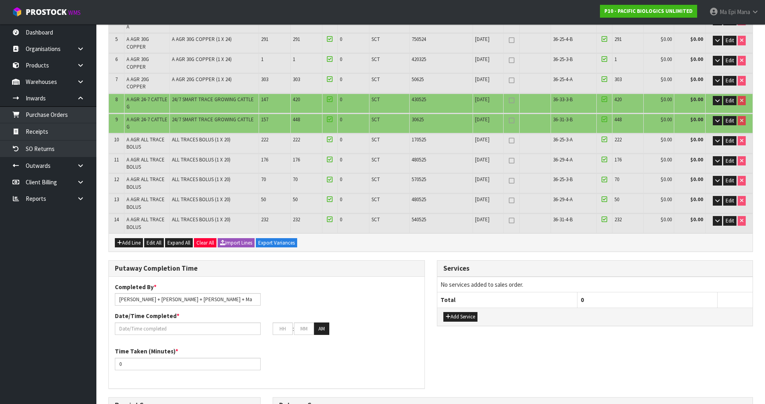
scroll to position [286, 0]
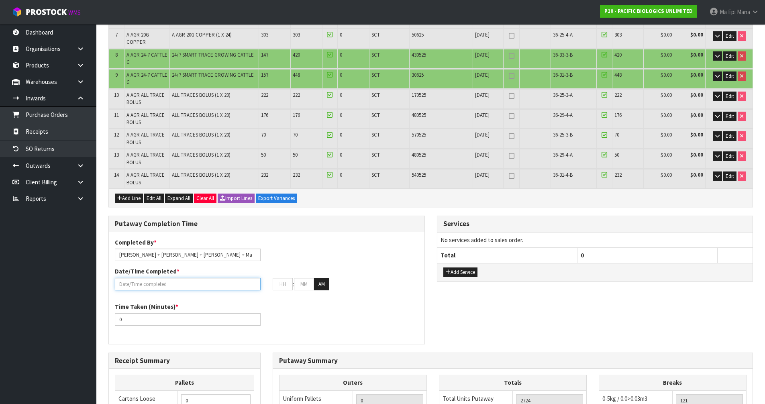
click at [221, 278] on input "text" at bounding box center [188, 284] width 146 height 12
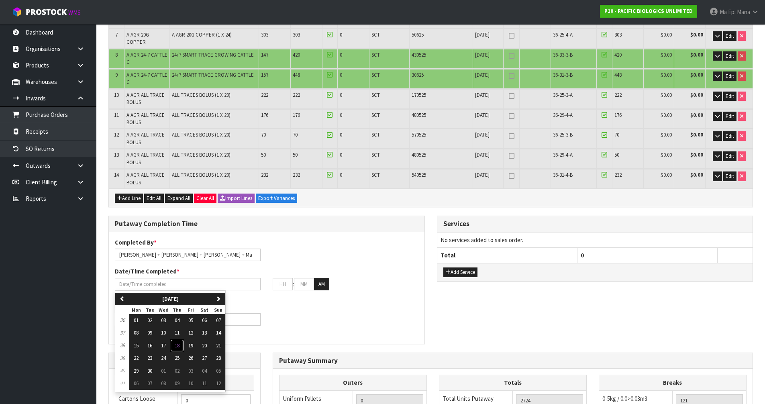
click at [182, 339] on button "18" at bounding box center [177, 345] width 14 height 13
type input "[DATE]"
type input "12"
type input "00"
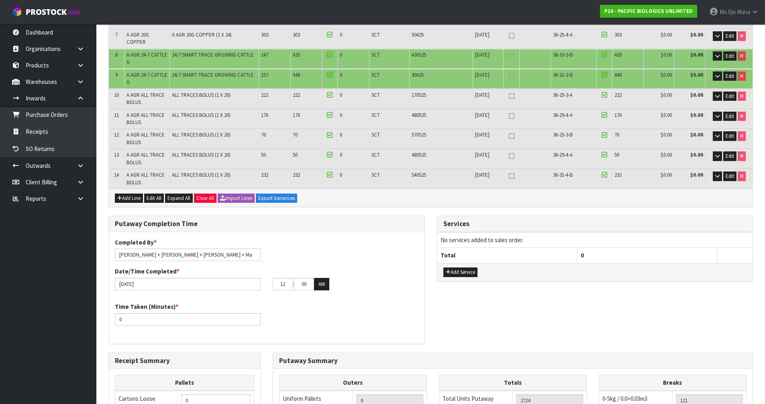
type input "11"
type input "45"
click at [321, 278] on button "PM" at bounding box center [322, 284] width 16 height 13
click at [191, 313] on input "0" at bounding box center [188, 319] width 146 height 12
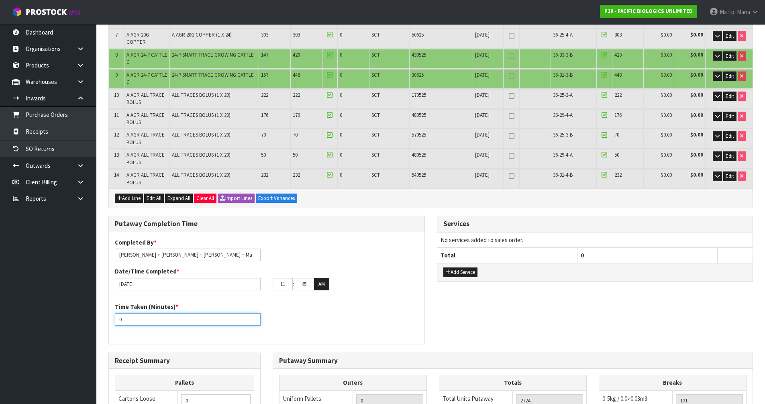
click at [191, 313] on input "0" at bounding box center [188, 319] width 146 height 12
type input "360"
click at [351, 302] on div "Time Taken (Minutes) * 360" at bounding box center [267, 316] width 316 height 29
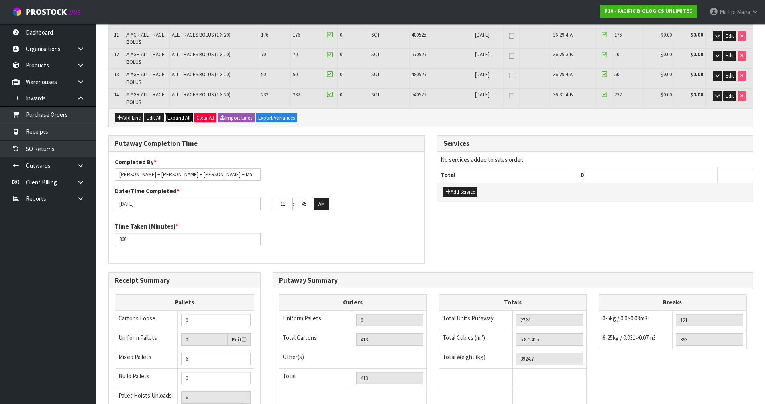
click at [182, 114] on span "Expand All" at bounding box center [178, 117] width 23 height 7
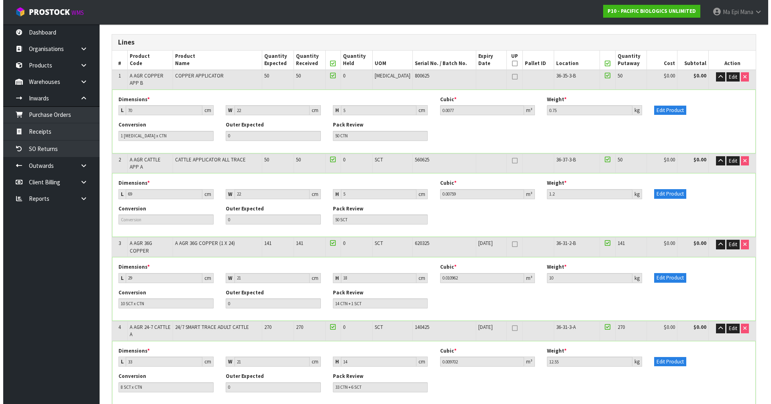
scroll to position [120, 0]
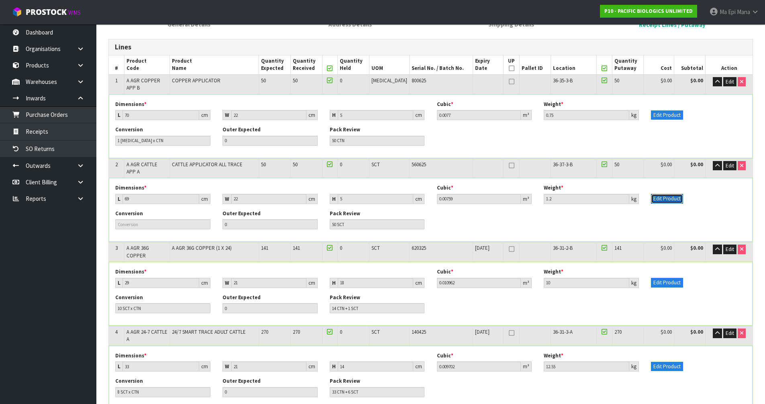
click at [667, 194] on button "Edit Product" at bounding box center [667, 199] width 32 height 10
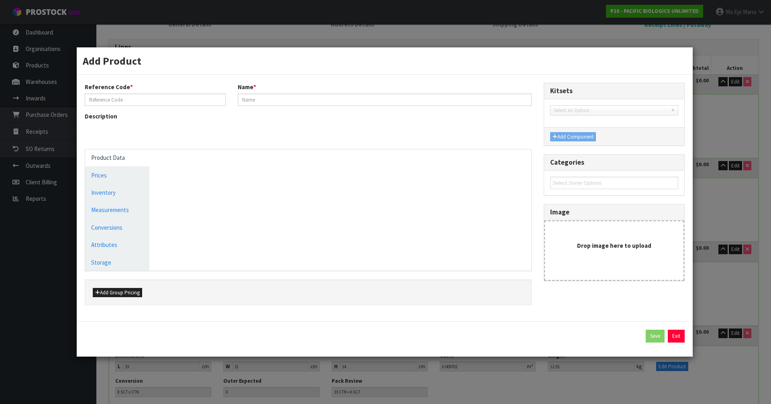
type input "A AGR CATTLE APP A"
type input "CATTLE APPLICATOR ALL TRACE"
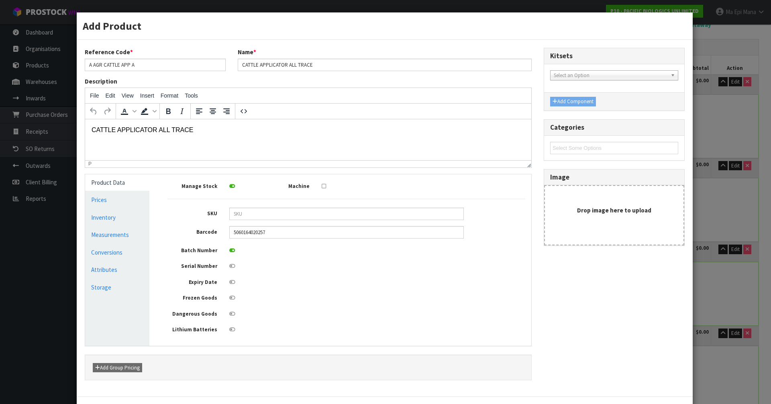
scroll to position [0, 0]
click at [128, 241] on link "Measurements" at bounding box center [117, 234] width 64 height 16
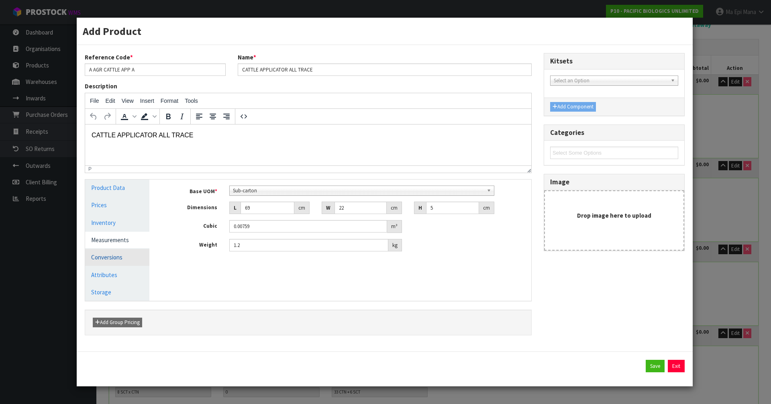
click at [118, 261] on link "Conversions" at bounding box center [117, 257] width 64 height 16
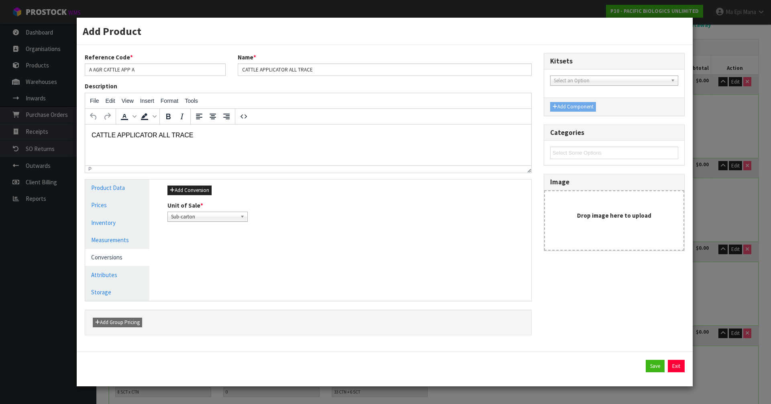
click at [209, 220] on span "Sub-carton" at bounding box center [204, 217] width 66 height 10
click at [209, 218] on span "Sub-carton" at bounding box center [204, 217] width 66 height 10
click at [118, 239] on link "Measurements" at bounding box center [117, 240] width 64 height 16
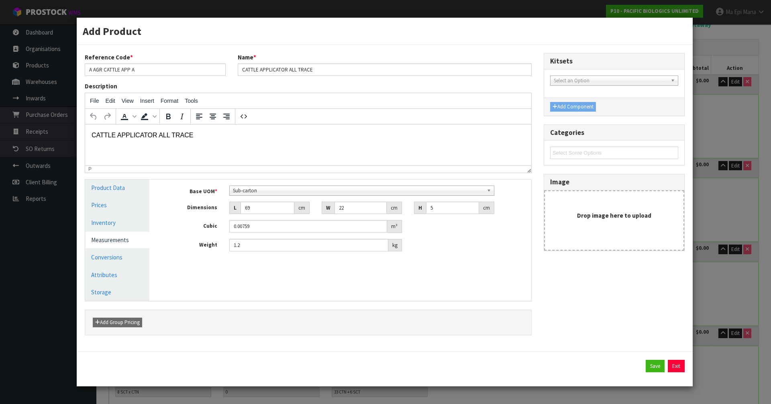
click at [286, 194] on span "Sub-carton" at bounding box center [358, 191] width 251 height 10
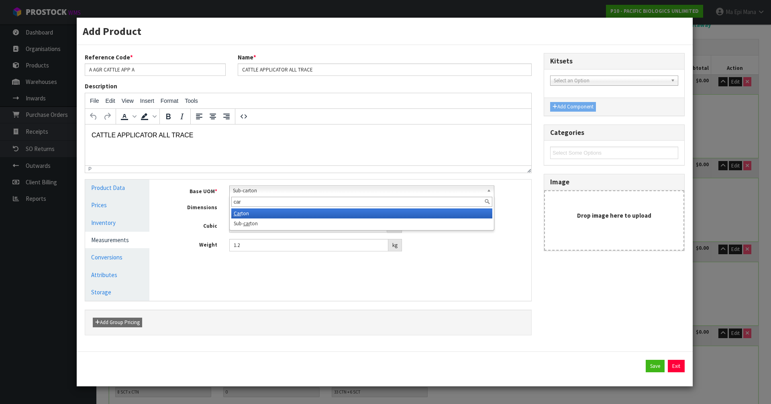
type input "car"
click at [282, 209] on li "Car ton" at bounding box center [361, 213] width 261 height 10
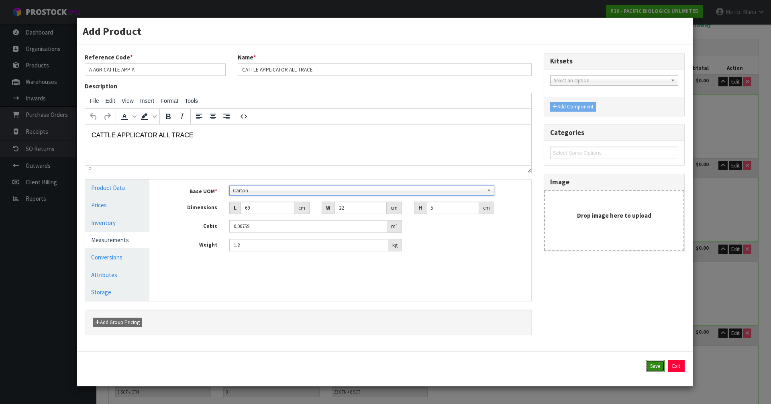
click at [649, 364] on button "Save" at bounding box center [655, 366] width 19 height 13
type input "1 [MEDICAL_DATA] x CTN"
type input "50 CTN"
type input "463"
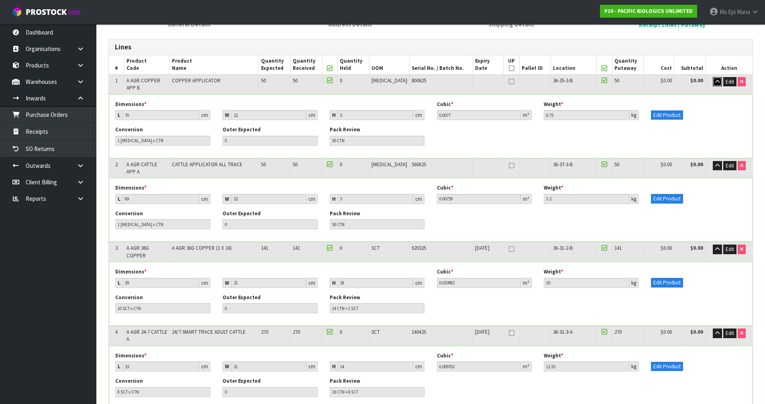
click at [715, 78] on button "button" at bounding box center [717, 82] width 9 height 10
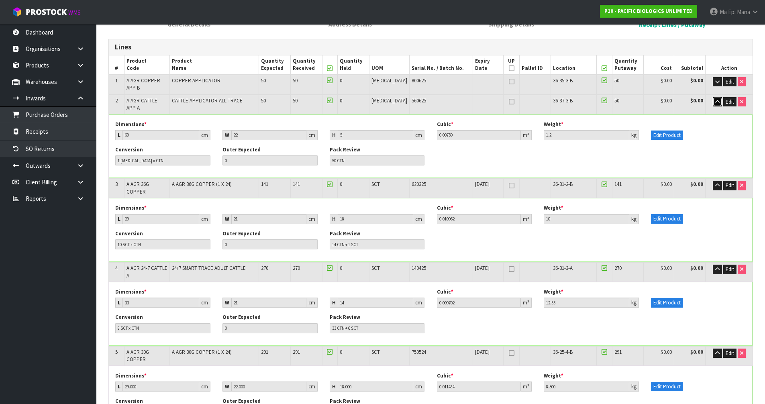
click at [716, 103] on icon "button" at bounding box center [717, 101] width 4 height 5
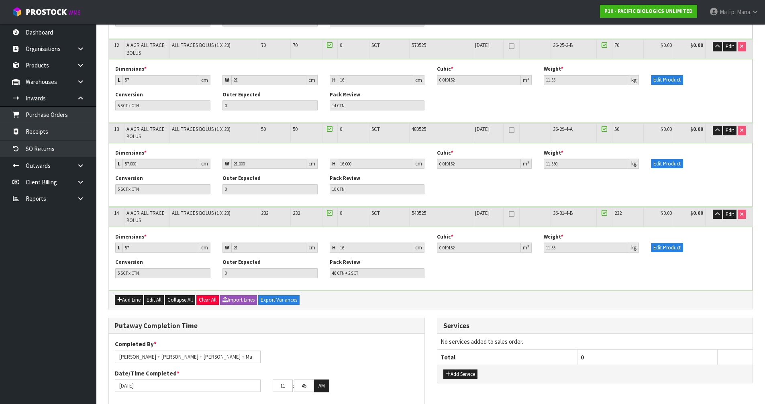
scroll to position [1044, 0]
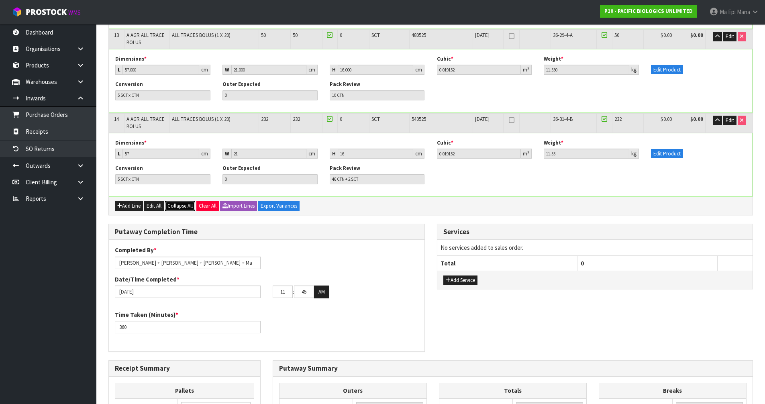
click at [187, 201] on button "Collapse All" at bounding box center [180, 206] width 30 height 10
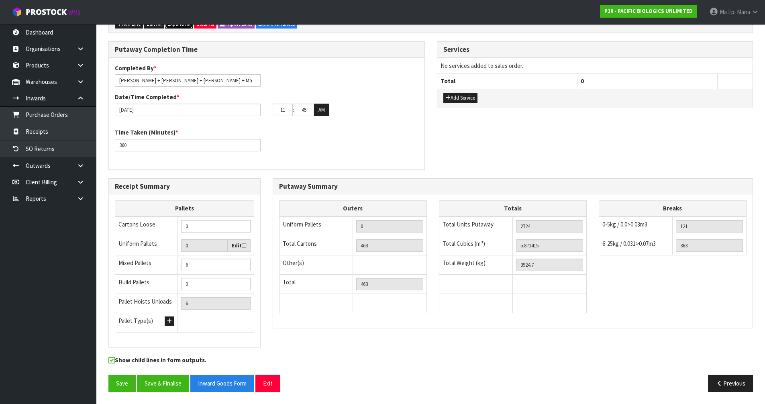
scroll to position [434, 0]
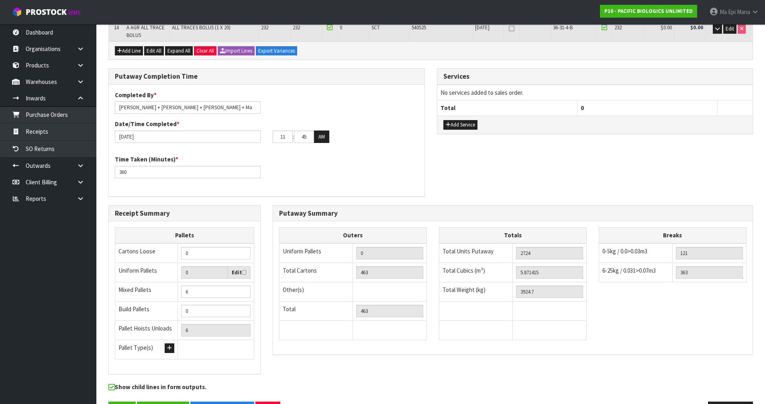
click at [492, 165] on div "Putaway Completion Time Completed By * [PERSON_NAME] + [PERSON_NAME] + [PERSON_…" at bounding box center [430, 136] width 657 height 137
click at [114, 402] on button "Save" at bounding box center [121, 410] width 27 height 17
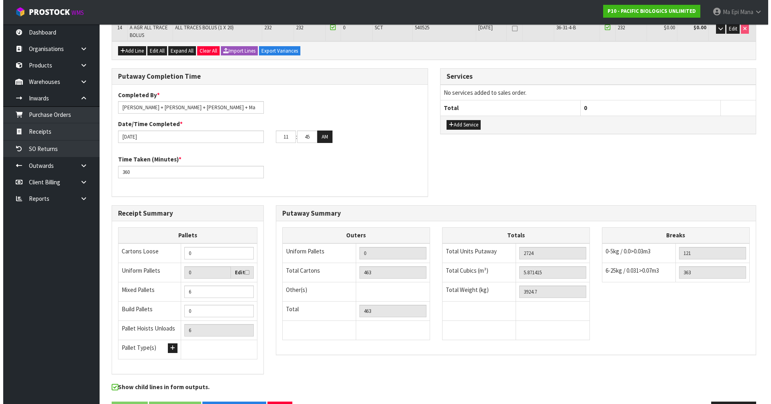
scroll to position [0, 0]
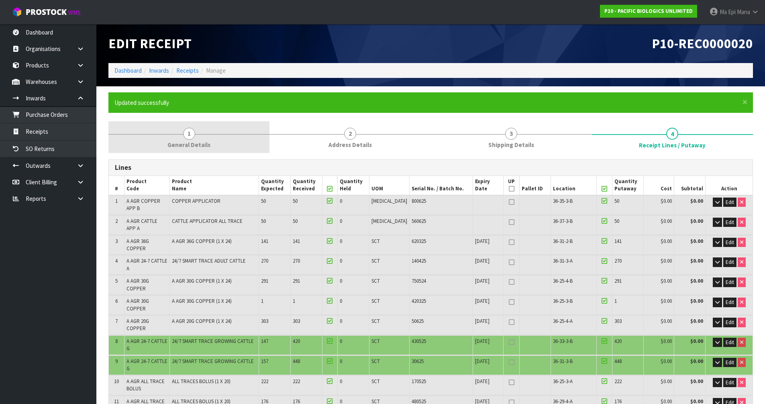
click at [198, 138] on link "1 General Details" at bounding box center [188, 137] width 161 height 32
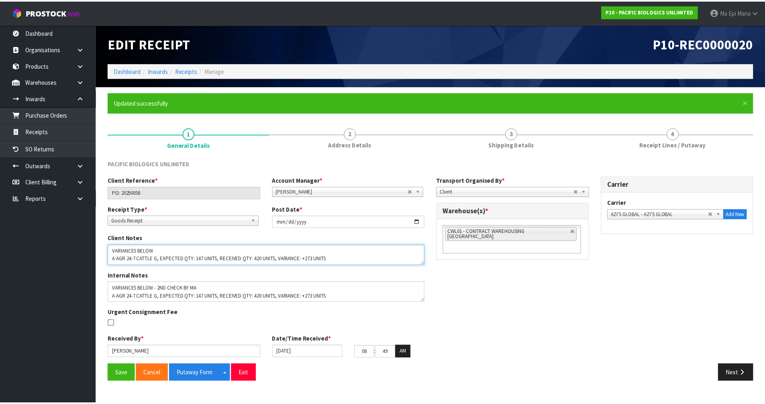
scroll to position [8, 0]
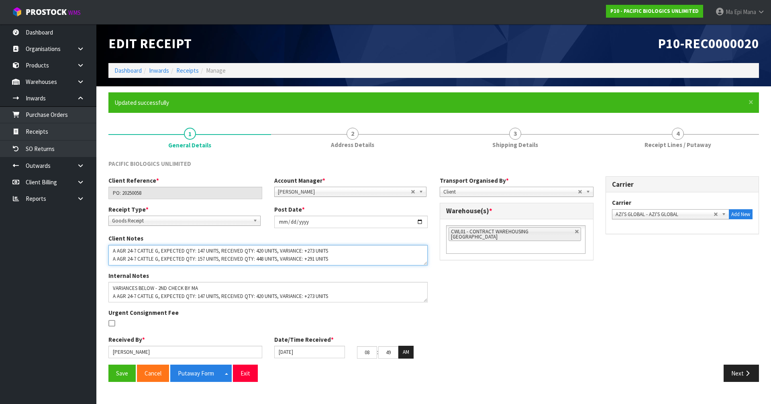
drag, startPoint x: 112, startPoint y: 258, endPoint x: 355, endPoint y: 256, distance: 243.3
click at [355, 256] on textarea at bounding box center [267, 255] width 319 height 20
click at [565, 277] on div "Client Reference * PO: 20250058 Account Manager * [PERSON_NAME] [PERSON_NAME] […" at bounding box center [433, 270] width 663 height 188
click at [122, 372] on button "Save" at bounding box center [121, 373] width 27 height 17
click at [741, 375] on button "Next" at bounding box center [741, 373] width 35 height 17
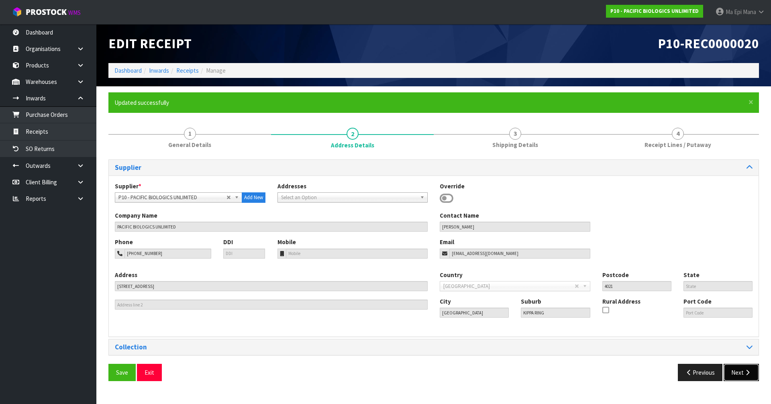
click at [742, 364] on button "Next" at bounding box center [741, 372] width 35 height 17
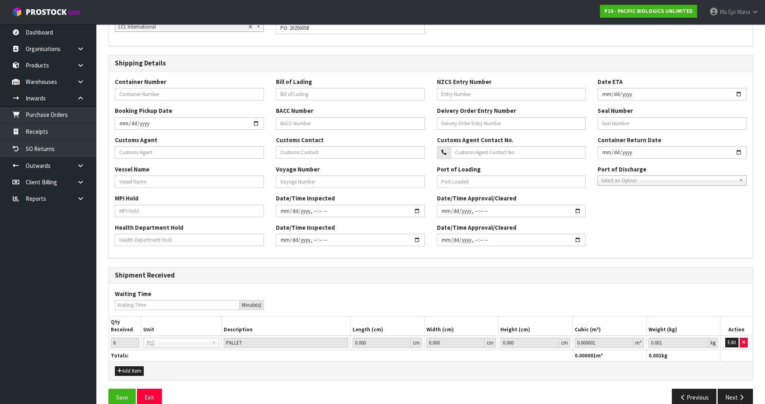
scroll to position [185, 0]
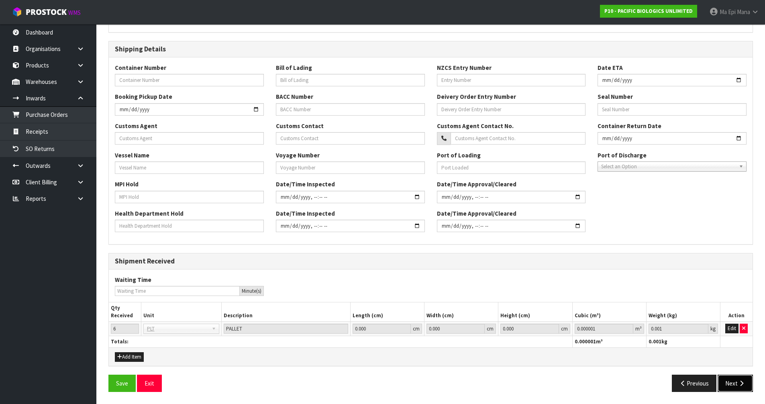
click at [741, 389] on button "Next" at bounding box center [735, 383] width 35 height 17
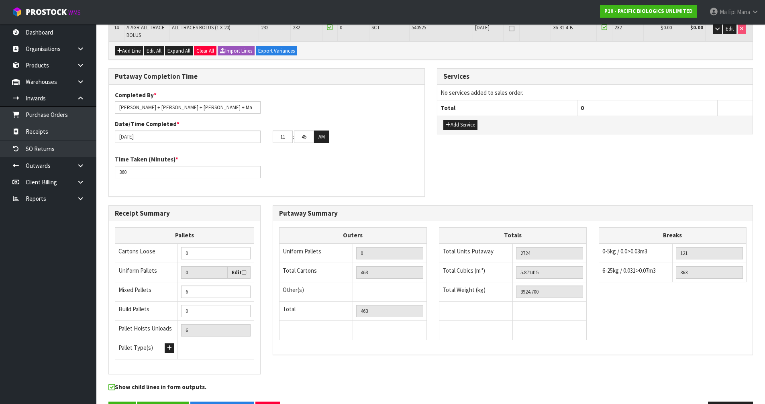
scroll to position [313, 0]
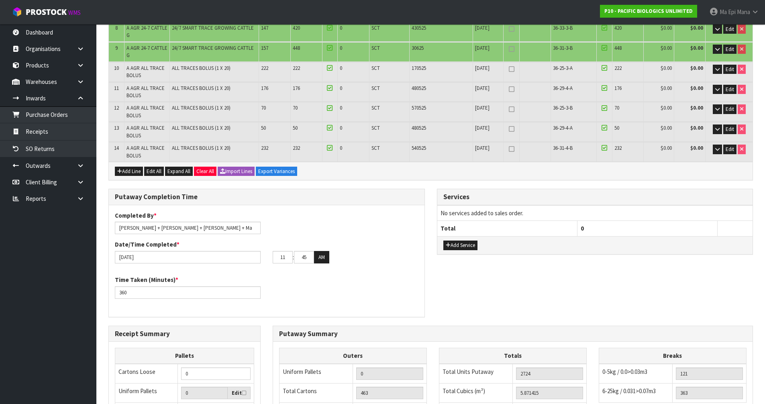
click at [175, 162] on div "Add Line Edit All Expand All Clear All Import Lines Export Variances" at bounding box center [431, 171] width 644 height 18
click at [176, 168] on span "Expand All" at bounding box center [178, 171] width 23 height 7
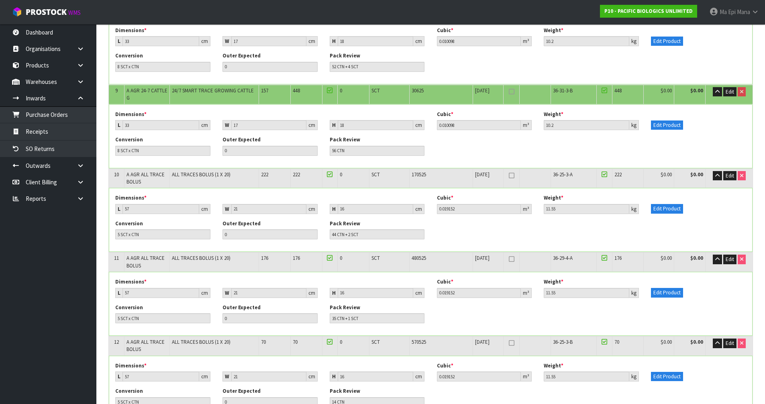
scroll to position [800, 0]
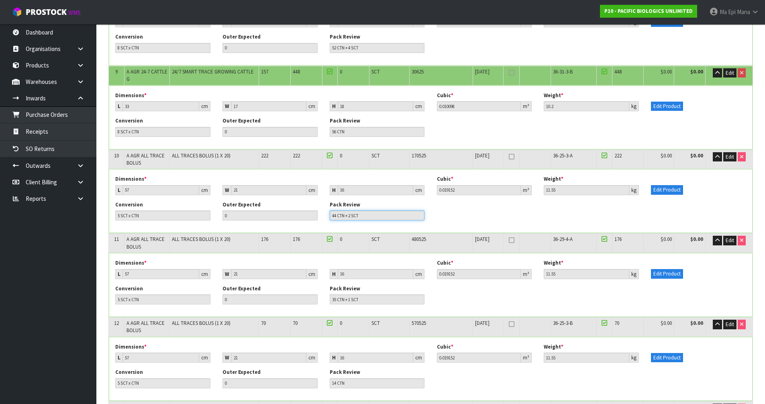
drag, startPoint x: 363, startPoint y: 191, endPoint x: 349, endPoint y: 192, distance: 14.5
click at [349, 210] on input "44 CTN + 2 SCT" at bounding box center [377, 215] width 95 height 10
click at [451, 201] on div "Conversion 5 SCT x CTN Outer Expected 0 Pack Review 44 CTN + 2 SCT" at bounding box center [430, 213] width 643 height 25
drag, startPoint x: 362, startPoint y: 190, endPoint x: 349, endPoint y: 190, distance: 13.3
click at [349, 210] on input "44 CTN + 2 SCT" at bounding box center [377, 215] width 95 height 10
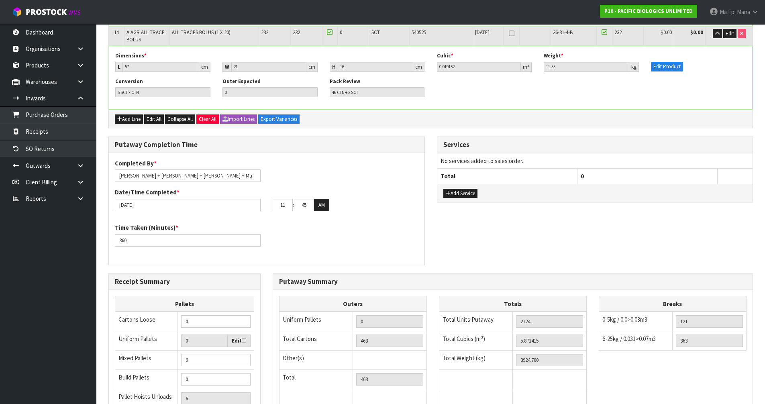
scroll to position [1322, 0]
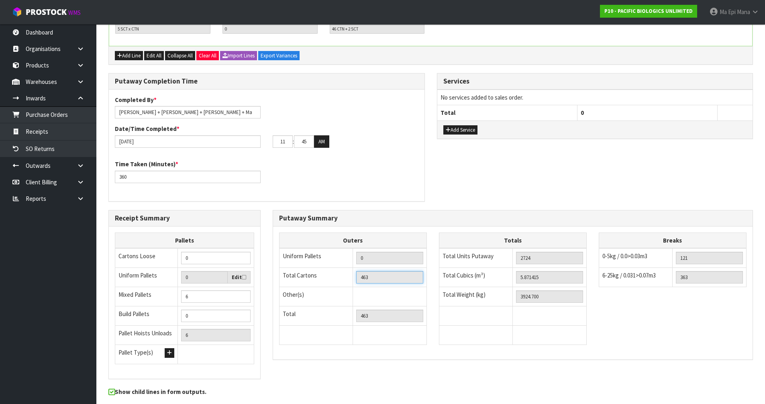
drag, startPoint x: 375, startPoint y: 253, endPoint x: 354, endPoint y: 255, distance: 21.1
click at [354, 267] on td "463" at bounding box center [390, 276] width 74 height 19
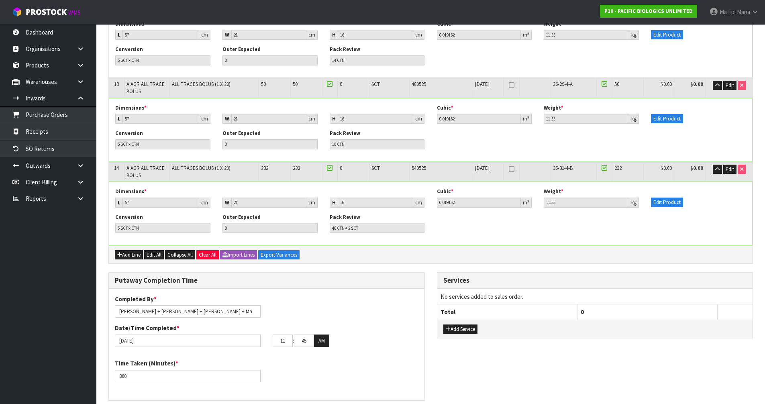
scroll to position [1121, 0]
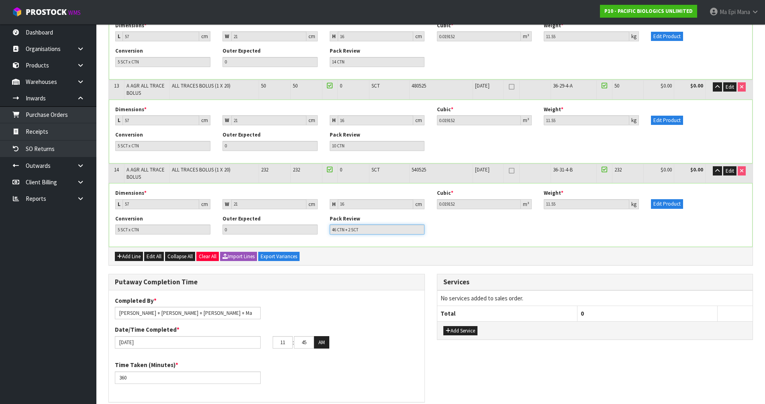
drag, startPoint x: 361, startPoint y: 205, endPoint x: 348, endPoint y: 206, distance: 12.5
click at [348, 224] on input "46 CTN + 2 SCT" at bounding box center [377, 229] width 95 height 10
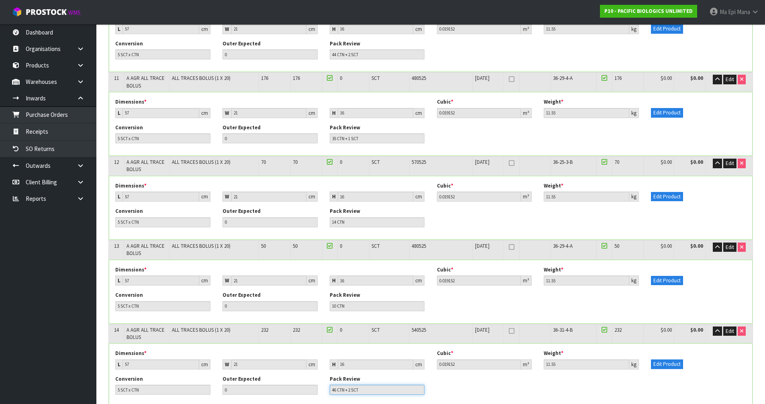
scroll to position [1041, 0]
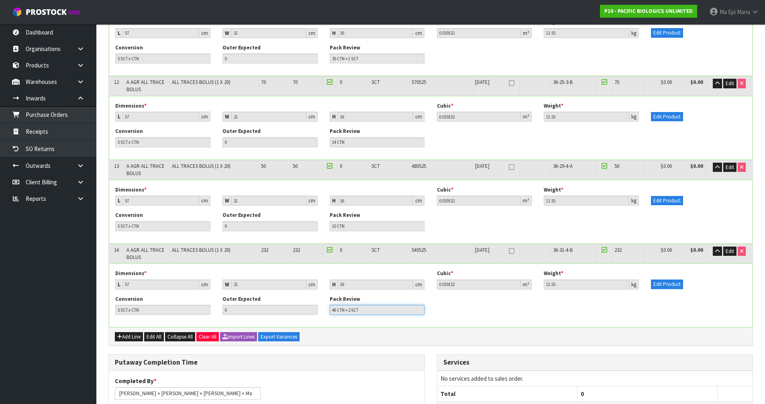
click at [358, 305] on input "46 CTN + 2 SCT" at bounding box center [377, 310] width 95 height 10
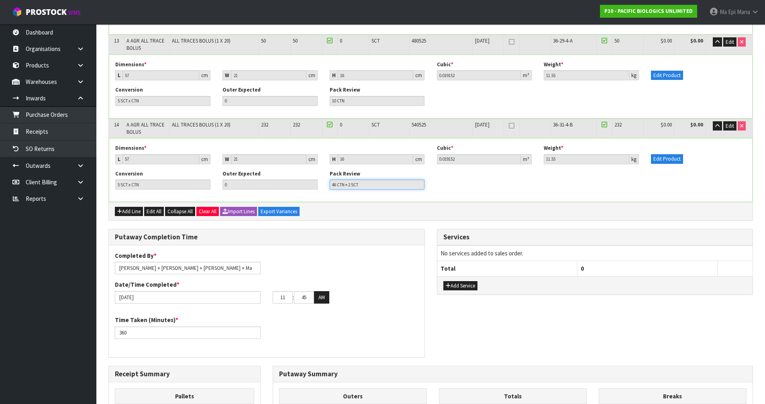
scroll to position [1126, 0]
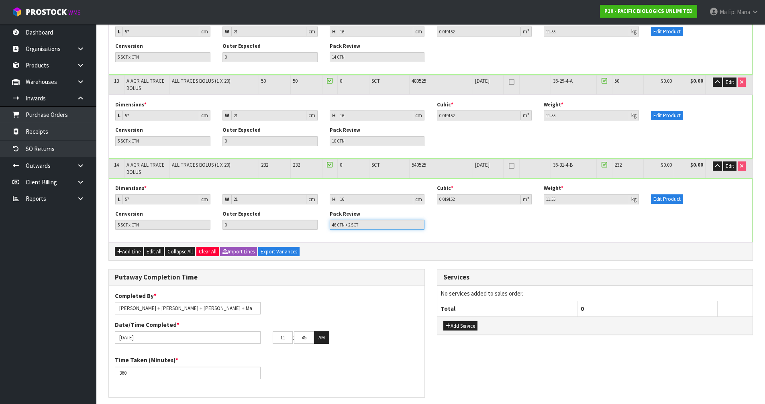
drag, startPoint x: 351, startPoint y: 197, endPoint x: 360, endPoint y: 197, distance: 9.2
click at [359, 220] on input "46 CTN + 2 SCT" at bounding box center [377, 225] width 95 height 10
click at [430, 242] on div "Add Line Edit All Collapse All Clear All Import Lines Export Variances" at bounding box center [431, 251] width 644 height 18
click at [179, 248] on span "Collapse All" at bounding box center [179, 251] width 25 height 7
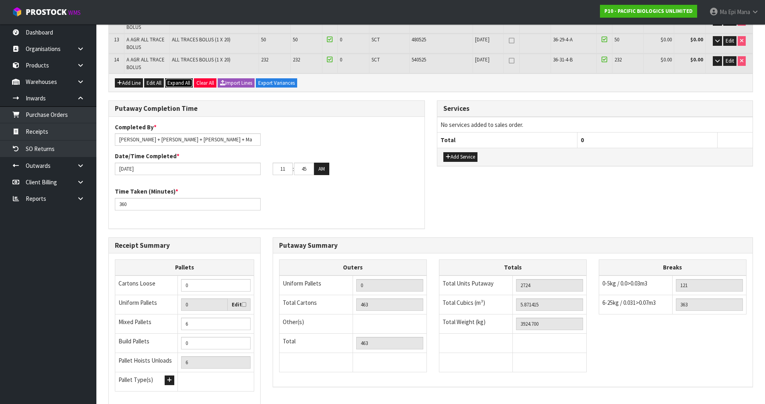
scroll to position [434, 0]
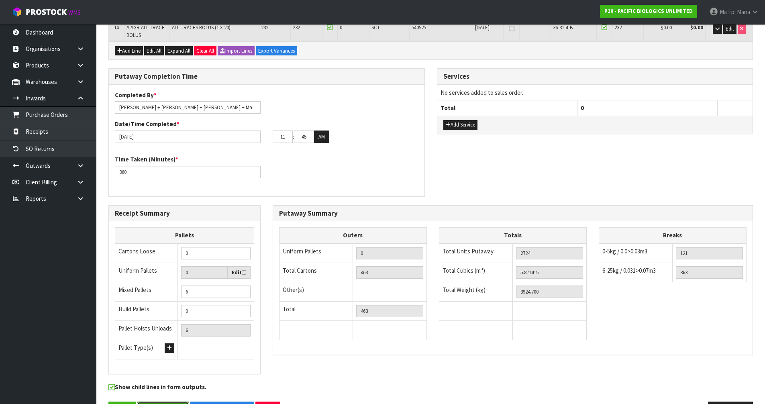
click at [161, 402] on button "Save & Finalise" at bounding box center [163, 410] width 52 height 17
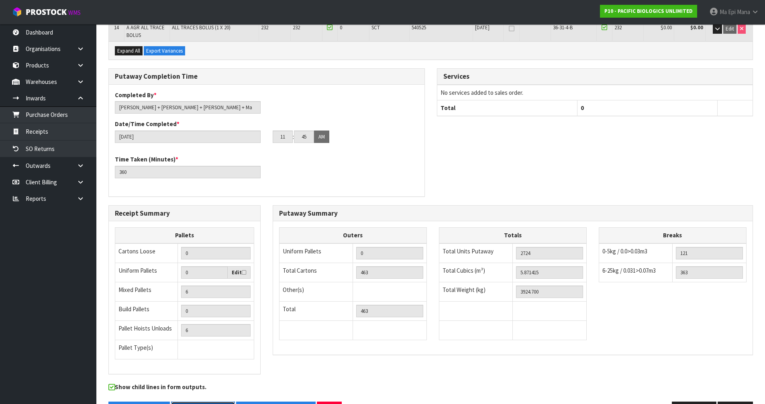
click at [198, 402] on button "Inward Goods Form" at bounding box center [203, 410] width 64 height 17
click at [742, 404] on icon "button" at bounding box center [742, 410] width 8 height 6
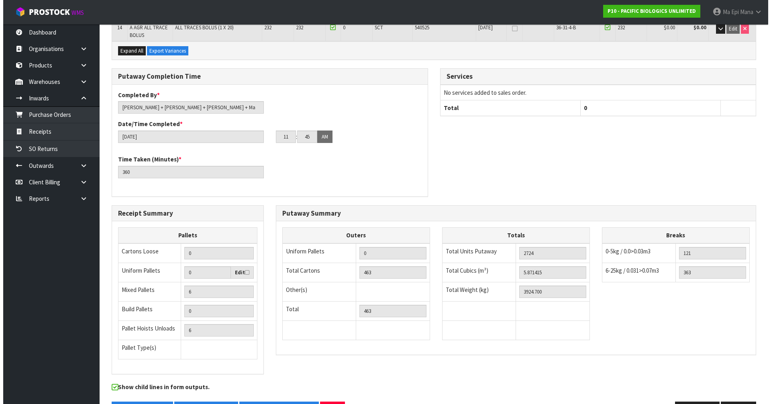
scroll to position [0, 0]
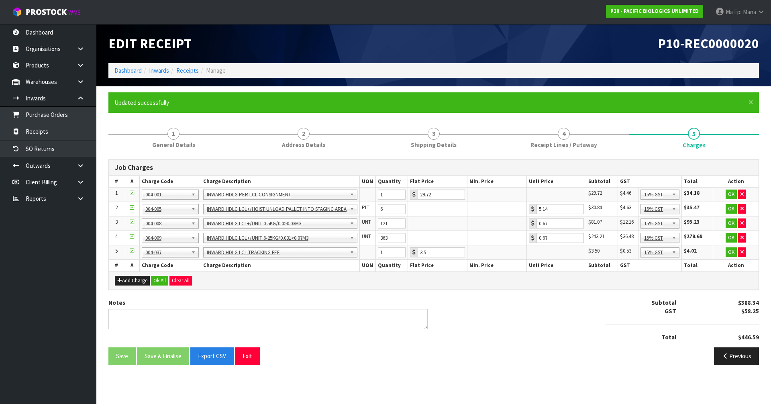
click at [759, 57] on div "P10-REC0000020" at bounding box center [599, 43] width 331 height 39
click at [160, 279] on button "Ok All" at bounding box center [159, 281] width 17 height 10
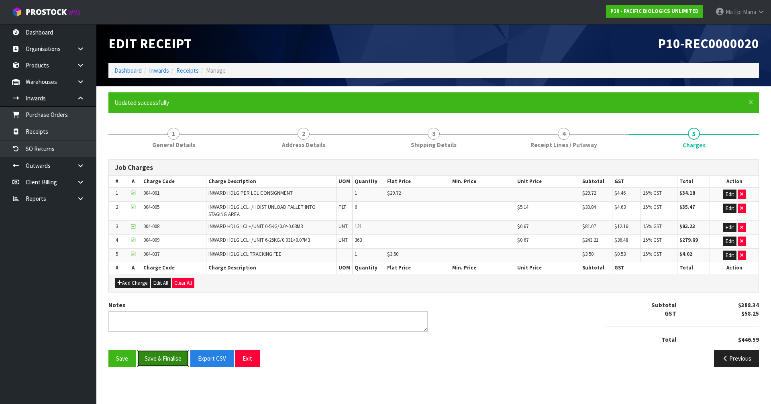
click at [157, 358] on button "Save & Finalise" at bounding box center [163, 358] width 52 height 17
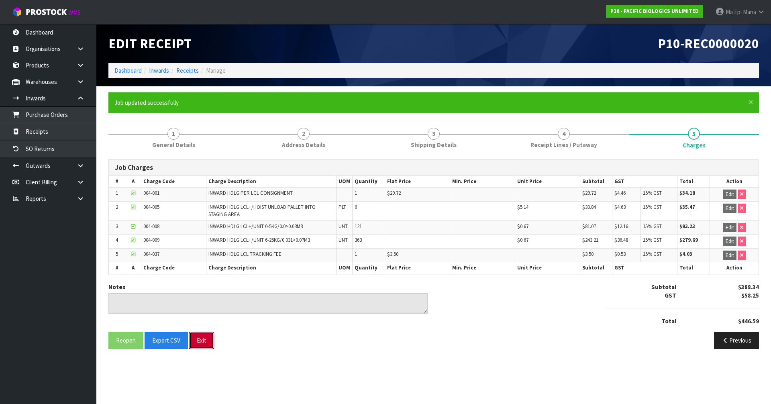
click at [204, 341] on button "Exit" at bounding box center [201, 340] width 25 height 17
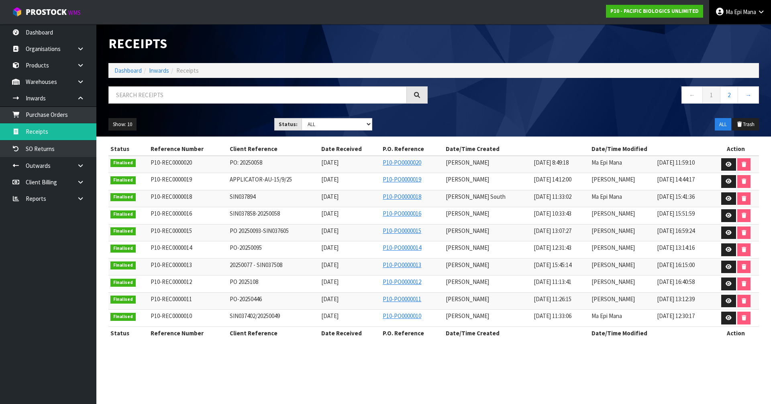
click at [747, 12] on span "Mana" at bounding box center [749, 12] width 13 height 8
click at [756, 31] on link "Logout" at bounding box center [738, 32] width 63 height 11
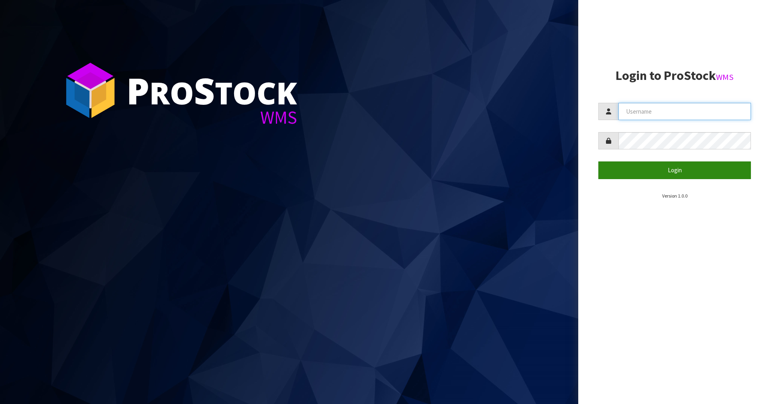
type input "Mana"
click at [663, 167] on button "Login" at bounding box center [674, 169] width 153 height 17
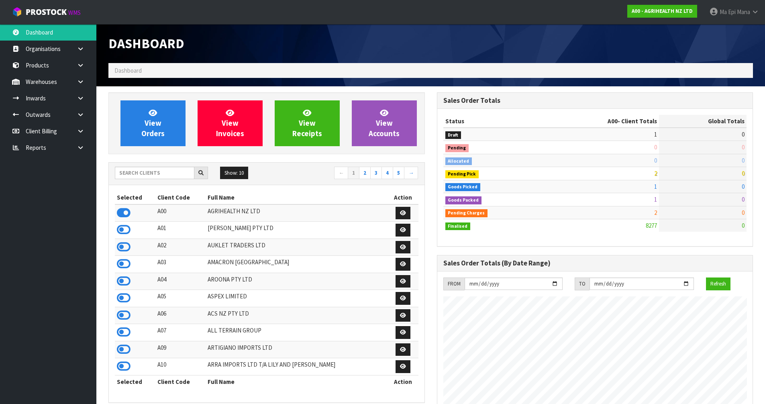
scroll to position [608, 328]
click at [82, 100] on icon at bounding box center [81, 98] width 8 height 6
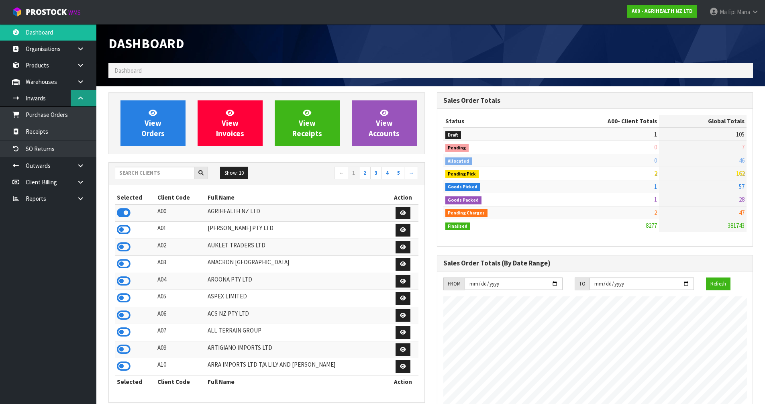
click at [81, 100] on icon at bounding box center [81, 98] width 8 height 6
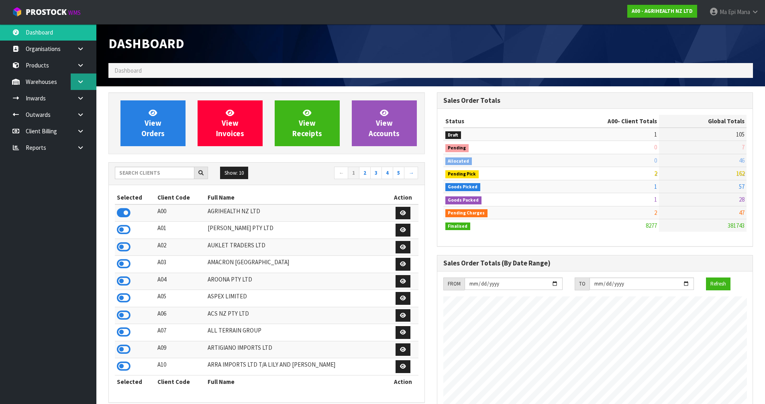
click at [85, 81] on link at bounding box center [84, 81] width 26 height 16
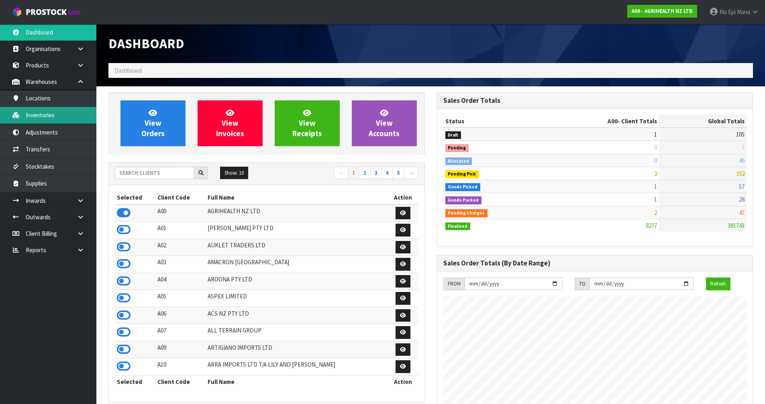
click at [66, 113] on link "Inventories" at bounding box center [48, 115] width 96 height 16
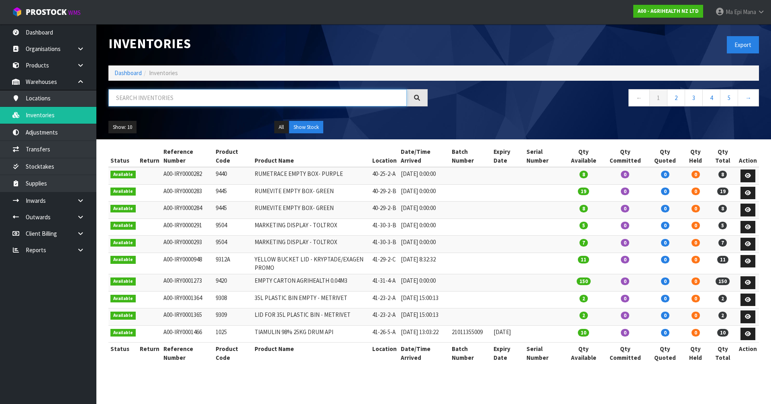
drag, startPoint x: 164, startPoint y: 105, endPoint x: 166, endPoint y: 101, distance: 4.9
click at [164, 105] on input "text" at bounding box center [257, 97] width 298 height 17
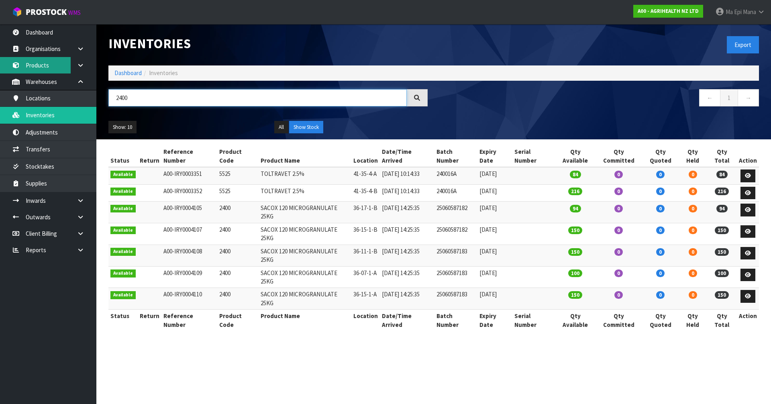
type input "2400"
click at [58, 67] on link "Products" at bounding box center [48, 65] width 96 height 16
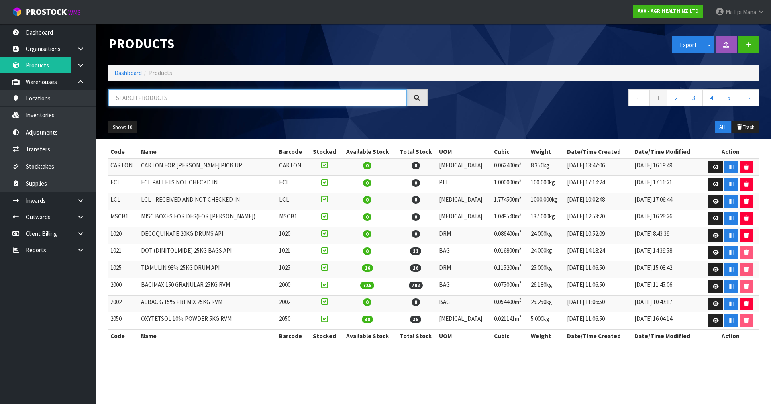
click at [132, 94] on input "text" at bounding box center [257, 97] width 298 height 17
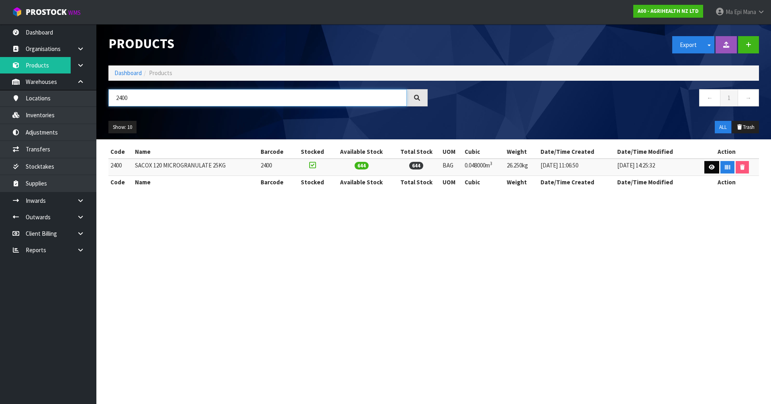
type input "2400"
click at [710, 168] on icon at bounding box center [712, 167] width 6 height 5
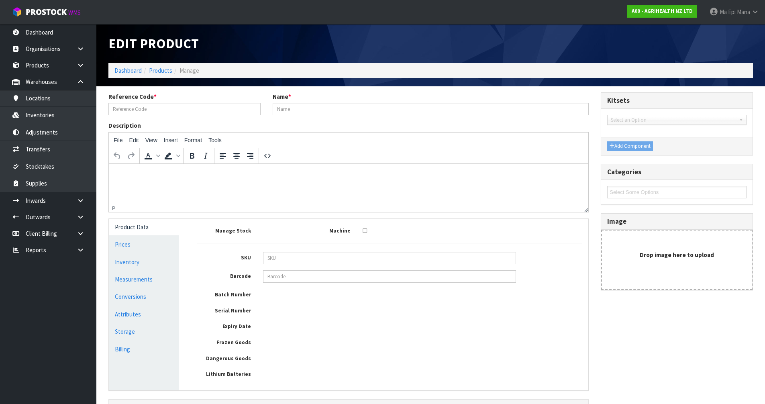
type input "2400"
type input "SACOX 120 MICROGRANULATE 25KG"
click at [140, 281] on link "Measurements" at bounding box center [144, 279] width 70 height 16
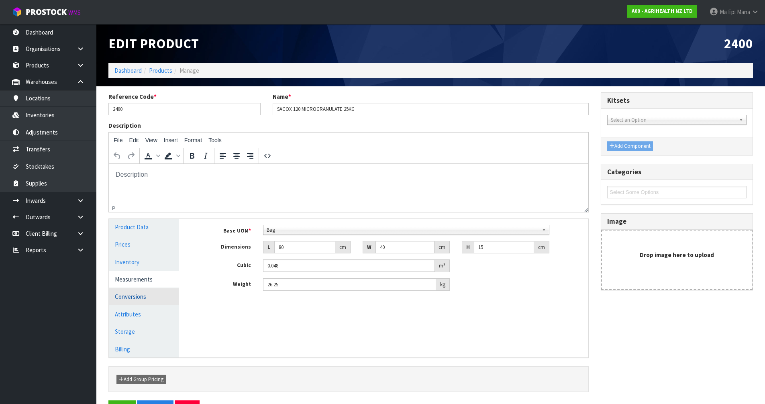
click at [145, 299] on link "Conversions" at bounding box center [144, 296] width 70 height 16
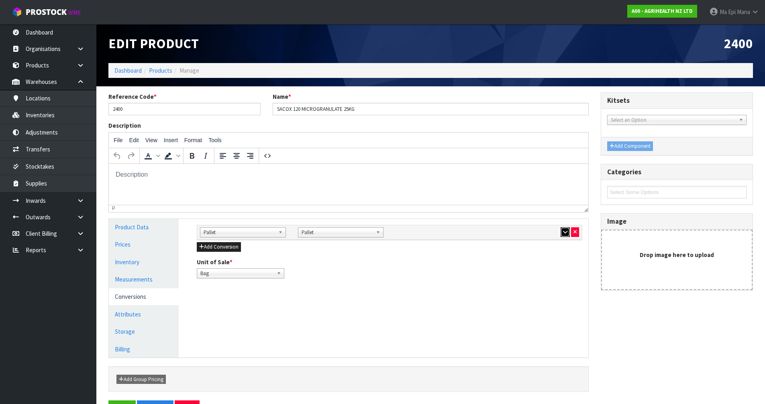
click at [563, 232] on icon "button" at bounding box center [565, 231] width 4 height 5
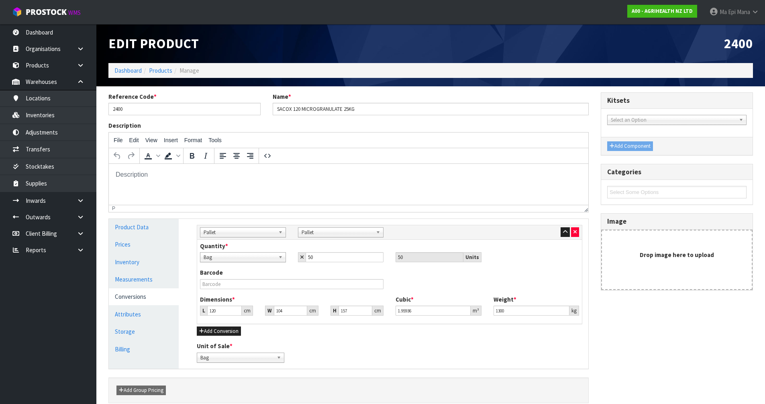
click at [634, 328] on div "Reference Code * 2400 Name * SACOX 120 MICROGRANULATE 25KG Description File Edi…" at bounding box center [430, 251] width 657 height 319
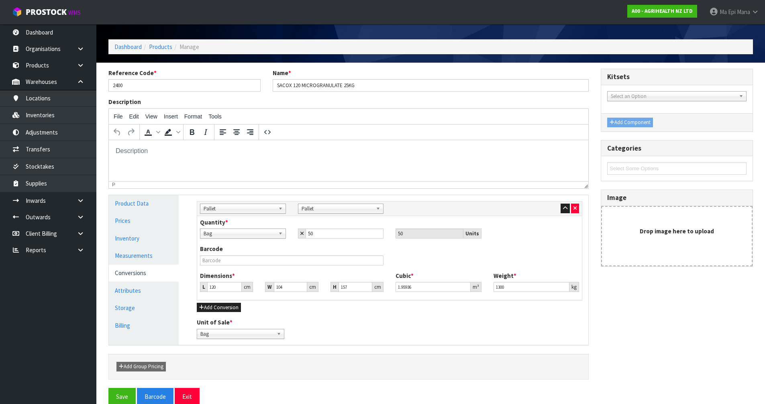
scroll to position [37, 0]
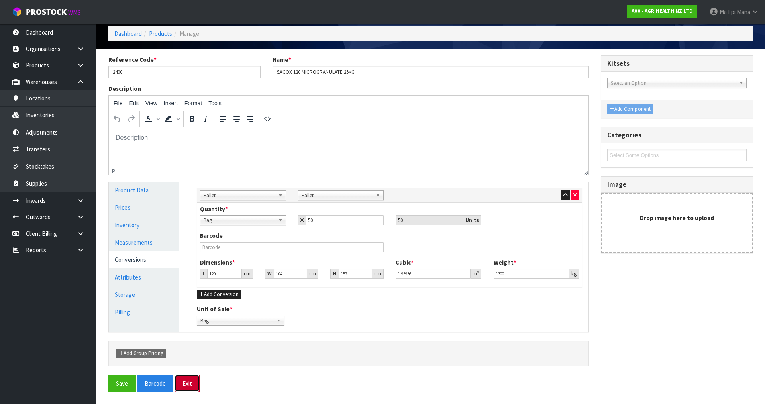
click at [197, 381] on button "Exit" at bounding box center [187, 383] width 25 height 17
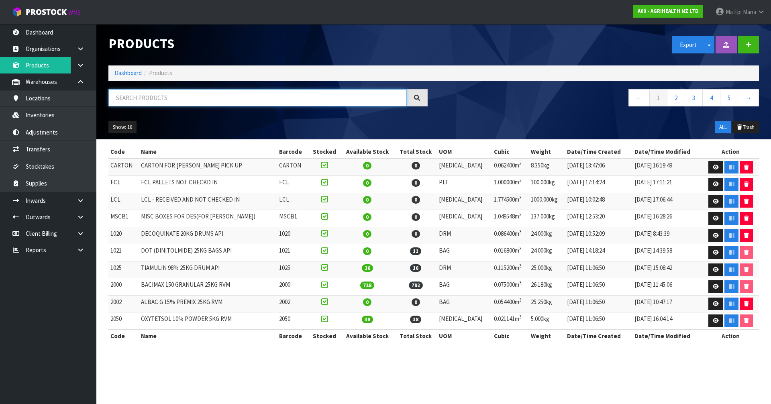
click at [143, 102] on input "text" at bounding box center [257, 97] width 298 height 17
click at [67, 113] on link "Inventories" at bounding box center [48, 115] width 96 height 16
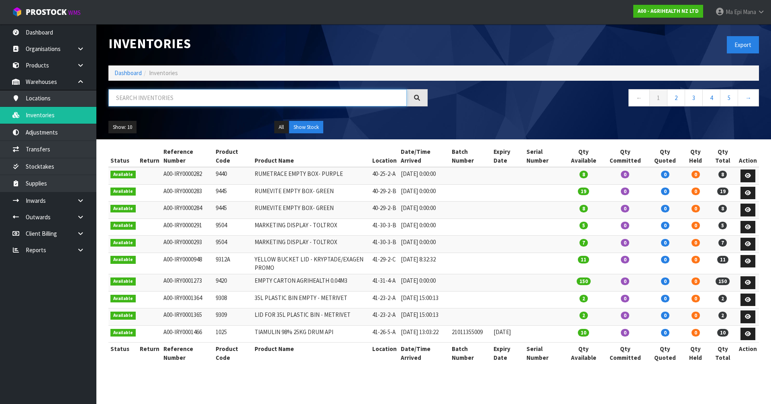
click at [154, 98] on input "text" at bounding box center [257, 97] width 298 height 17
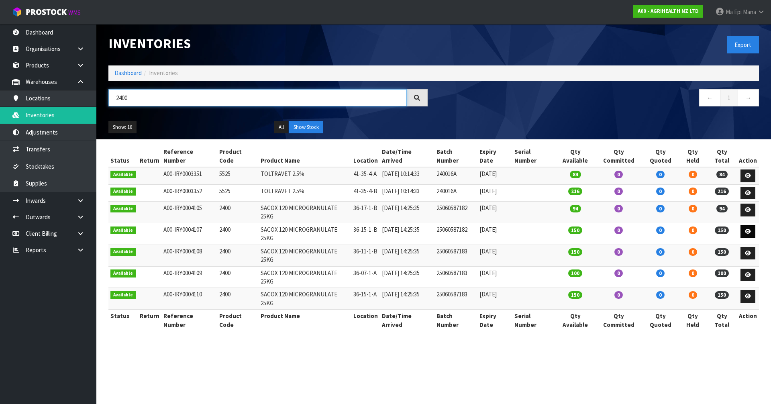
type input "2400"
click at [746, 8] on span "Mana" at bounding box center [749, 12] width 13 height 8
click at [736, 32] on link "Logout" at bounding box center [738, 32] width 63 height 11
